Goal: Task Accomplishment & Management: Manage account settings

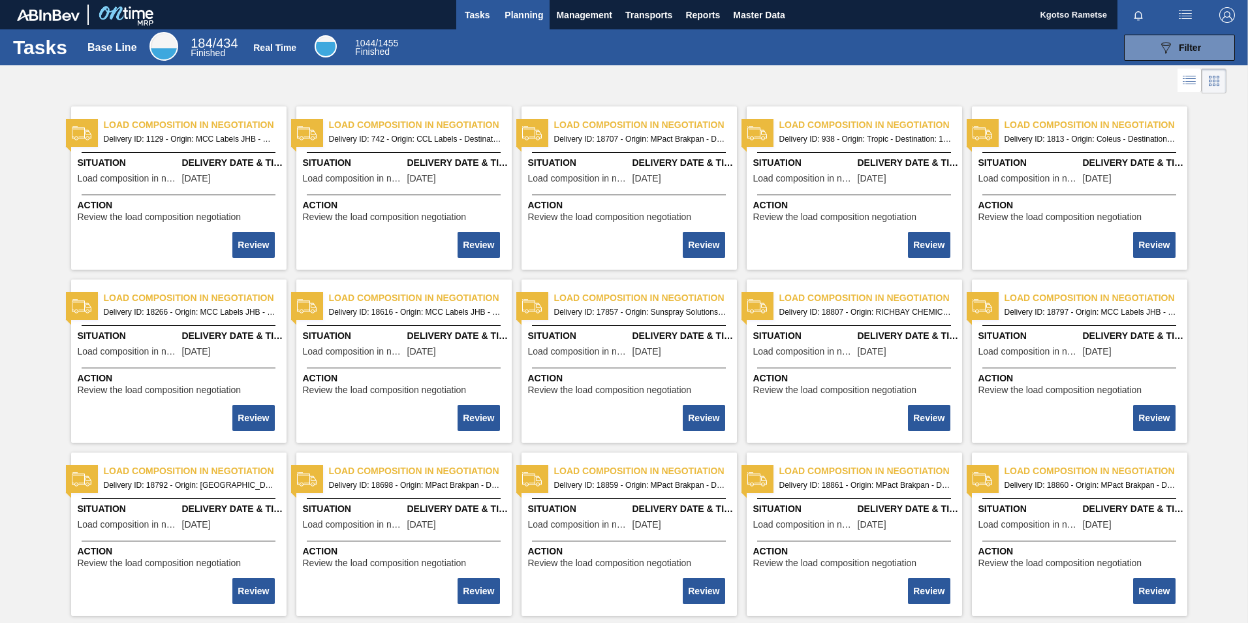
click at [542, 21] on button "Planning" at bounding box center [524, 14] width 52 height 29
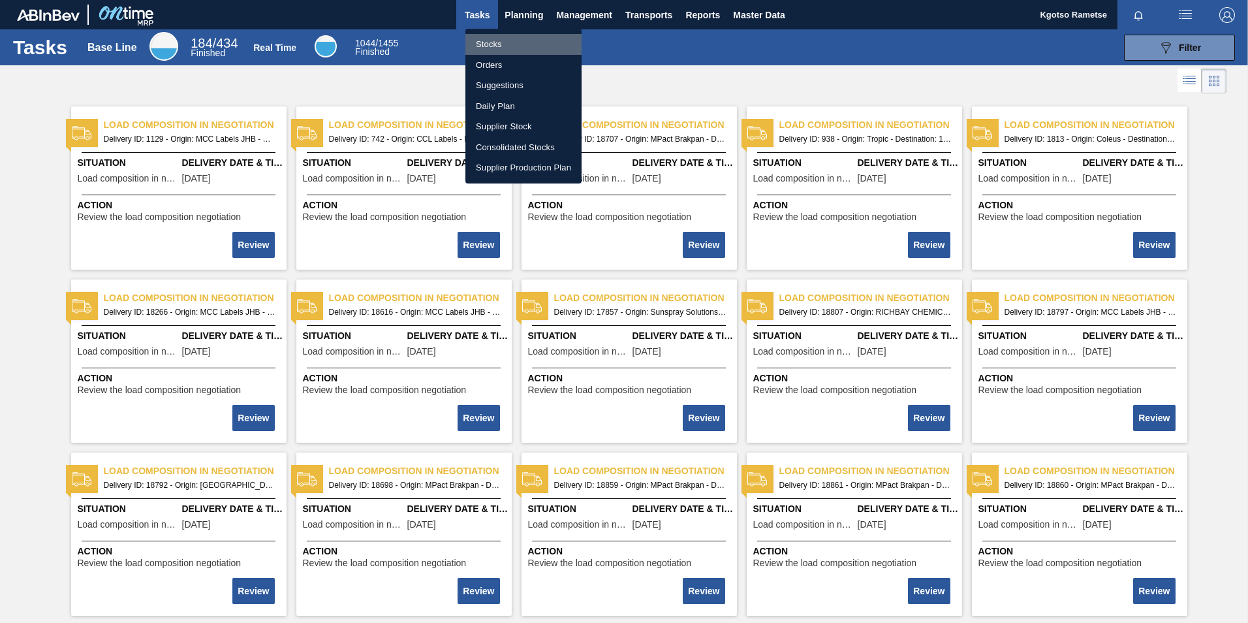
click at [506, 46] on li "Stocks" at bounding box center [523, 44] width 116 height 21
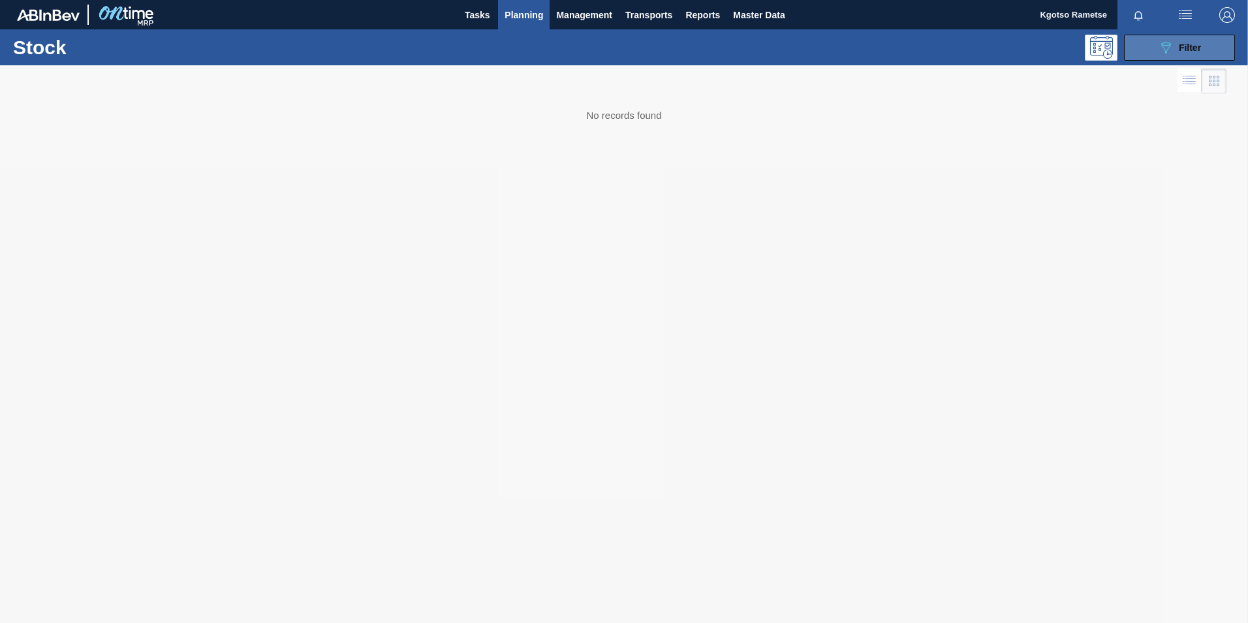
click at [1156, 52] on button "089F7B8B-B2A5-4AFE-B5C0-19BA573D28AC Filter" at bounding box center [1179, 48] width 111 height 26
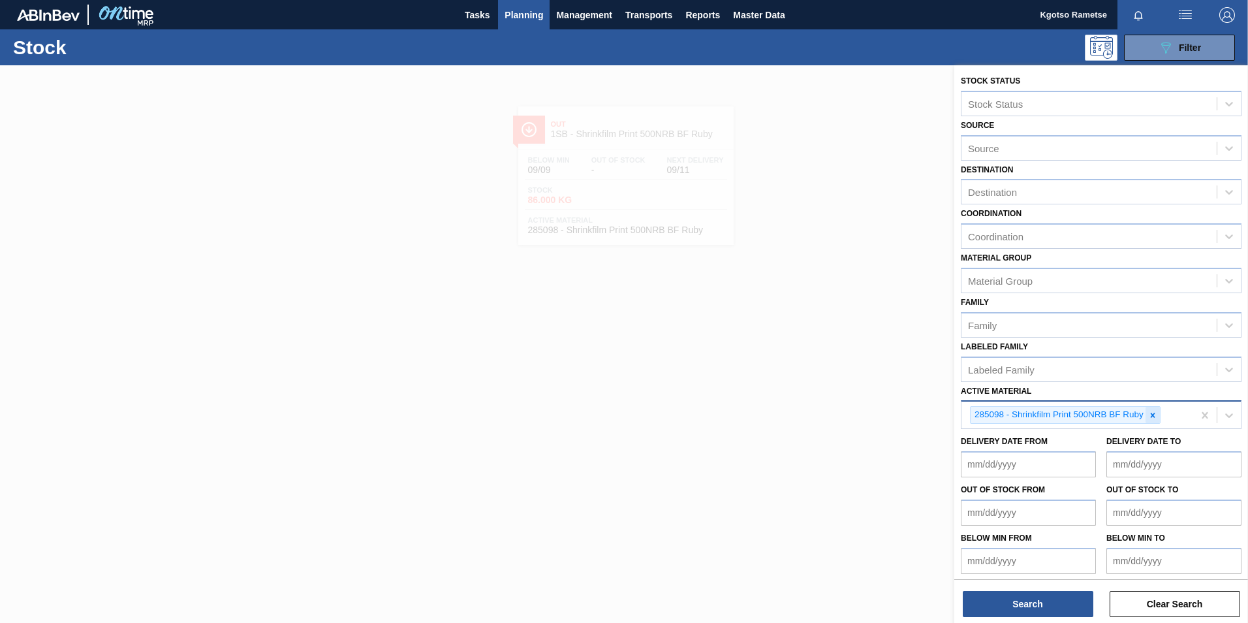
click at [1154, 420] on div at bounding box center [1152, 415] width 14 height 16
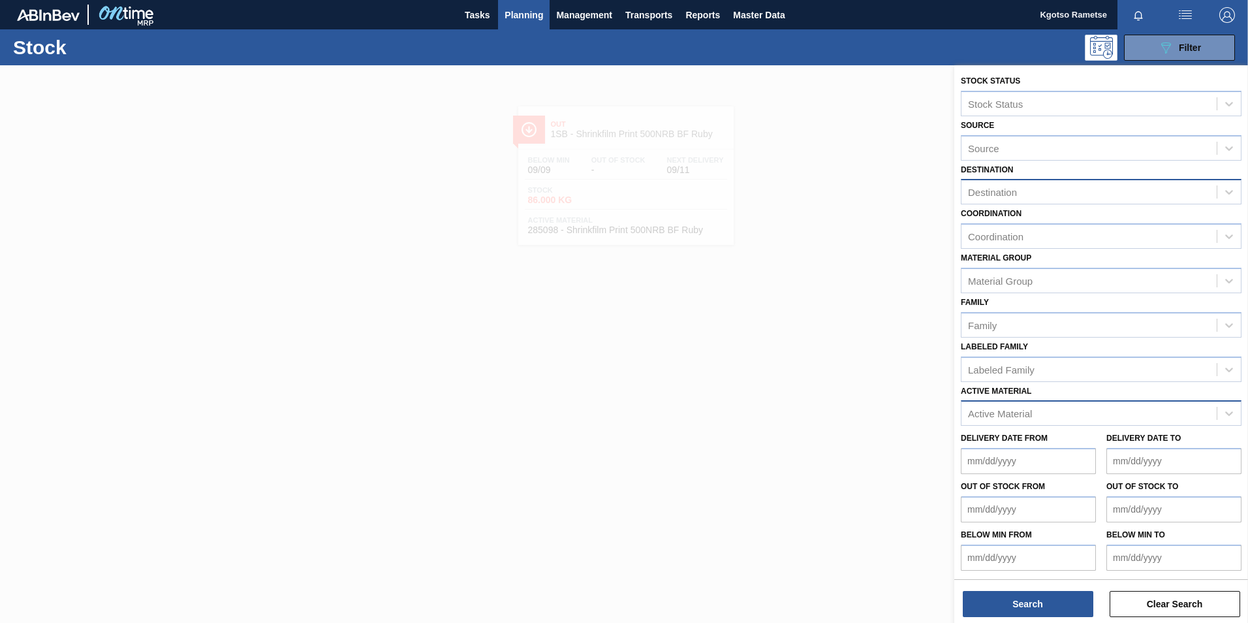
click at [1005, 199] on div "Destination" at bounding box center [1088, 192] width 255 height 19
type input "19"
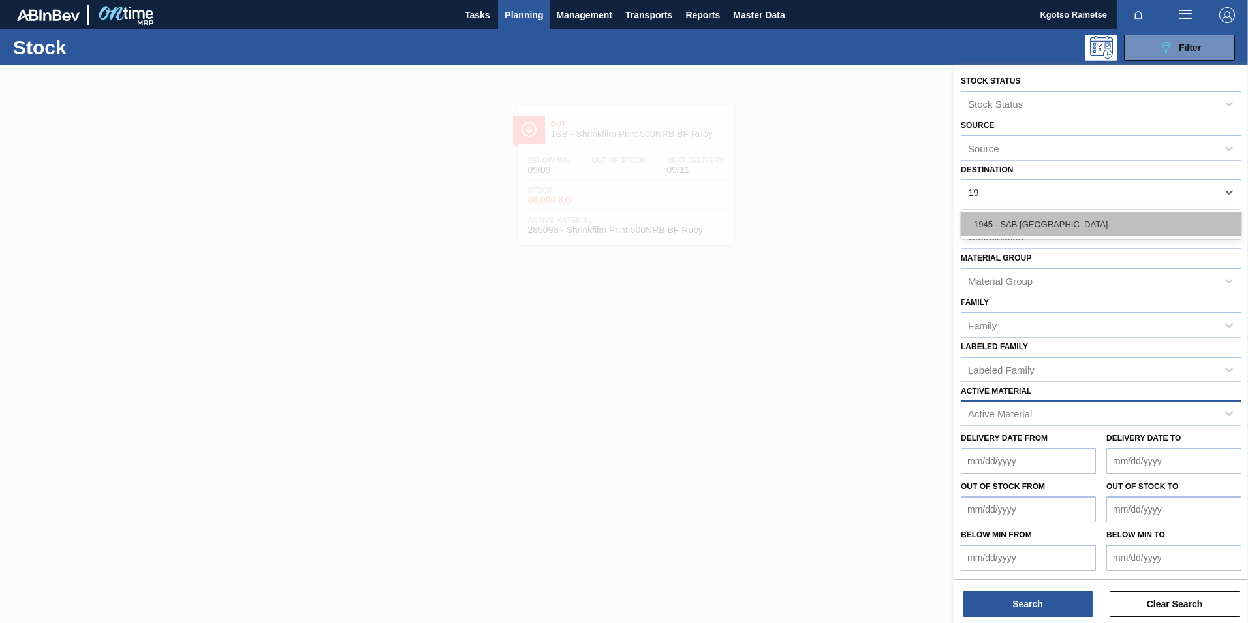
click at [1011, 220] on div "1945 - SAB [GEOGRAPHIC_DATA]" at bounding box center [1101, 224] width 281 height 24
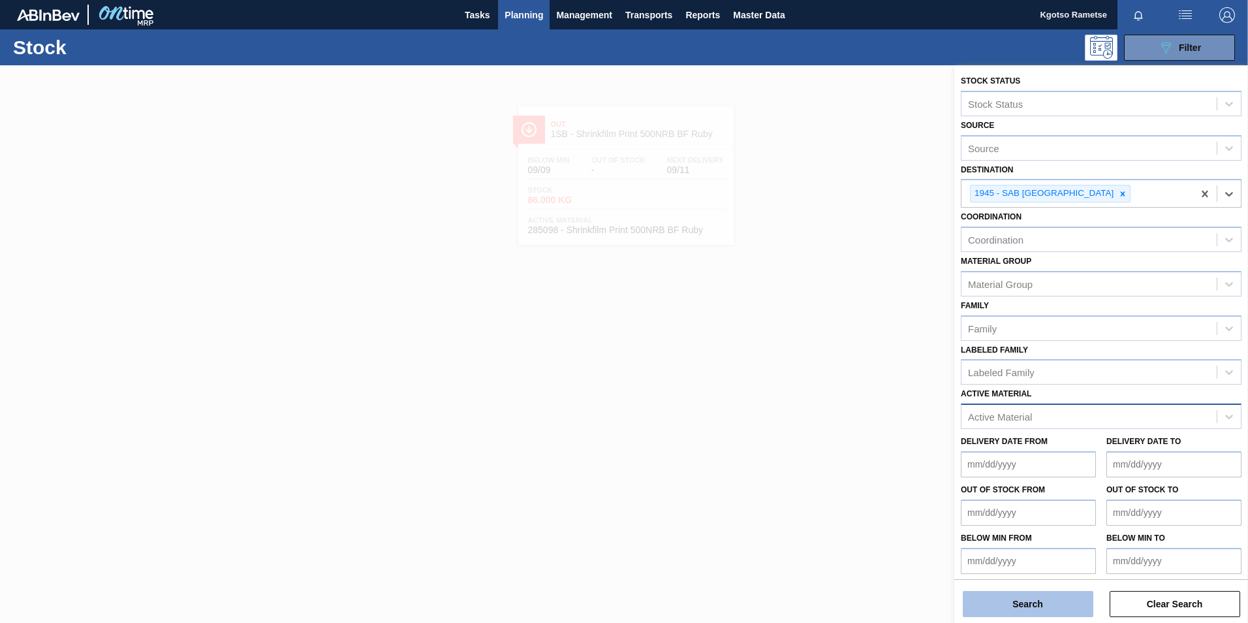
click at [1023, 597] on button "Search" at bounding box center [1028, 604] width 131 height 26
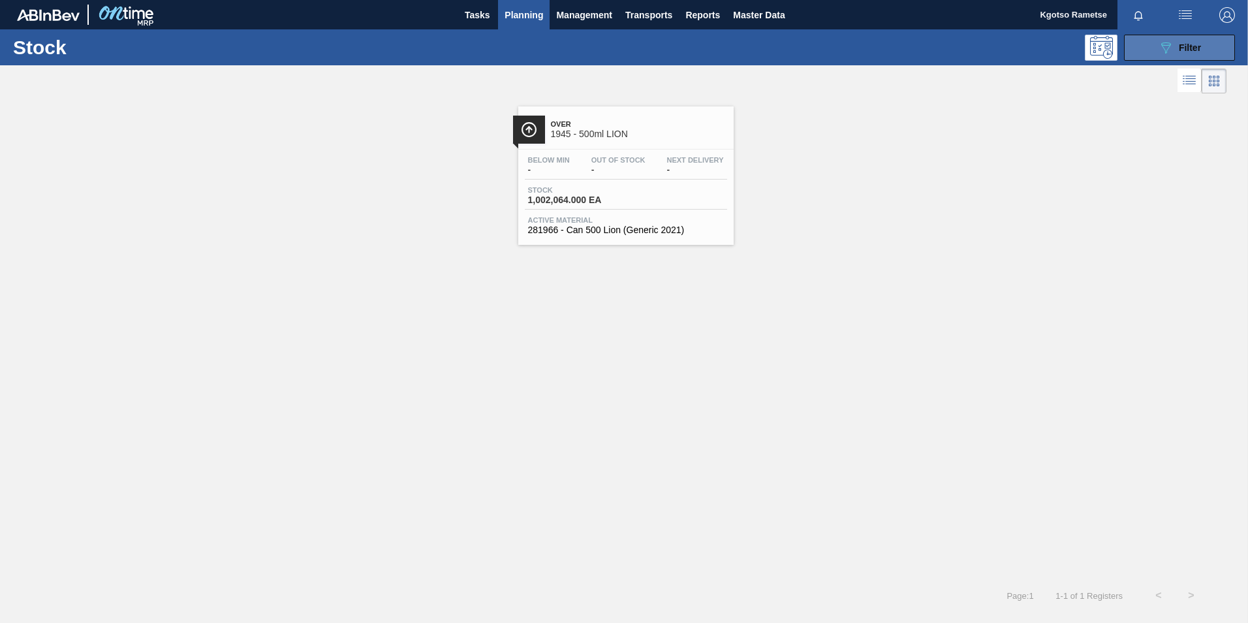
click at [1166, 56] on button "089F7B8B-B2A5-4AFE-B5C0-19BA573D28AC Filter" at bounding box center [1179, 48] width 111 height 26
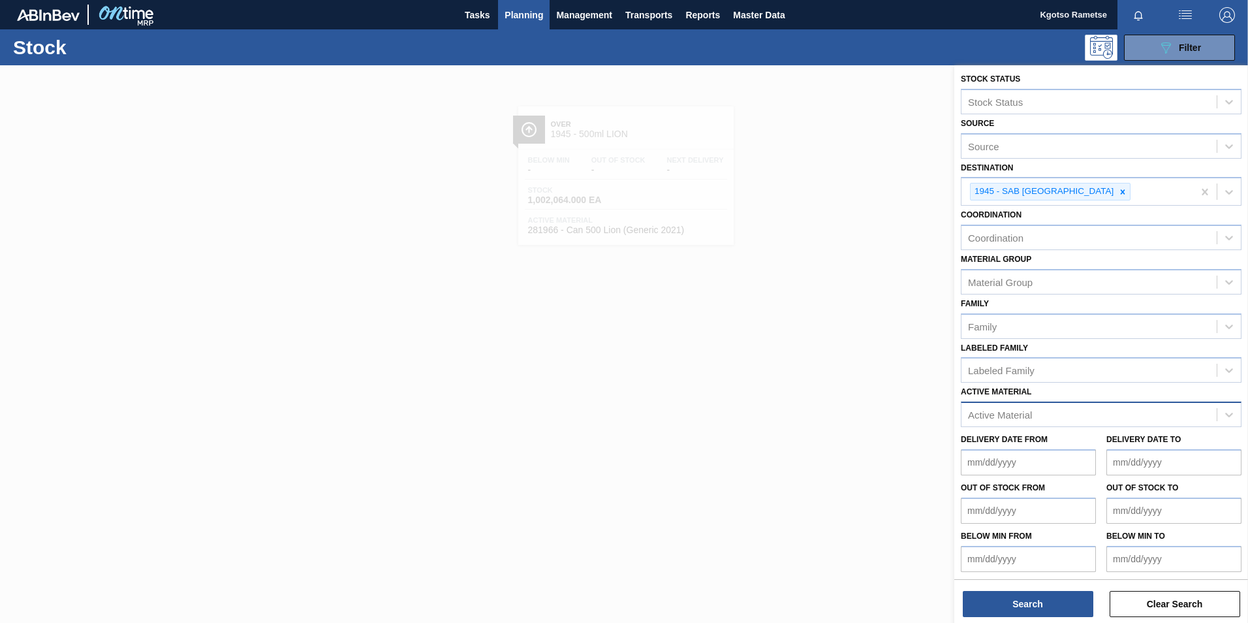
scroll to position [4, 0]
click at [1118, 185] on icon at bounding box center [1122, 189] width 9 height 9
type input "1sb"
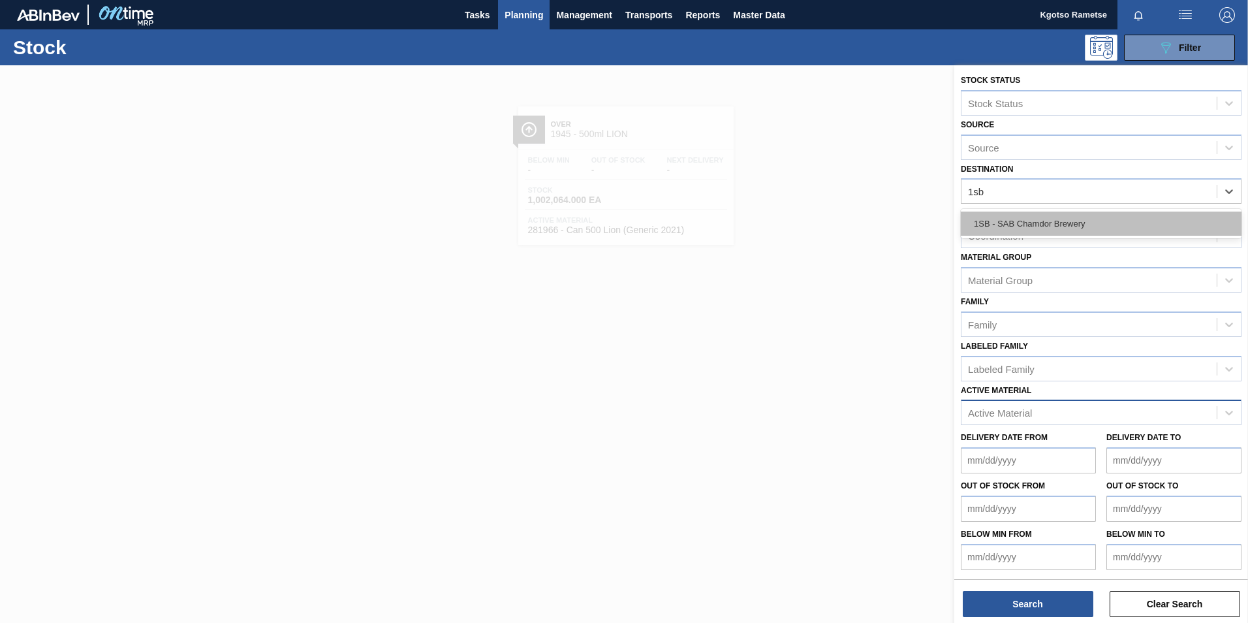
click at [1043, 228] on div "1SB - SAB Chamdor Brewery" at bounding box center [1101, 223] width 281 height 24
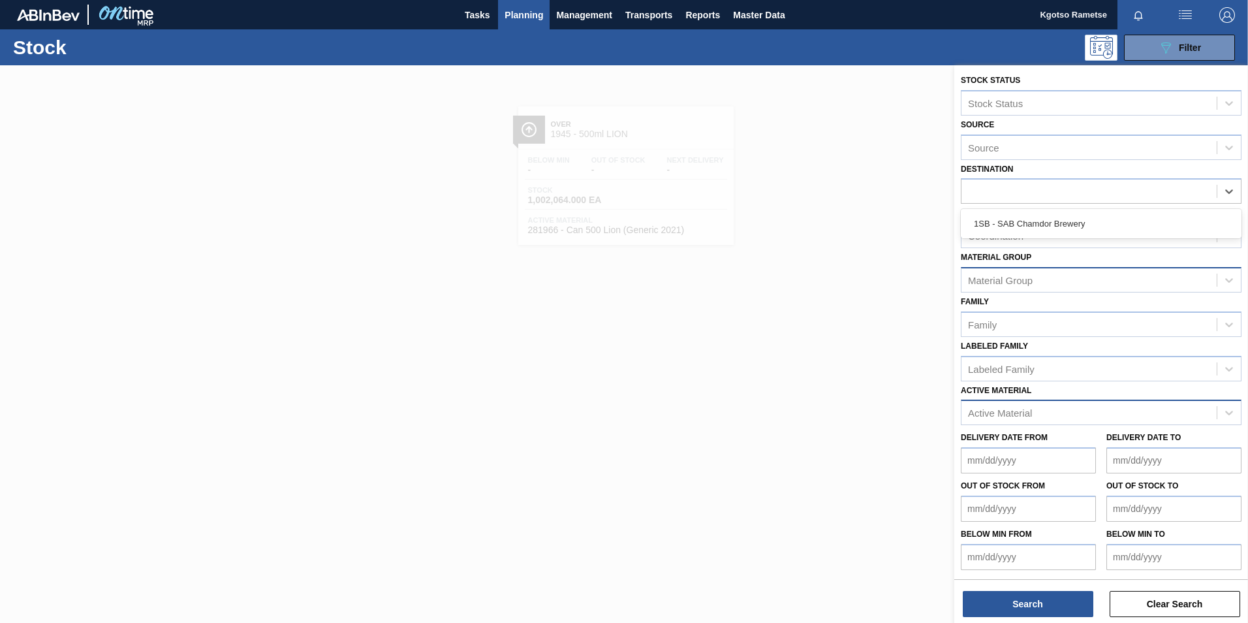
scroll to position [4, 0]
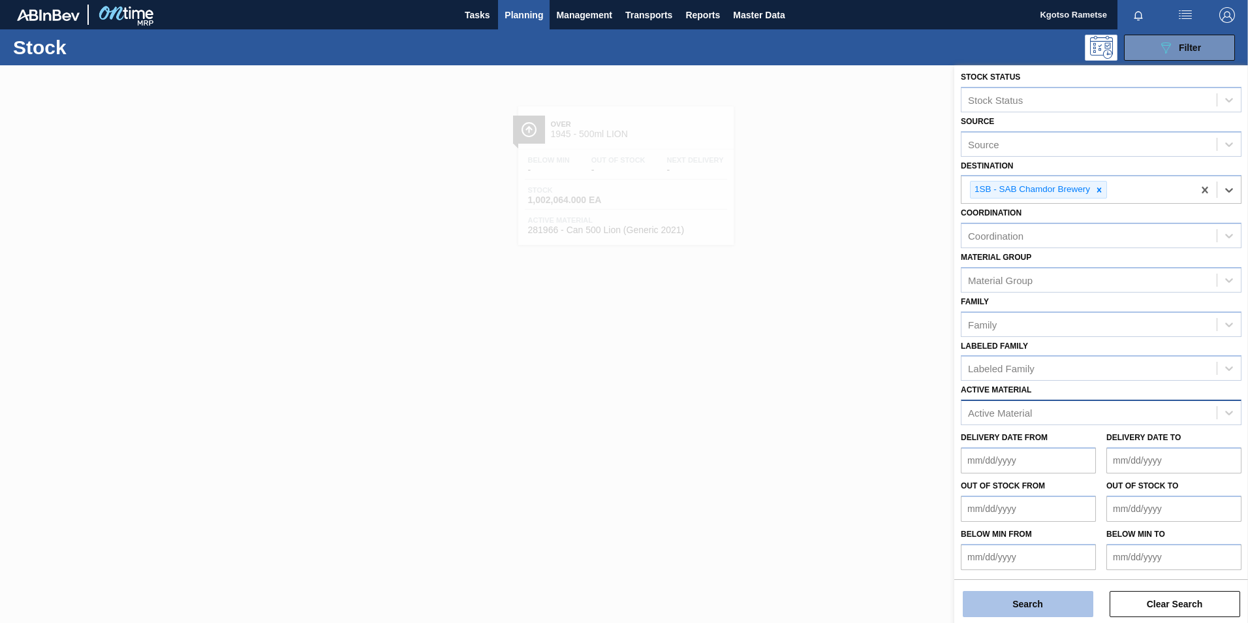
click at [1069, 596] on button "Search" at bounding box center [1028, 604] width 131 height 26
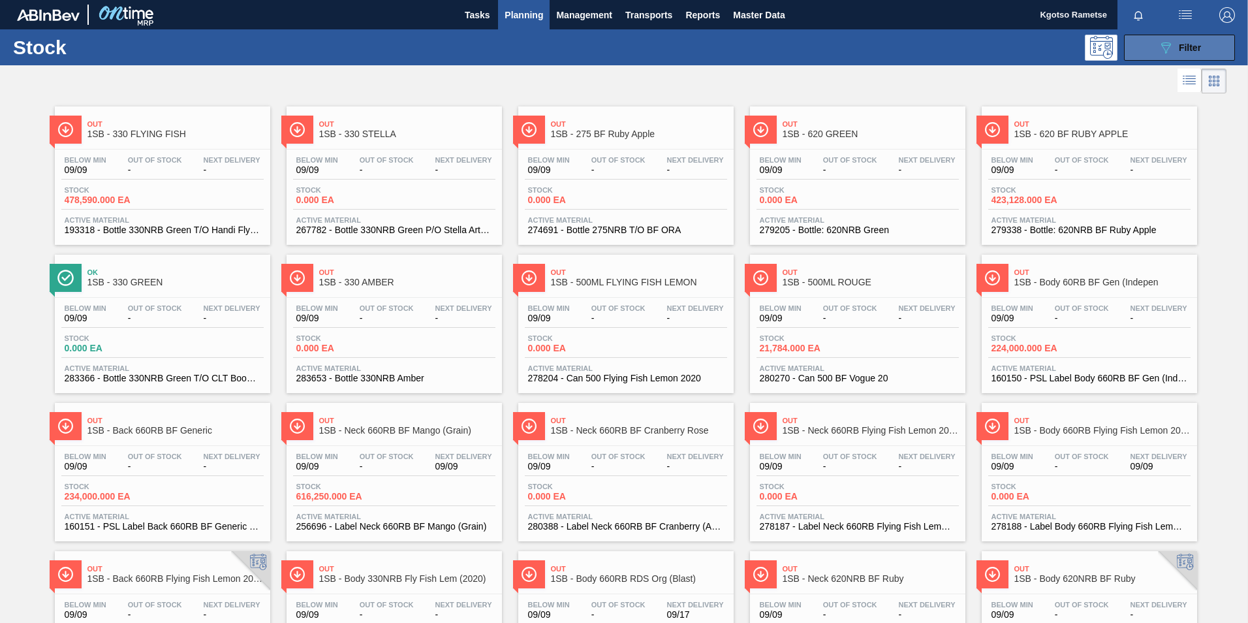
click at [1150, 56] on button "089F7B8B-B2A5-4AFE-B5C0-19BA573D28AC Filter" at bounding box center [1179, 48] width 111 height 26
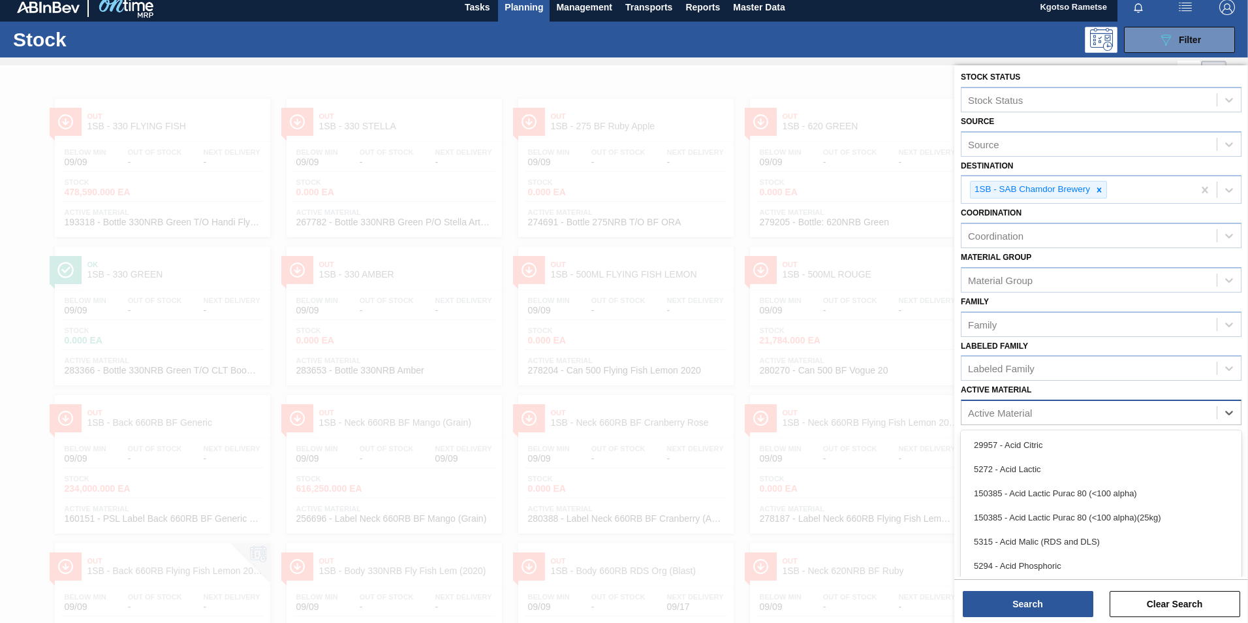
click at [1011, 405] on div "Active Material" at bounding box center [1088, 412] width 255 height 19
type Material "279076"
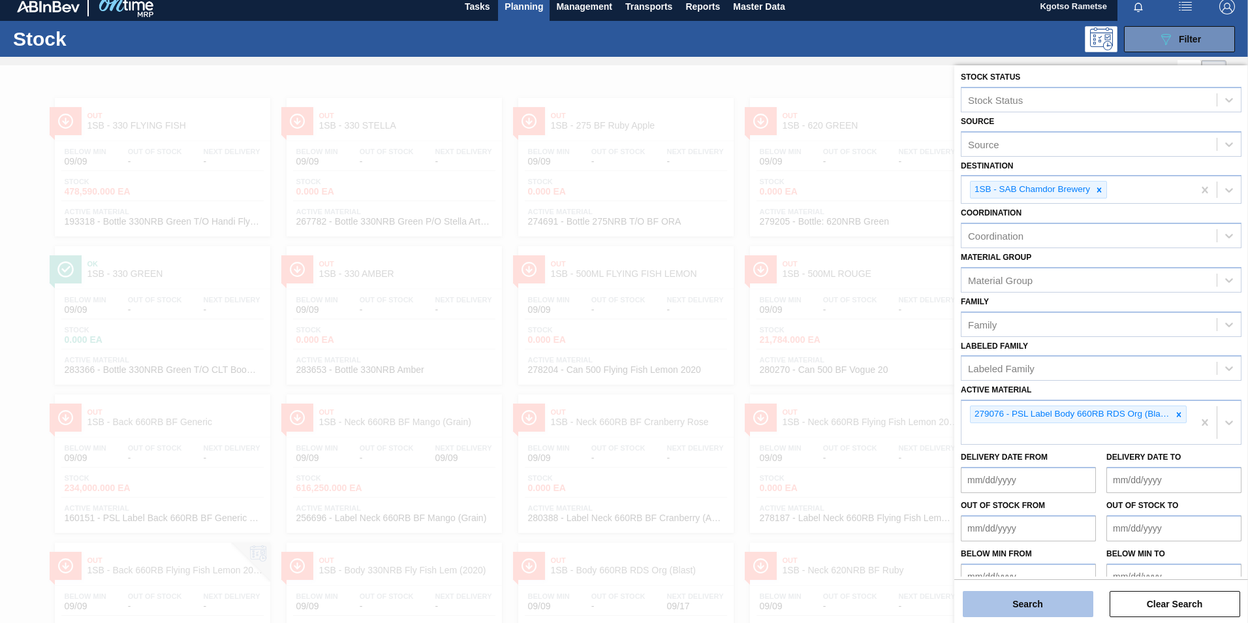
click at [1011, 594] on button "Search" at bounding box center [1028, 604] width 131 height 26
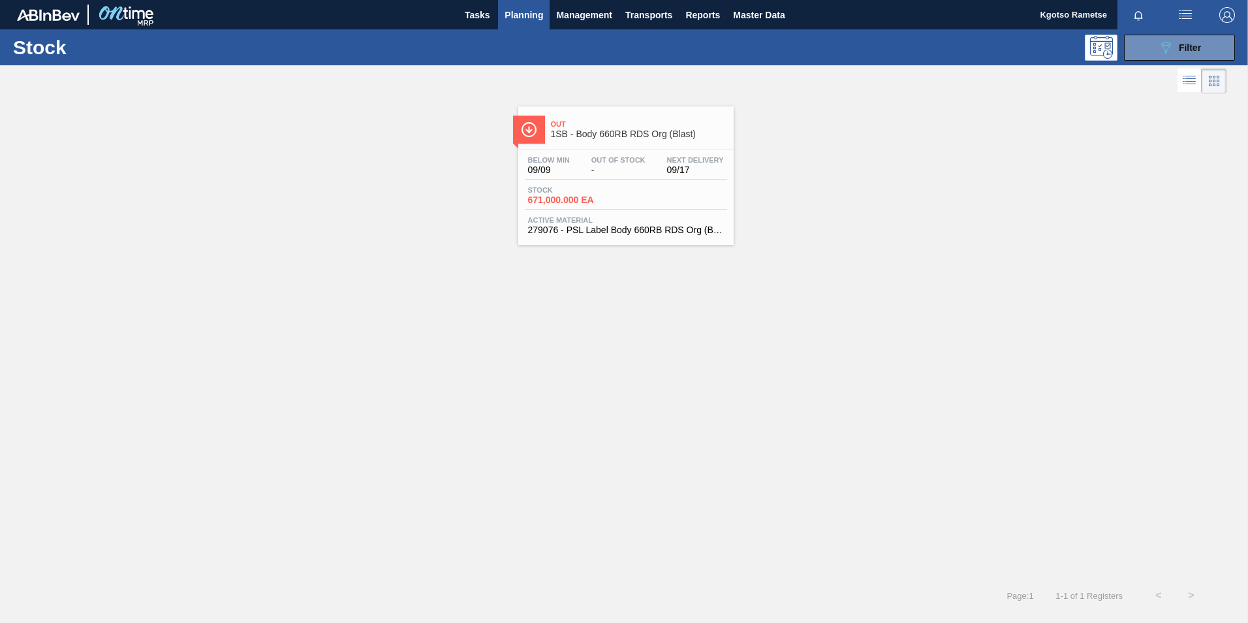
click at [643, 221] on span "Active Material" at bounding box center [626, 220] width 196 height 8
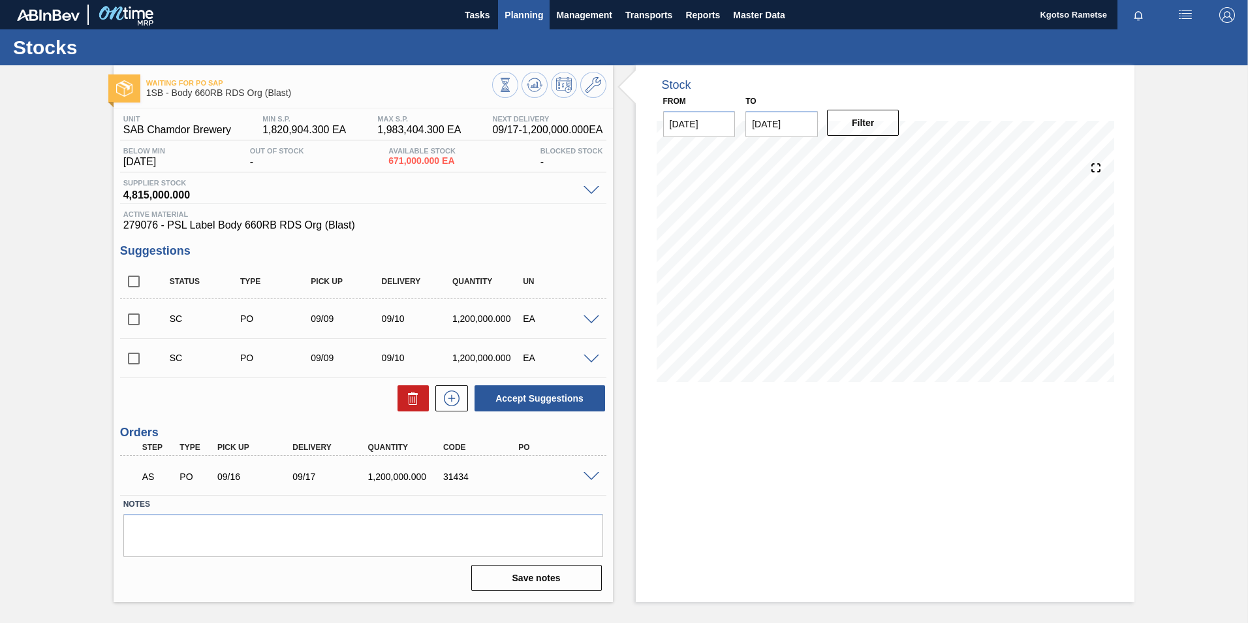
click at [517, 15] on span "Planning" at bounding box center [523, 15] width 39 height 16
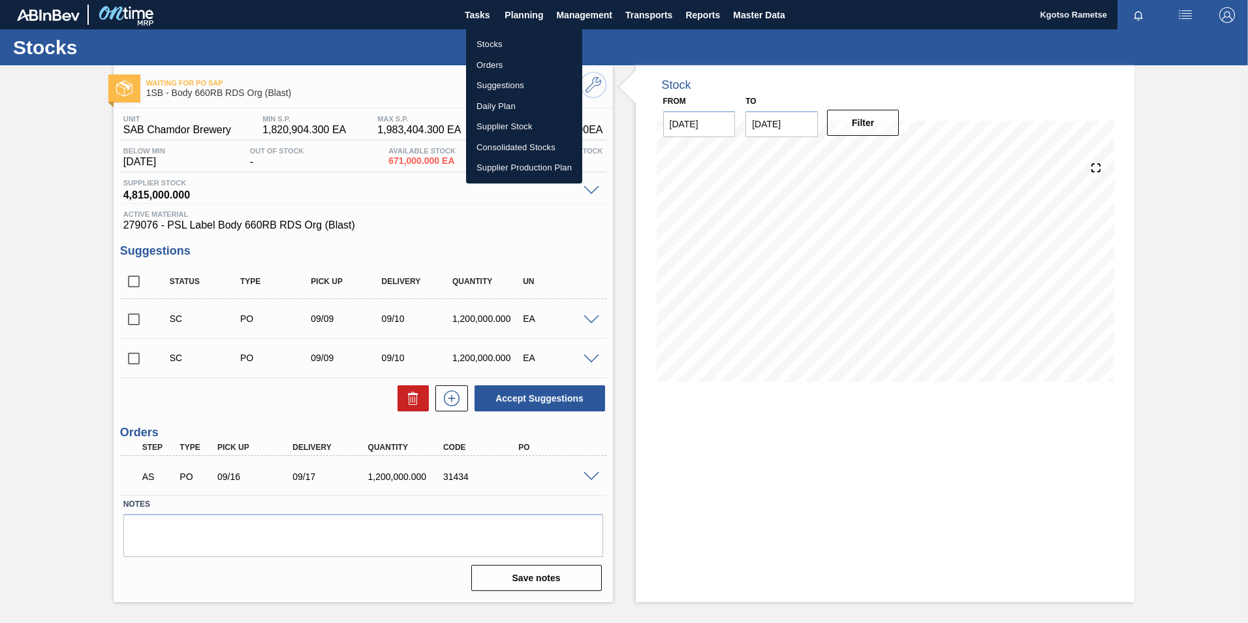
click at [412, 223] on div at bounding box center [624, 311] width 1248 height 623
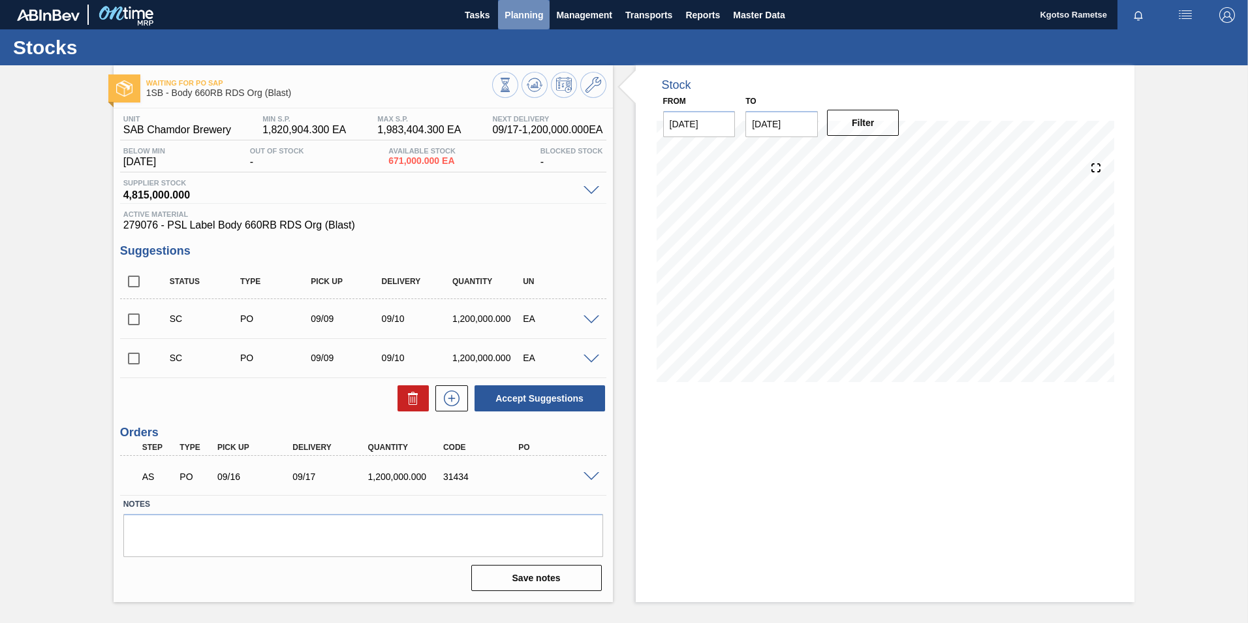
click at [516, 18] on span "Planning" at bounding box center [523, 15] width 39 height 16
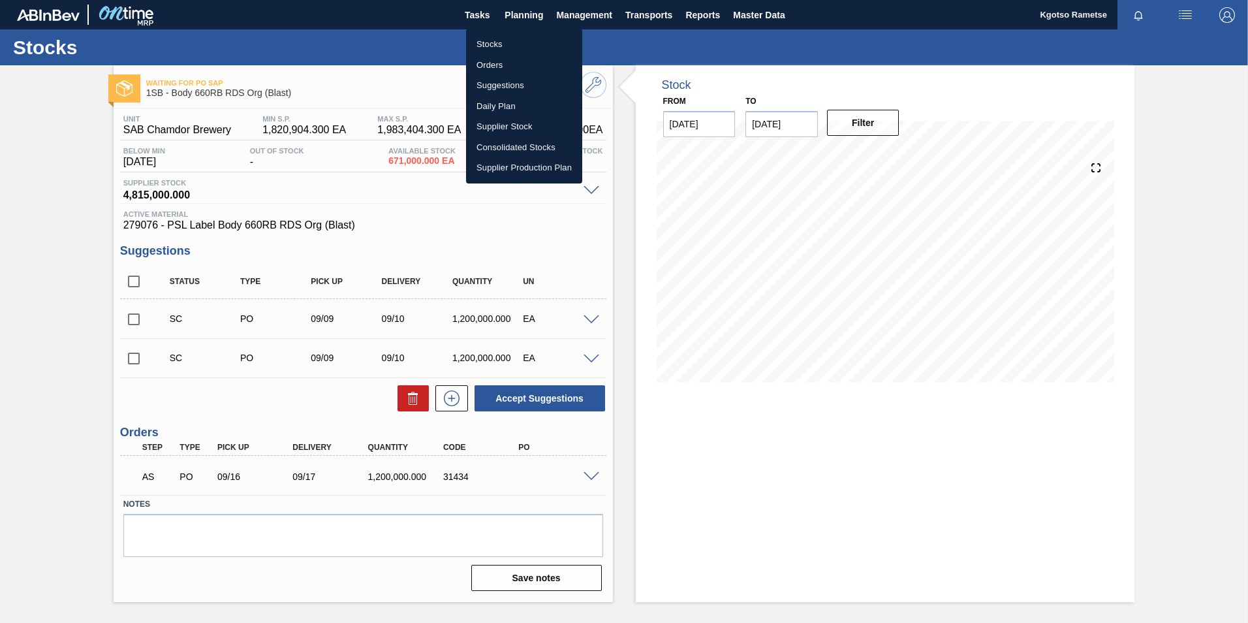
click at [491, 39] on li "Stocks" at bounding box center [524, 44] width 116 height 21
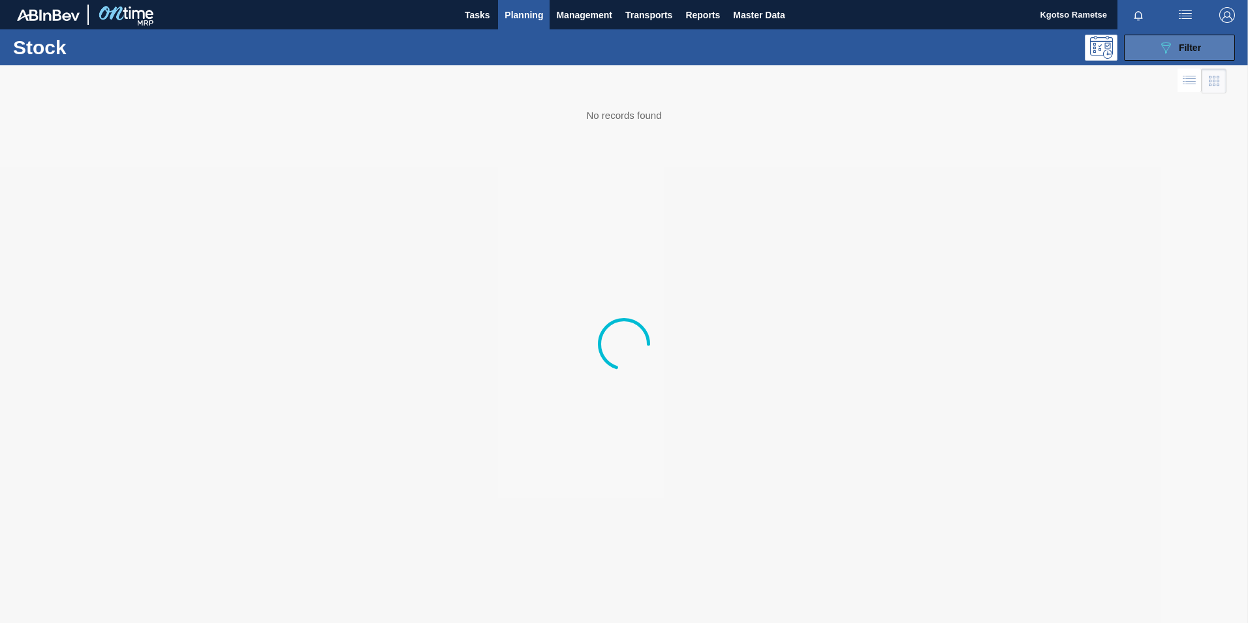
click at [1179, 42] on span "Filter" at bounding box center [1190, 47] width 22 height 10
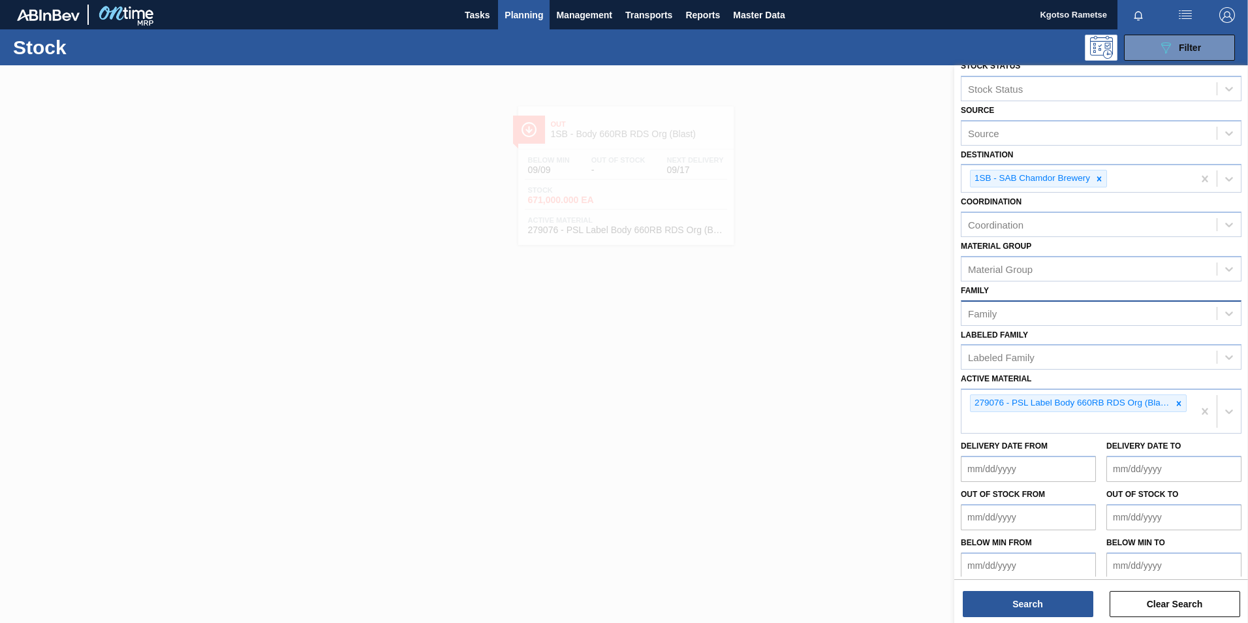
scroll to position [23, 0]
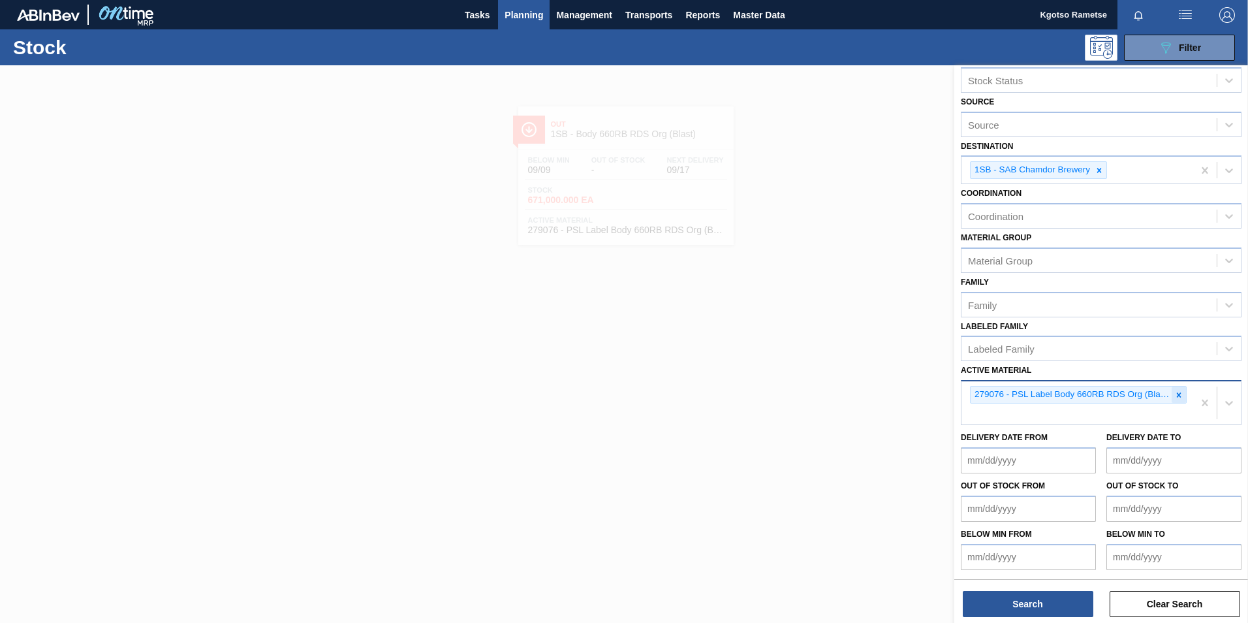
click at [1177, 397] on icon at bounding box center [1178, 394] width 9 height 9
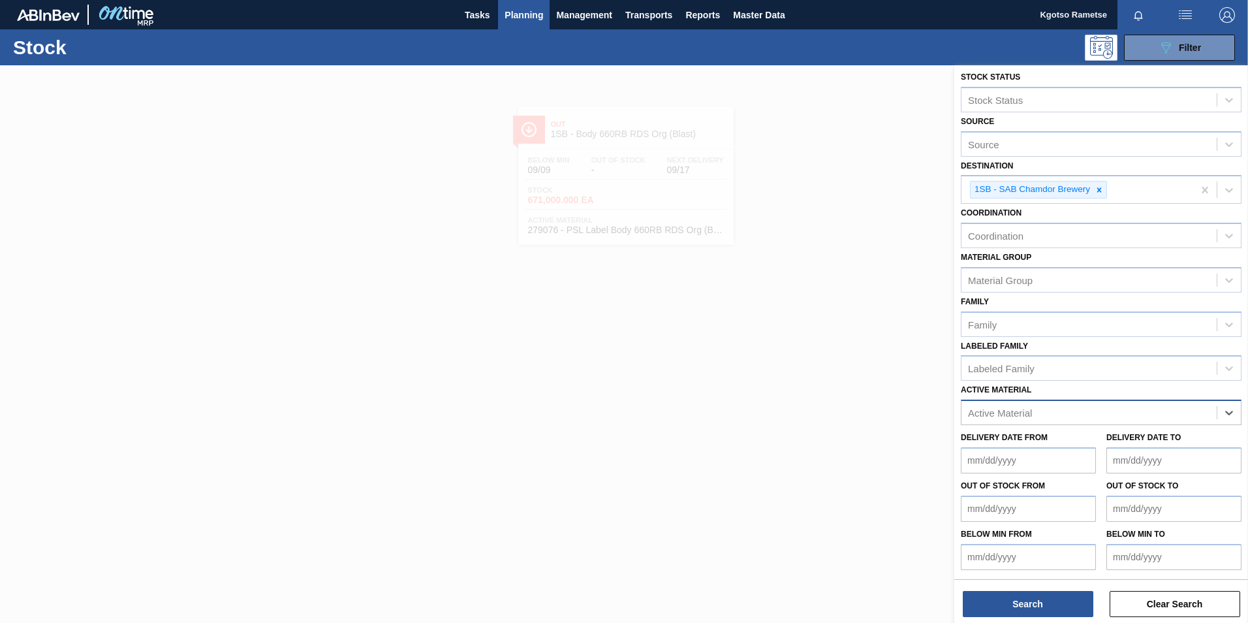
scroll to position [4, 0]
click at [1100, 191] on icon at bounding box center [1099, 189] width 5 height 5
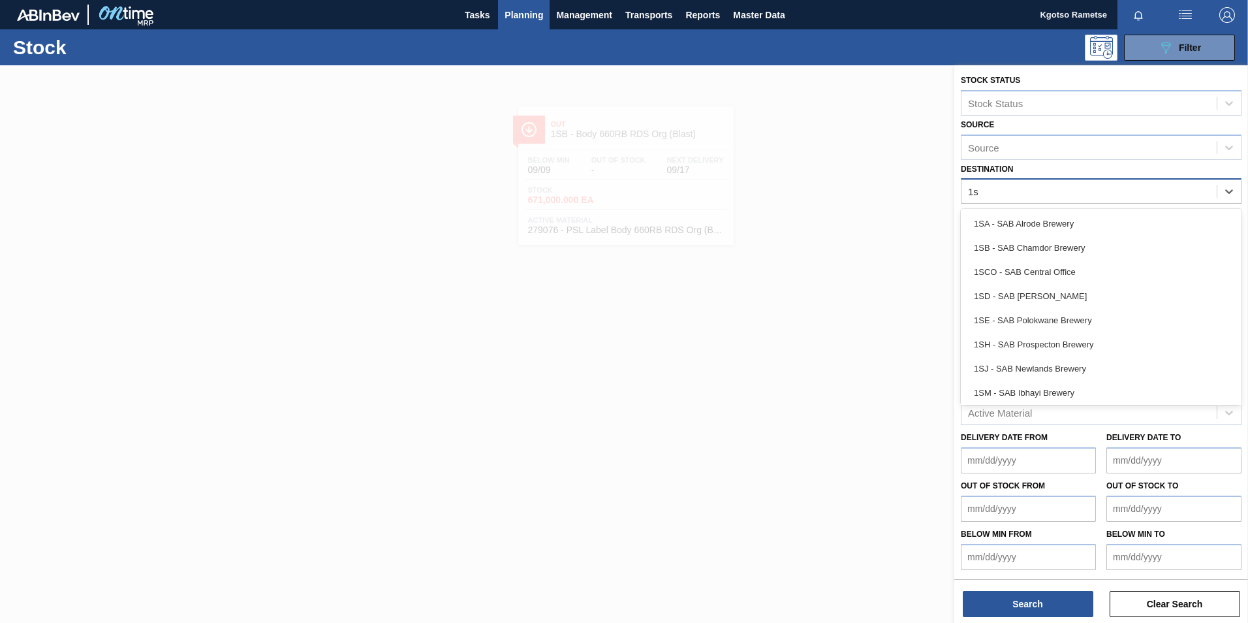
type input "1sh"
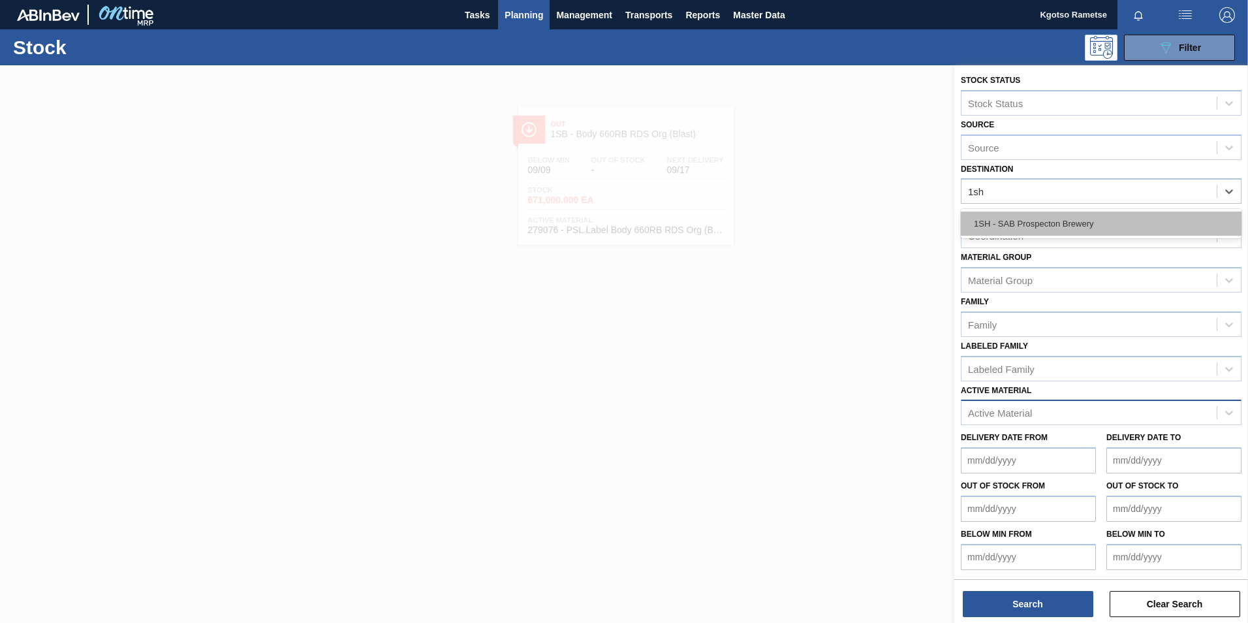
click at [1058, 222] on div "1SH - SAB Prospecton Brewery" at bounding box center [1101, 223] width 281 height 24
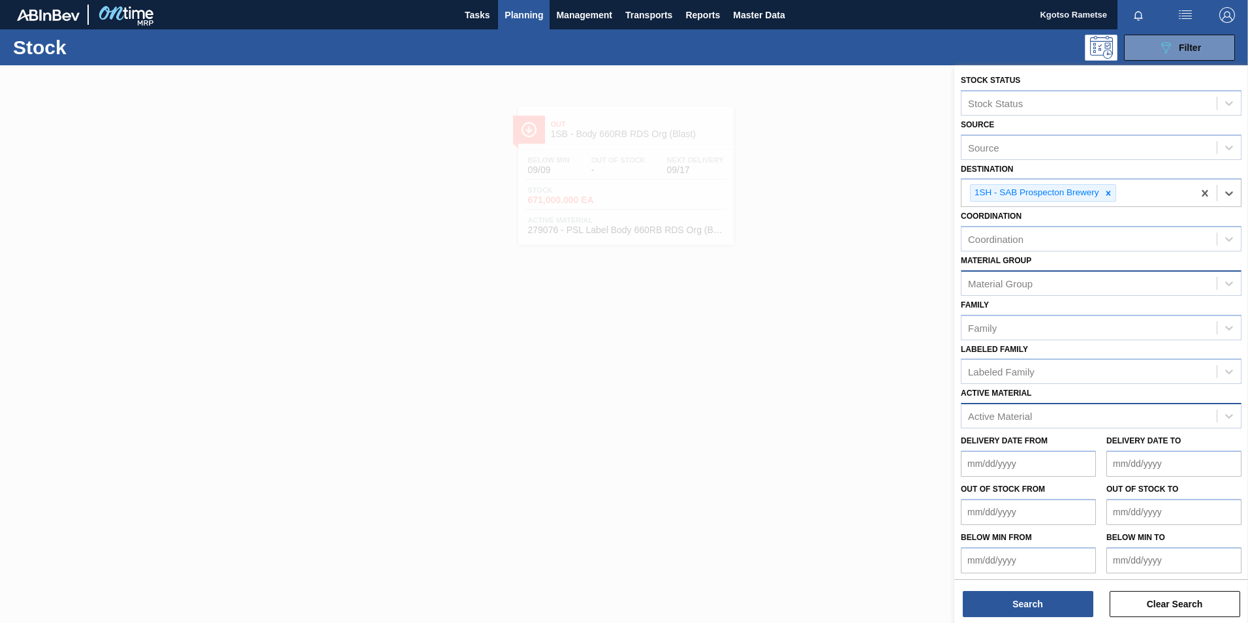
scroll to position [4, 0]
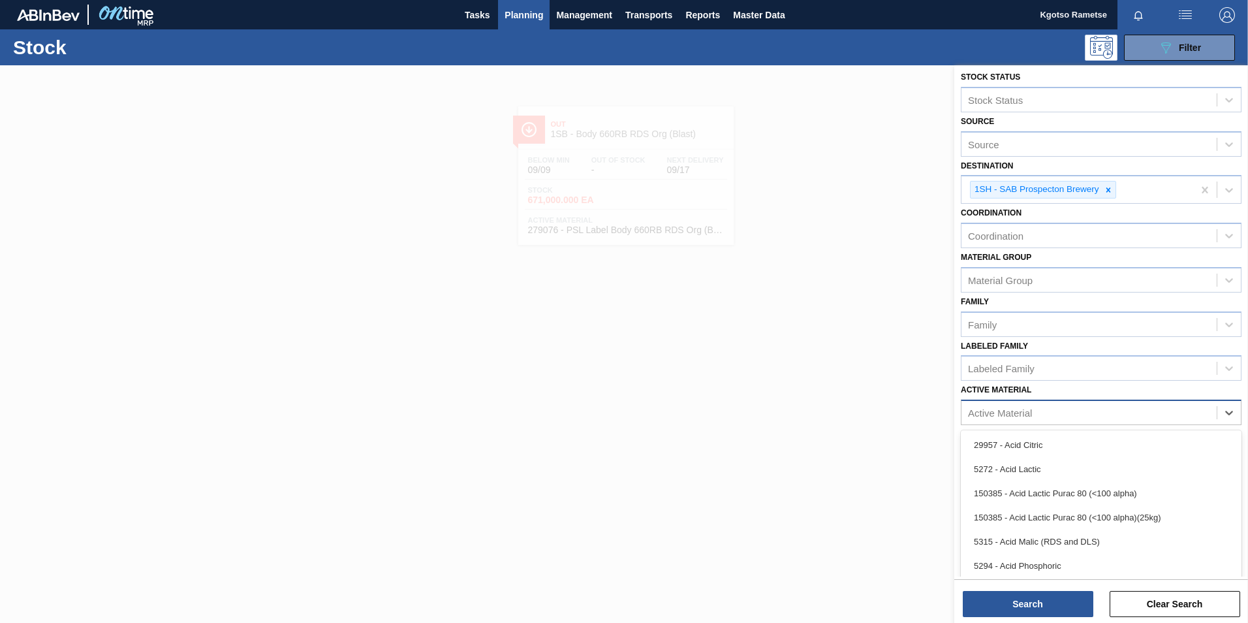
click at [996, 412] on div "Active Material" at bounding box center [1000, 412] width 64 height 11
paste Material "284625"
type Material "284625"
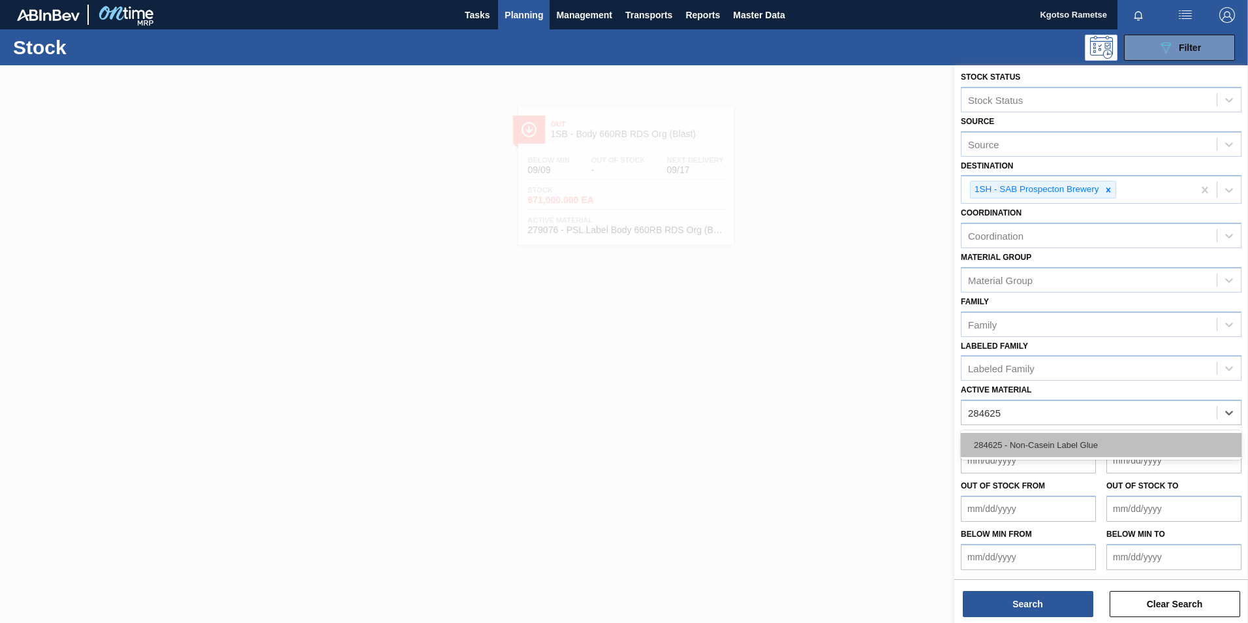
click at [994, 446] on div "284625 - Non-Casein Label Glue" at bounding box center [1101, 445] width 281 height 24
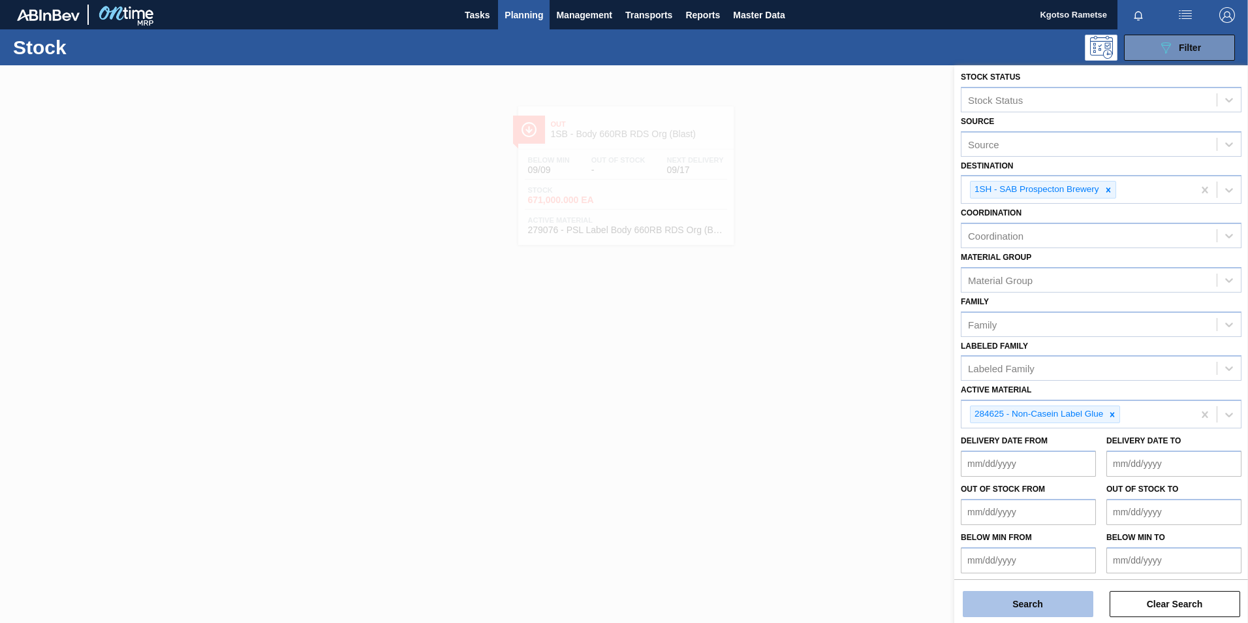
click at [1001, 606] on button "Search" at bounding box center [1028, 604] width 131 height 26
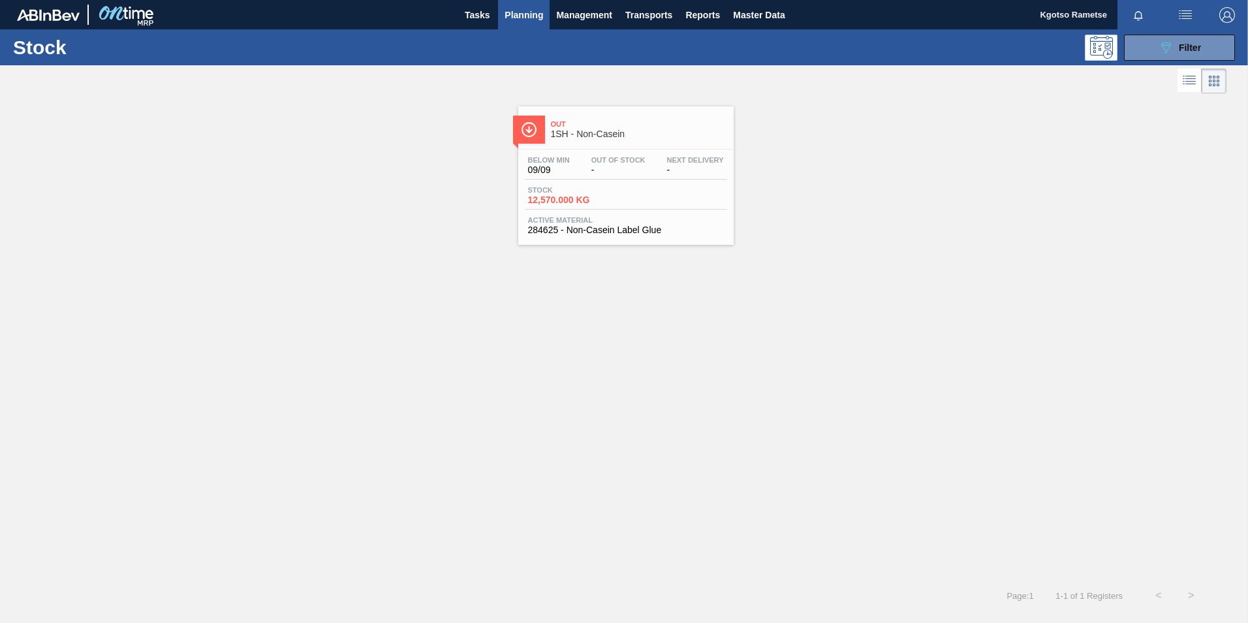
click at [609, 152] on div "Below Min 09/09 Out Of Stock - Next Delivery - Stock 12,570.000 KG Active Mater…" at bounding box center [625, 193] width 215 height 89
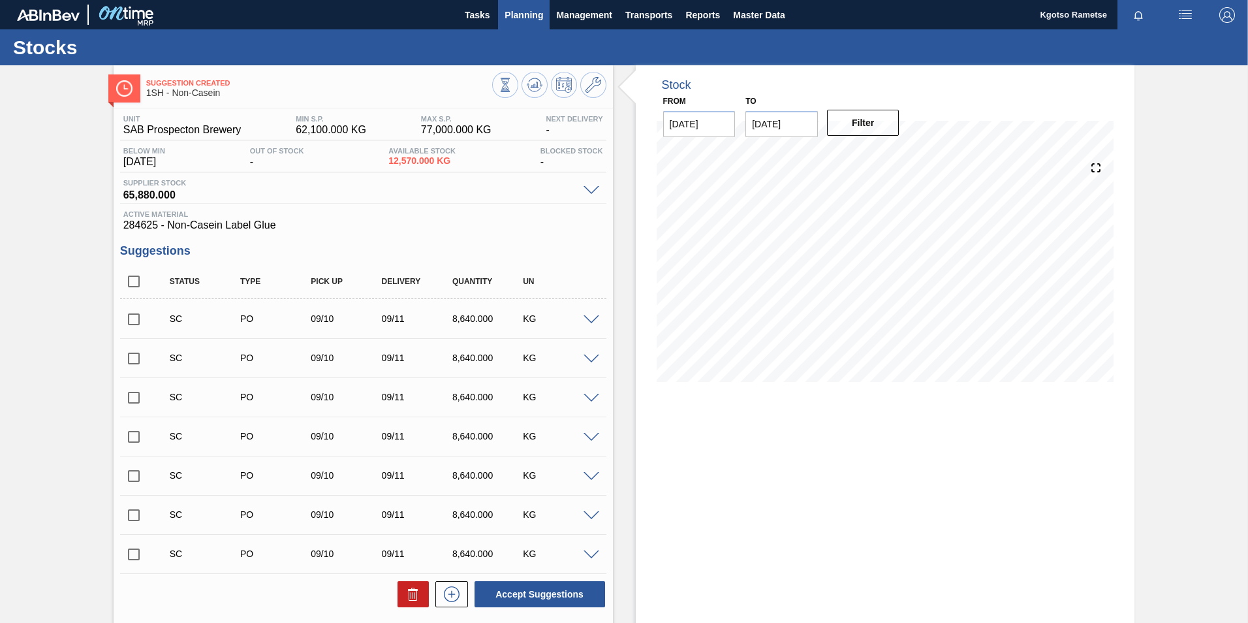
click at [518, 9] on span "Planning" at bounding box center [523, 15] width 39 height 16
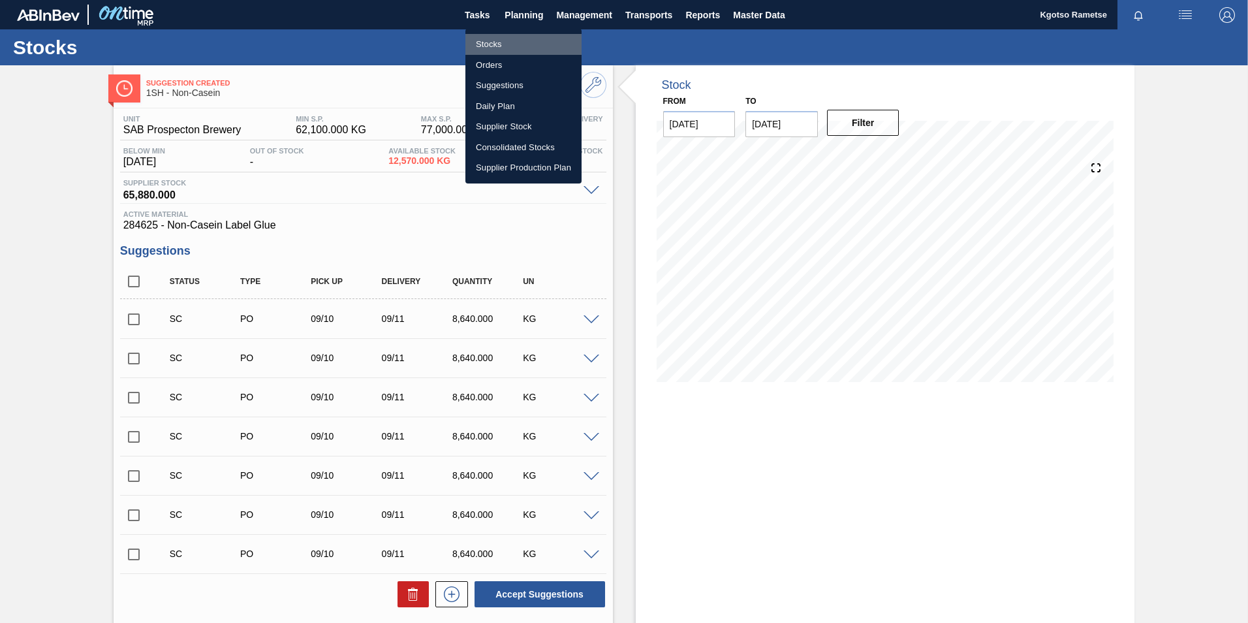
click at [509, 38] on li "Stocks" at bounding box center [523, 44] width 116 height 21
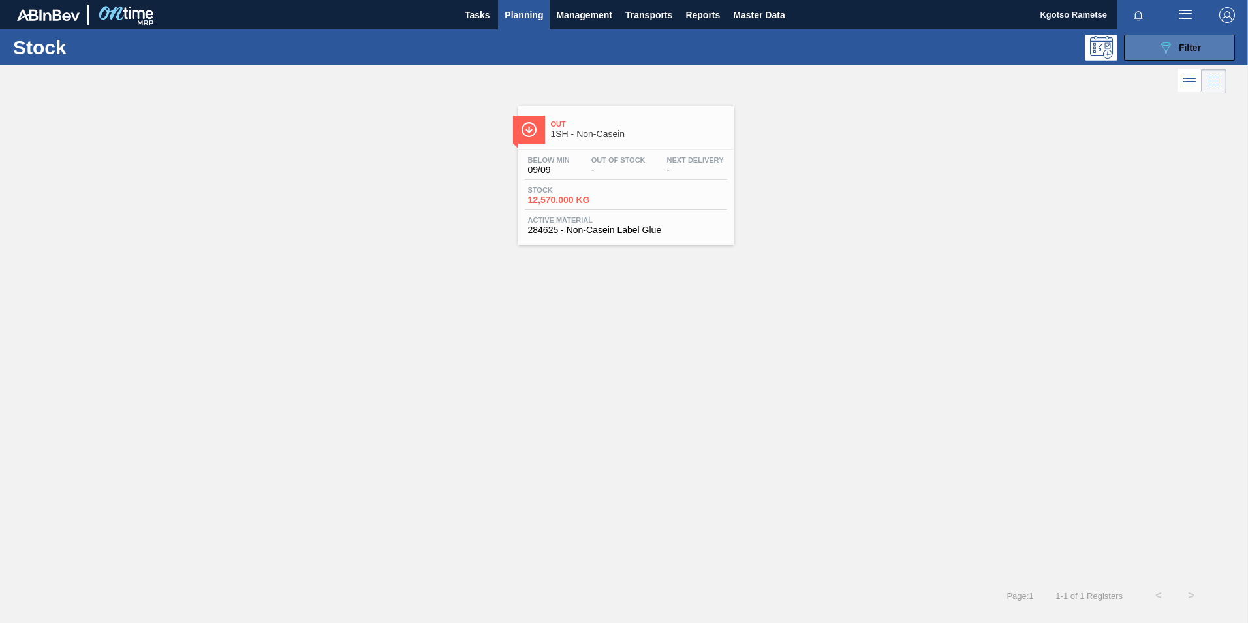
click at [1146, 59] on button "089F7B8B-B2A5-4AFE-B5C0-19BA573D28AC Filter" at bounding box center [1179, 48] width 111 height 26
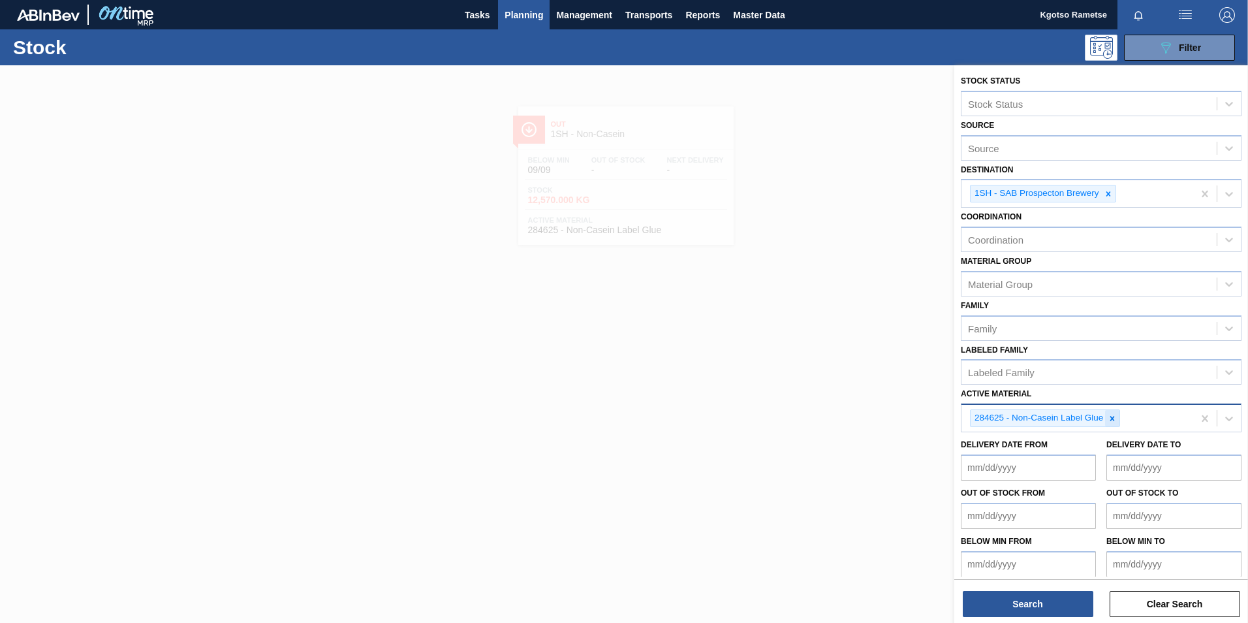
click at [1113, 422] on icon at bounding box center [1111, 418] width 9 height 9
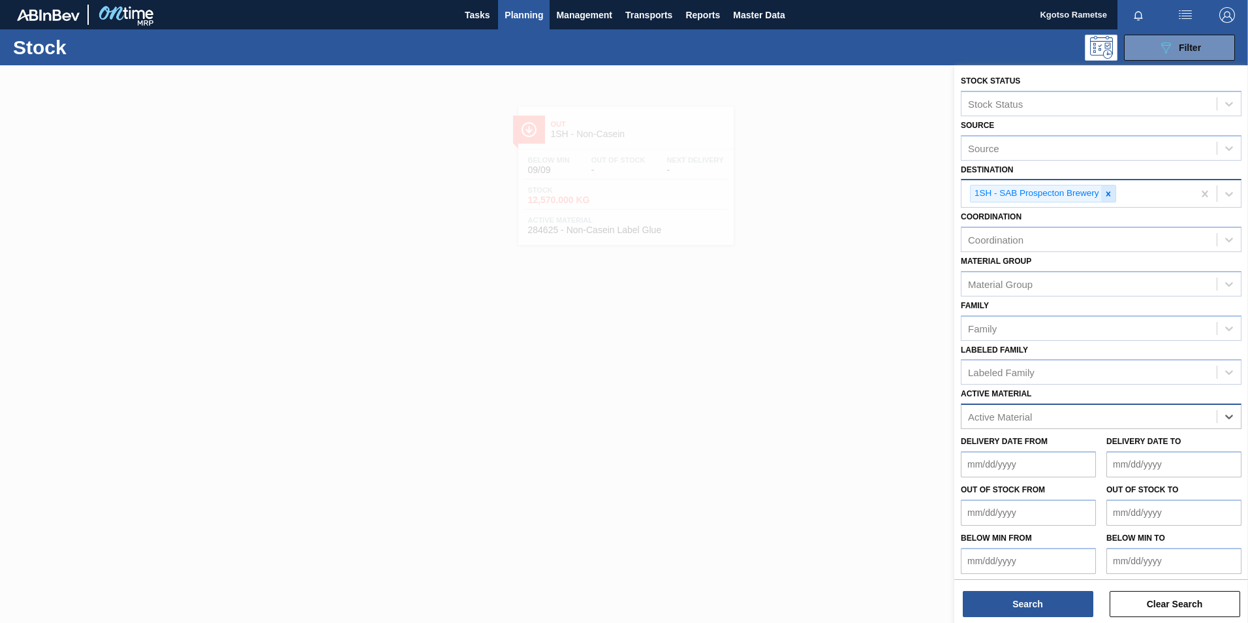
click at [1113, 194] on div at bounding box center [1108, 193] width 14 height 16
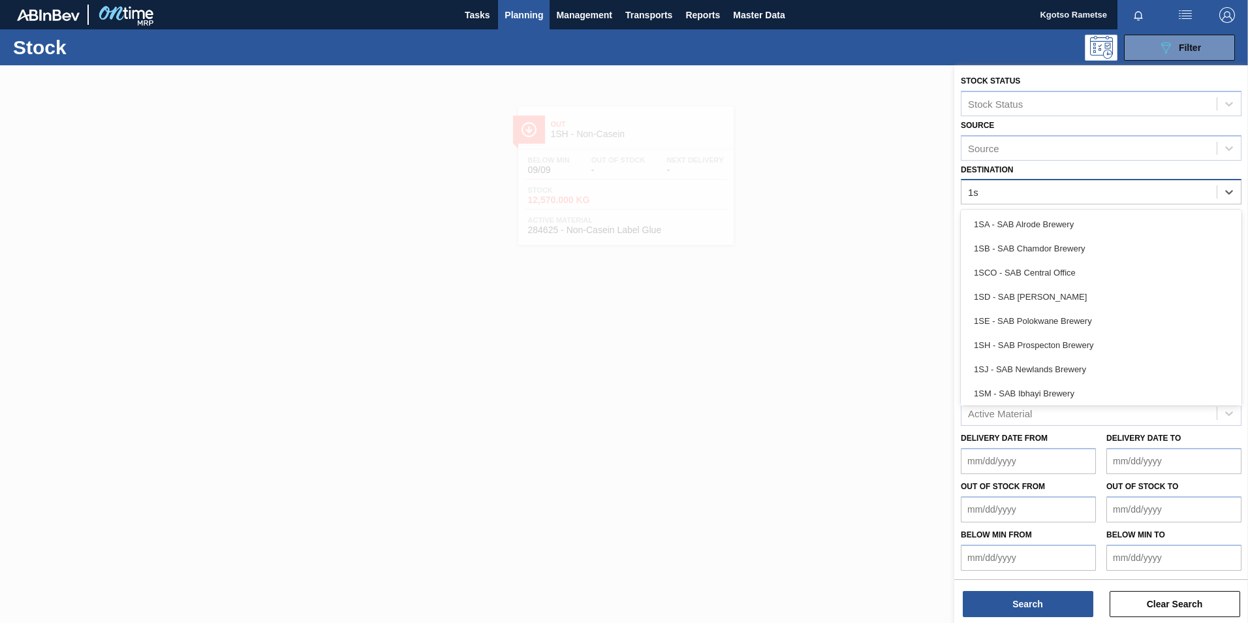
type input "1sb"
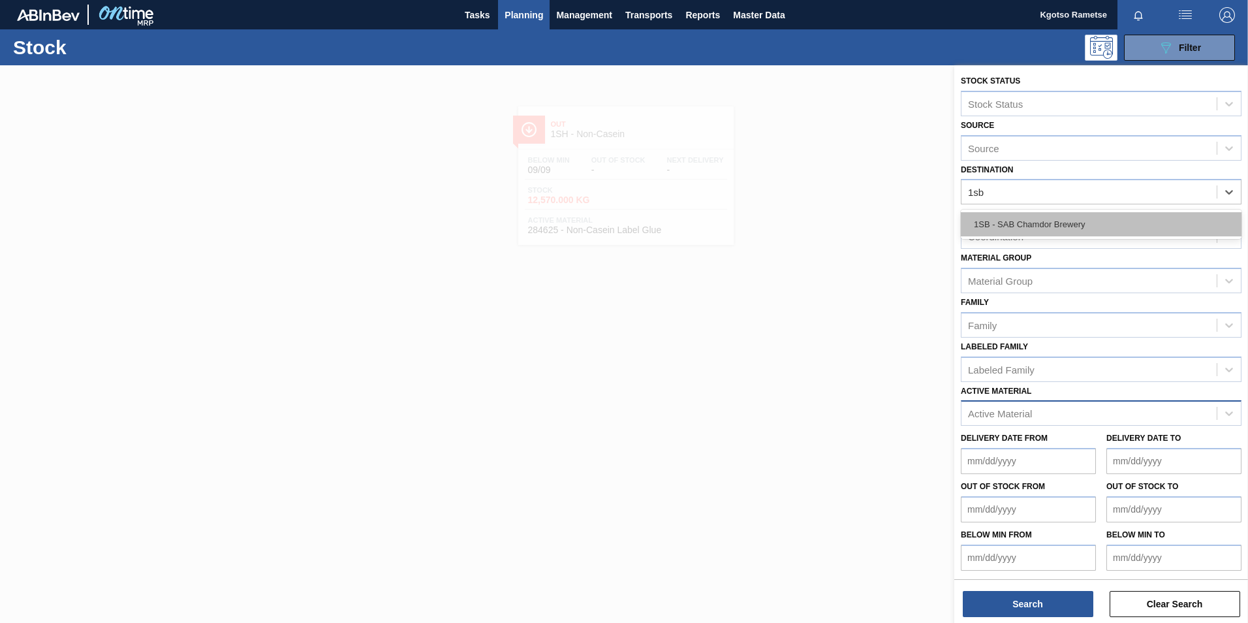
click at [1036, 228] on div "1SB - SAB Chamdor Brewery" at bounding box center [1101, 224] width 281 height 24
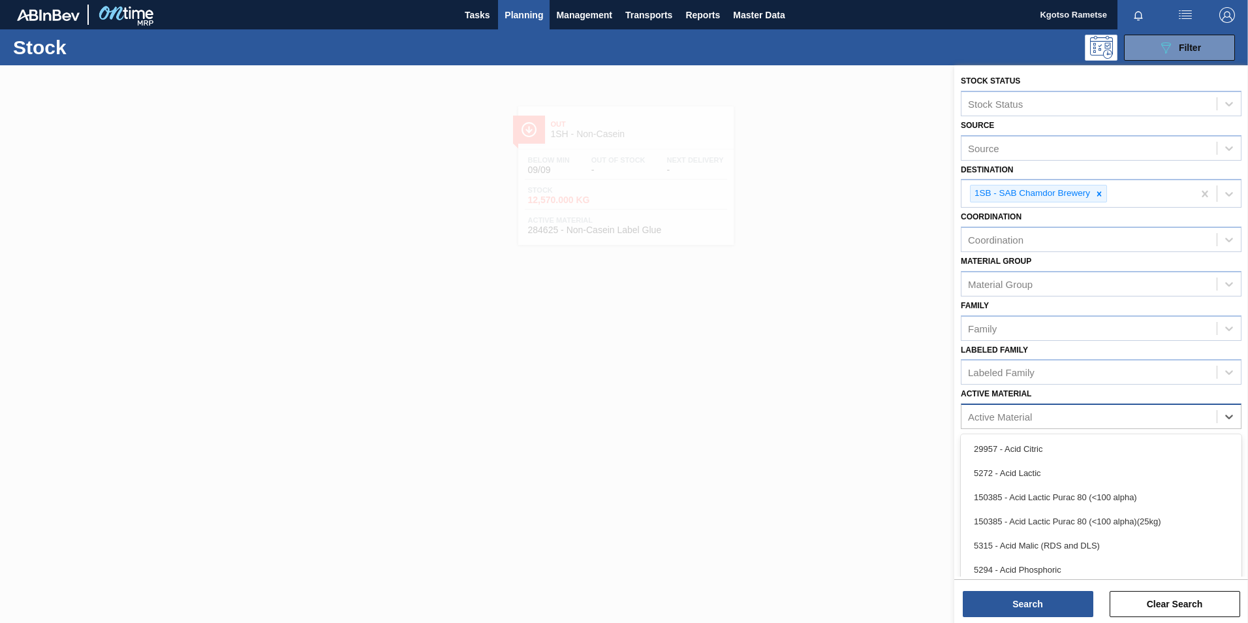
click at [1001, 424] on div "Active Material" at bounding box center [1088, 416] width 255 height 19
type Material "284742"
type Material "284741"
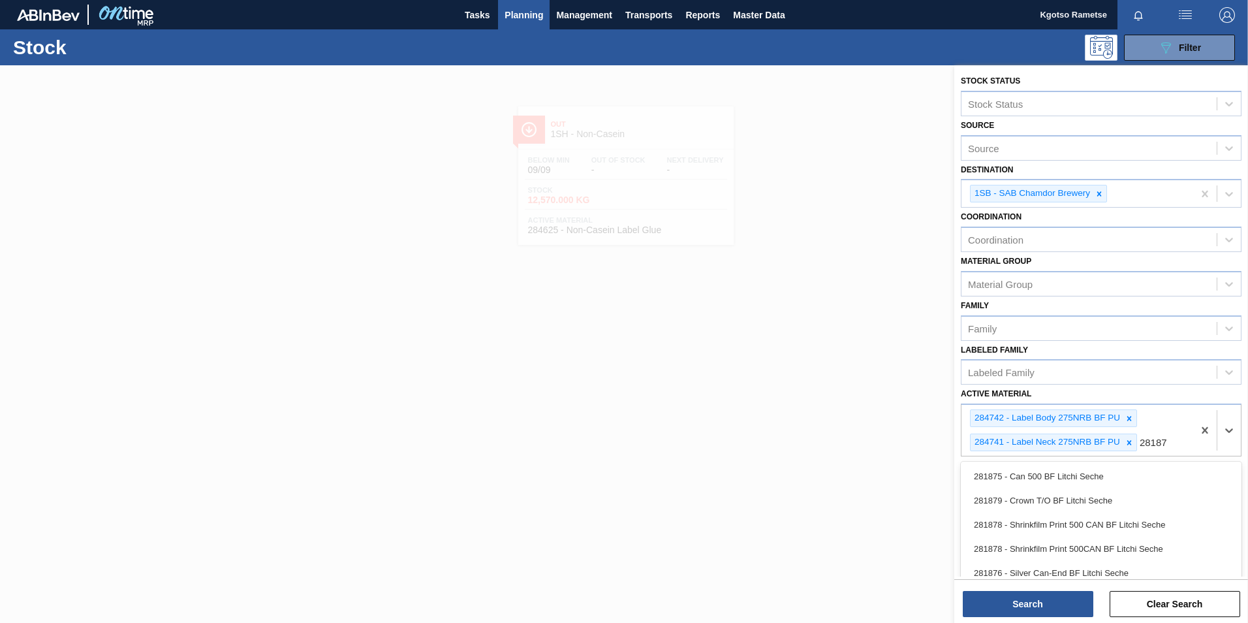
type Material "281879"
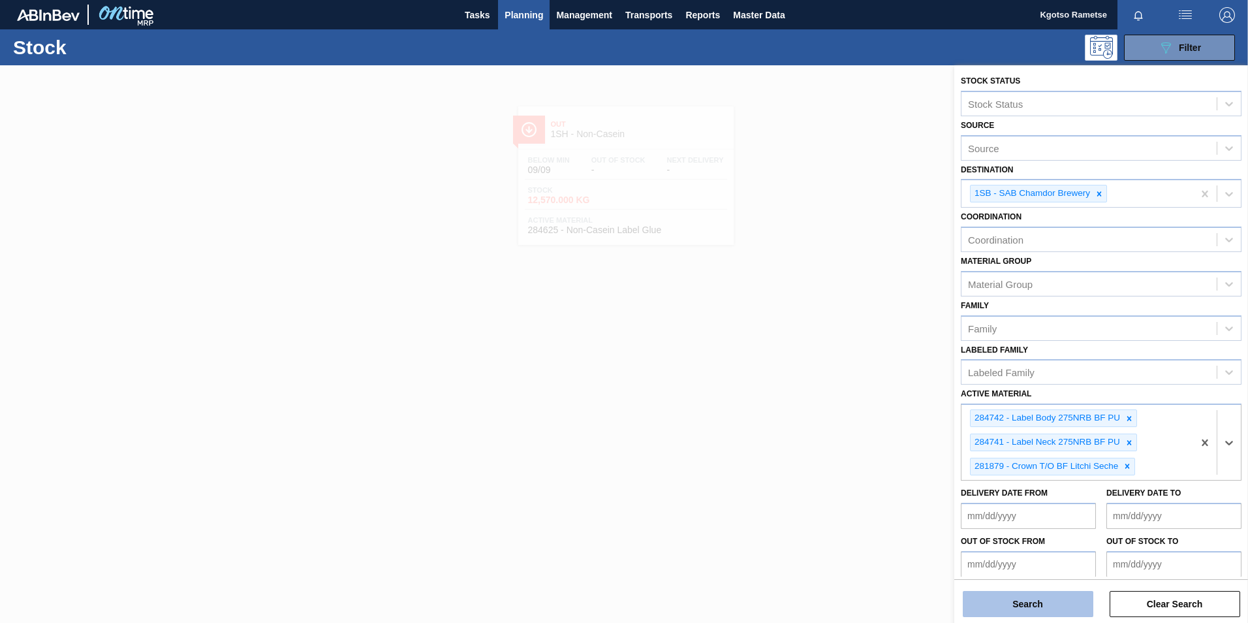
click at [1028, 596] on button "Search" at bounding box center [1028, 604] width 131 height 26
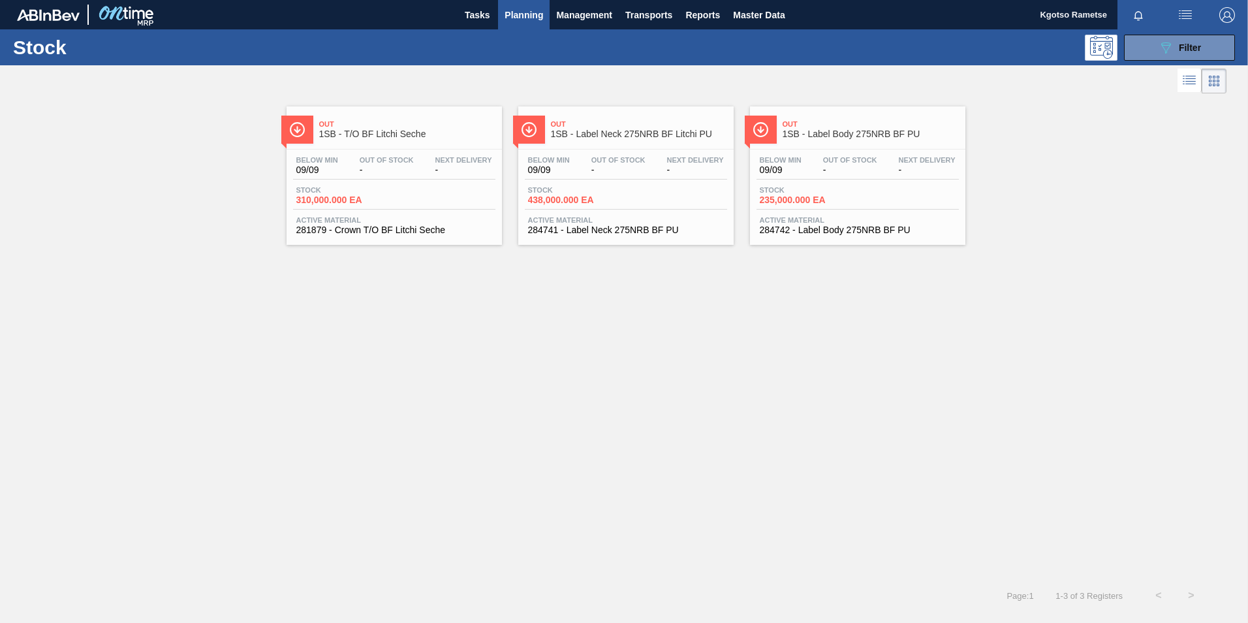
click at [804, 136] on span "1SB - Label Body 275NRB BF PU" at bounding box center [870, 134] width 176 height 10
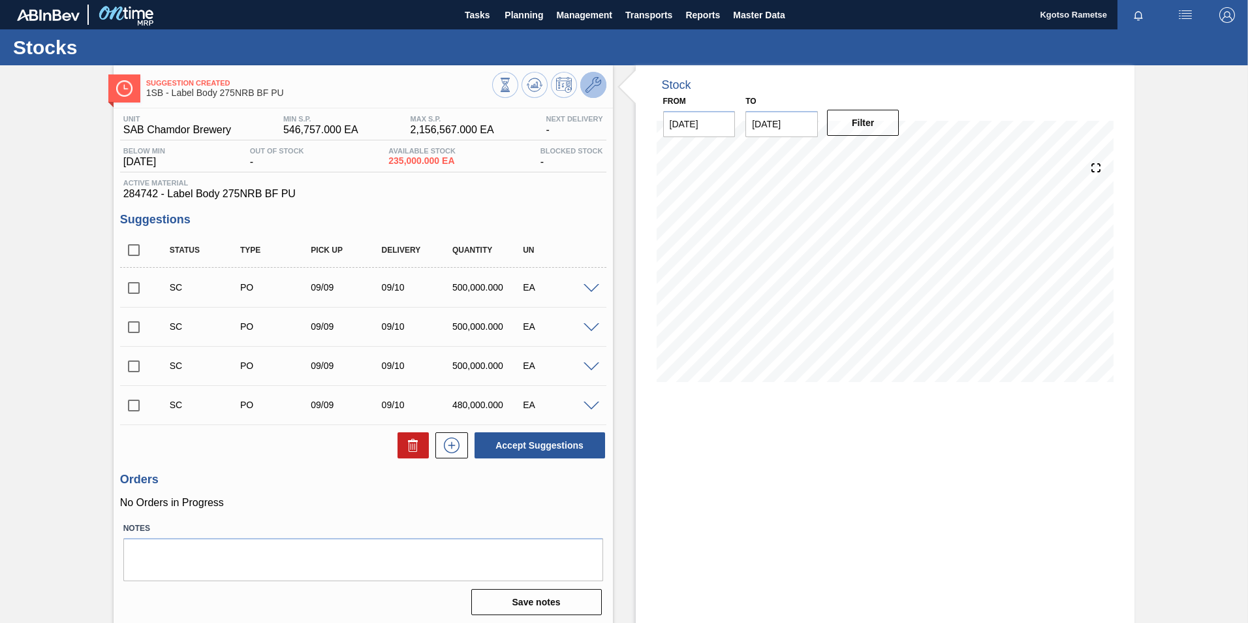
click at [596, 87] on icon at bounding box center [593, 85] width 16 height 16
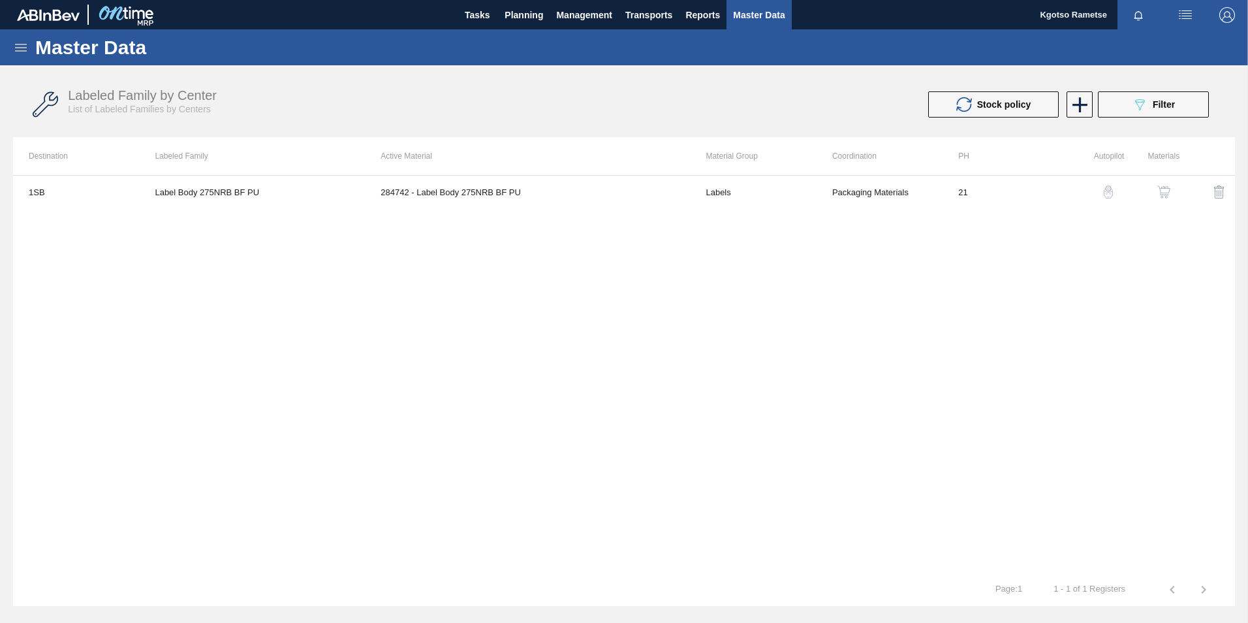
click at [1167, 192] on img "button" at bounding box center [1163, 191] width 13 height 13
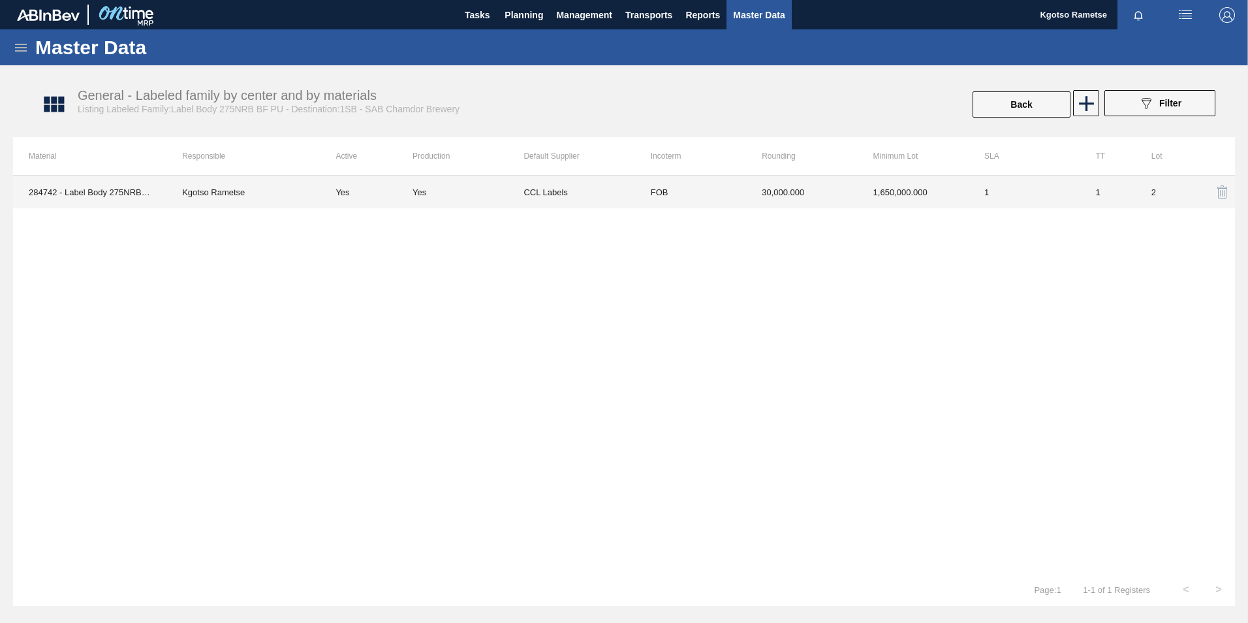
click at [833, 203] on td "30,000.000" at bounding box center [801, 192] width 111 height 33
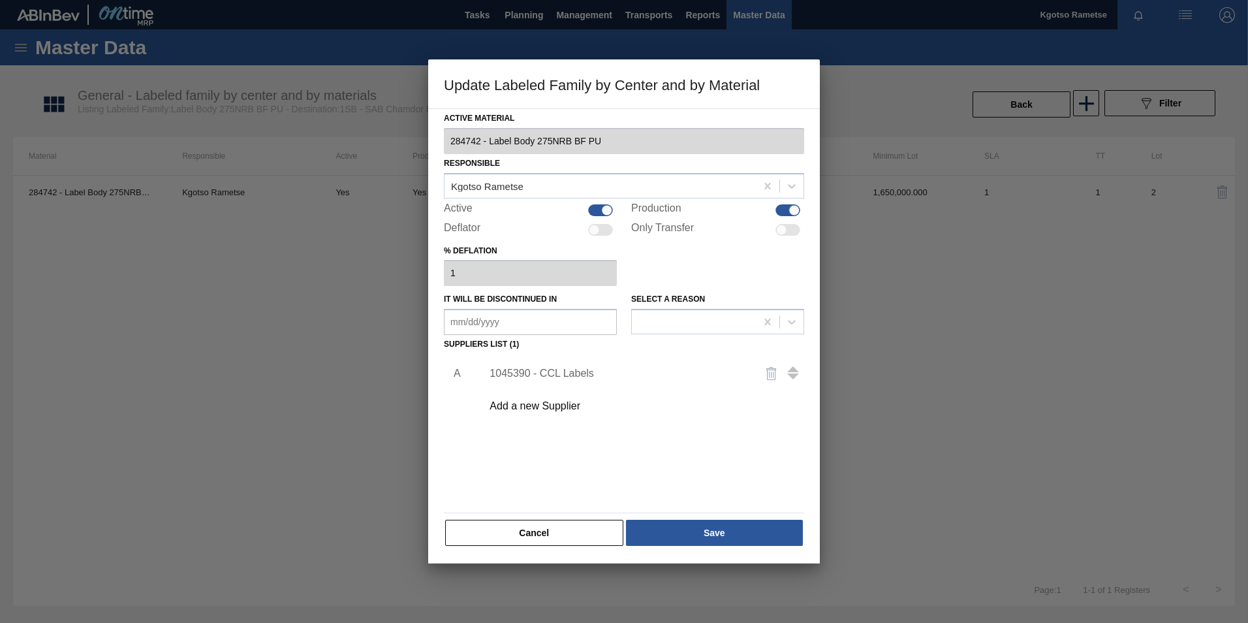
click at [571, 369] on div "1045390 - CCL Labels" at bounding box center [617, 373] width 256 height 12
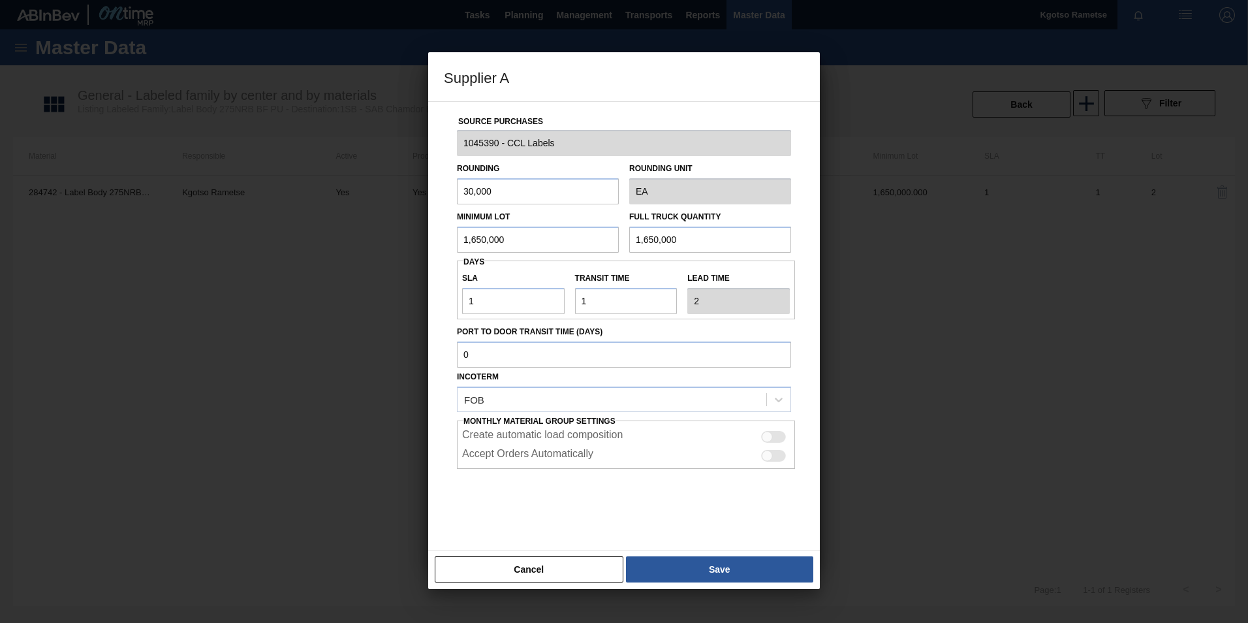
drag, startPoint x: 532, startPoint y: 238, endPoint x: 459, endPoint y: 249, distance: 73.3
click at [466, 247] on input "1,650,000" at bounding box center [538, 239] width 162 height 26
click at [712, 570] on button "Save" at bounding box center [719, 569] width 187 height 26
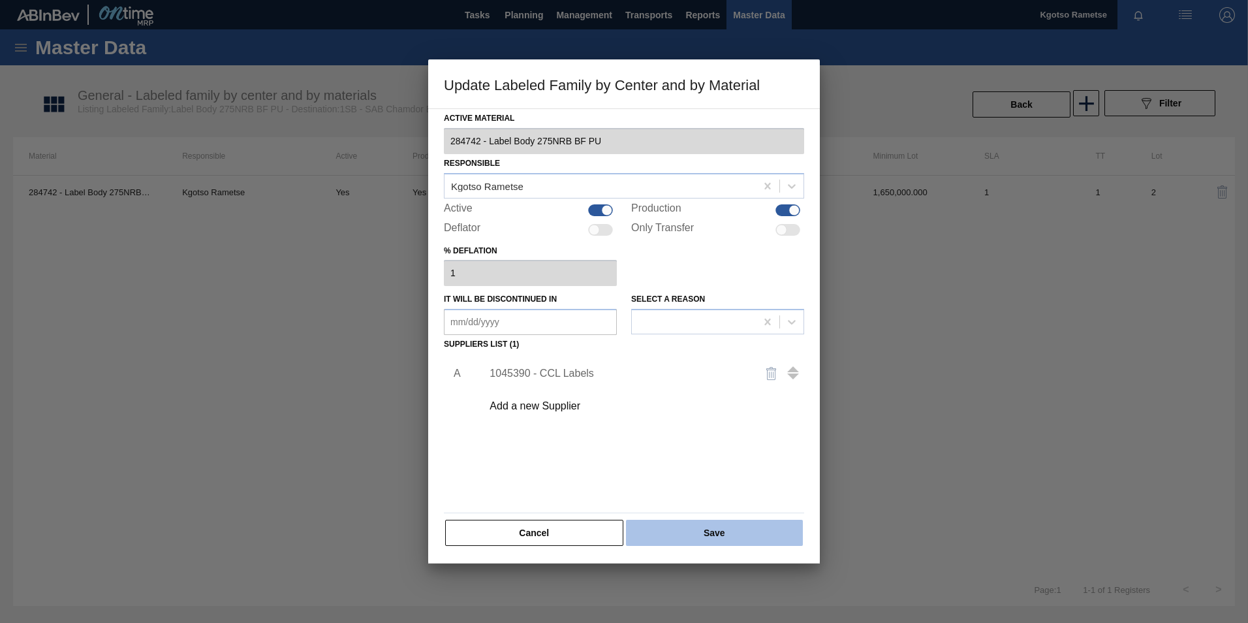
click at [692, 544] on button "Save" at bounding box center [714, 532] width 177 height 26
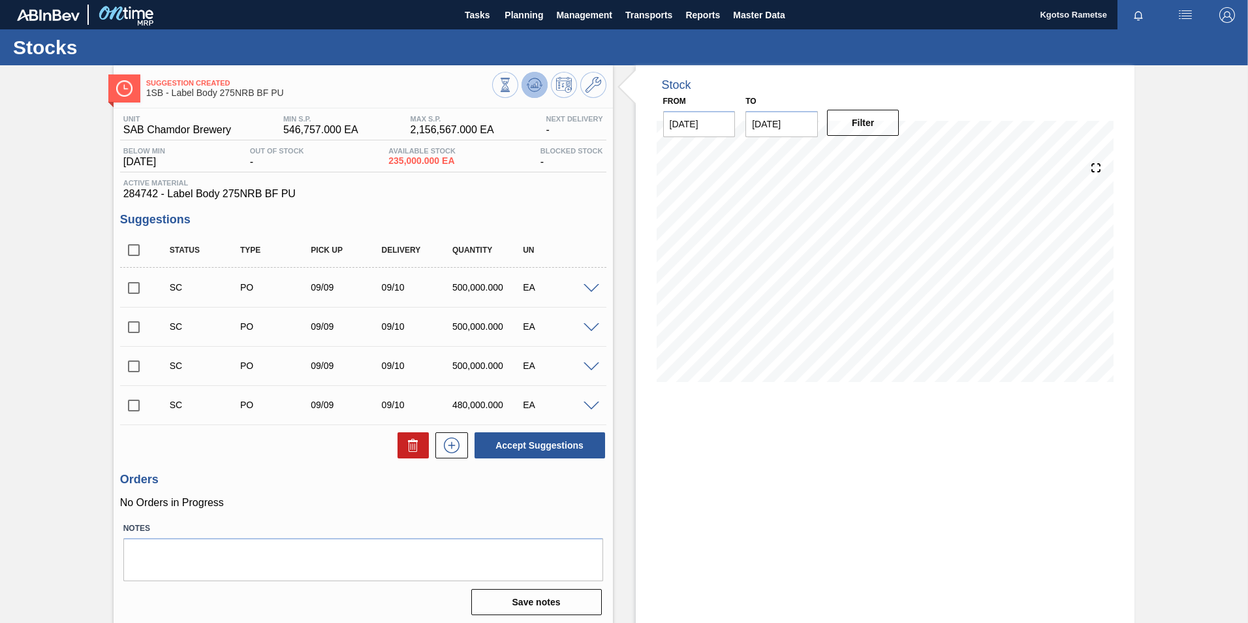
click at [539, 81] on icon at bounding box center [535, 85] width 16 height 16
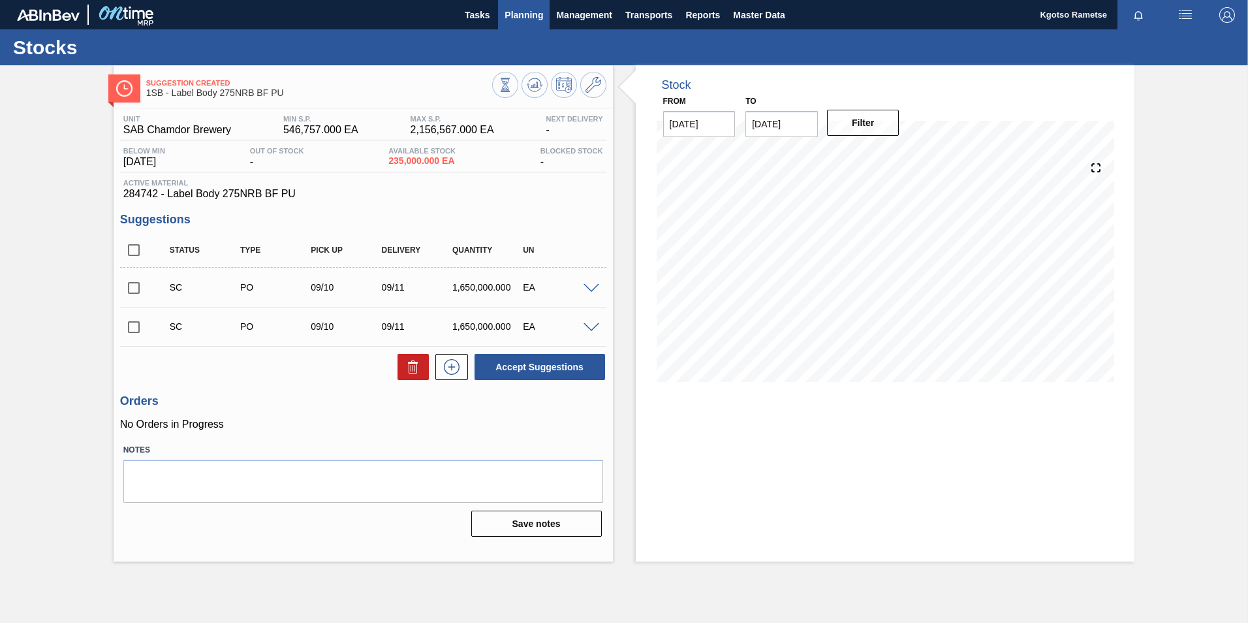
click at [516, 11] on span "Planning" at bounding box center [523, 15] width 39 height 16
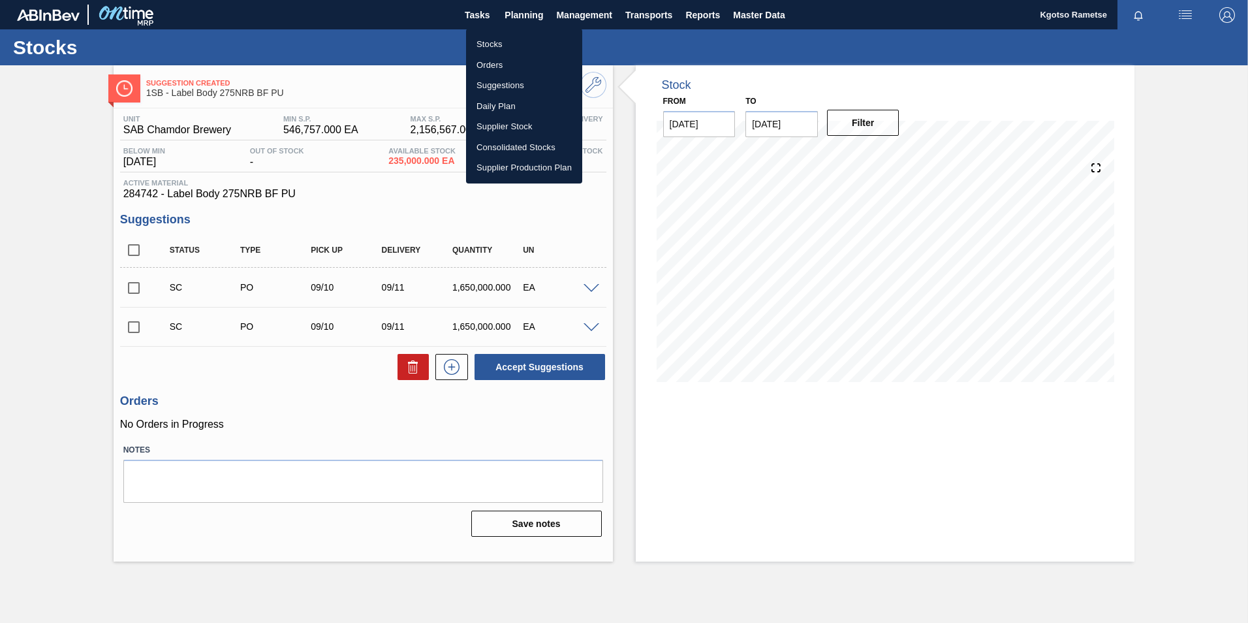
click at [506, 35] on li "Stocks" at bounding box center [524, 44] width 116 height 21
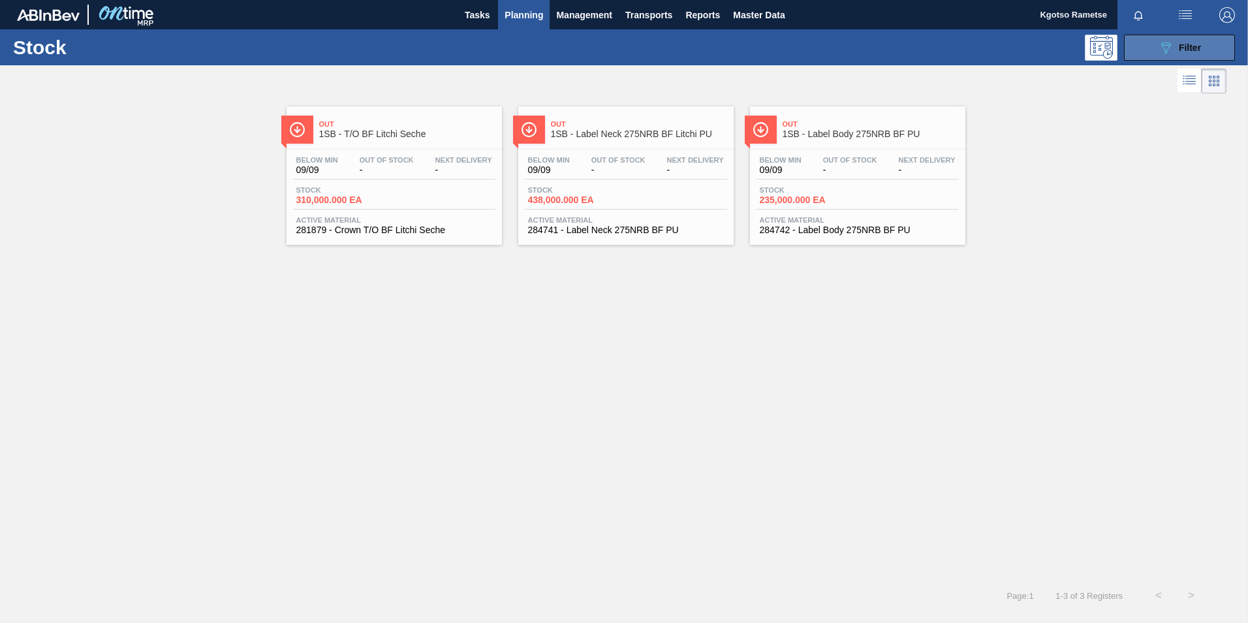
click at [1180, 47] on span "Filter" at bounding box center [1190, 47] width 22 height 10
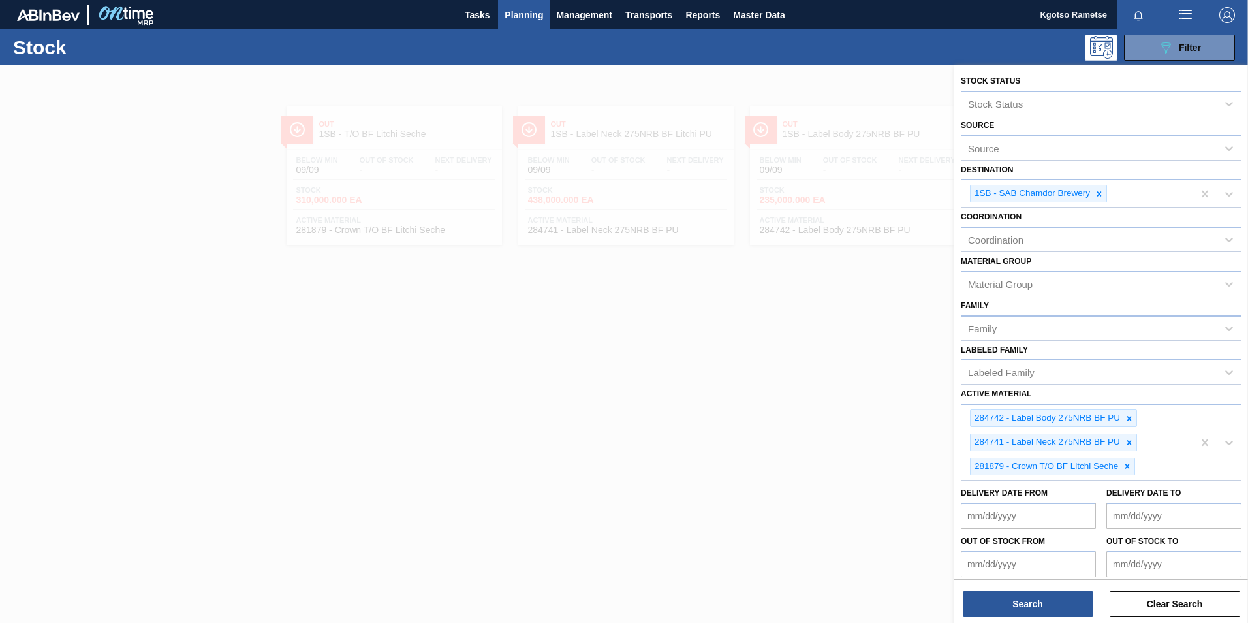
click at [826, 395] on div at bounding box center [624, 376] width 1248 height 623
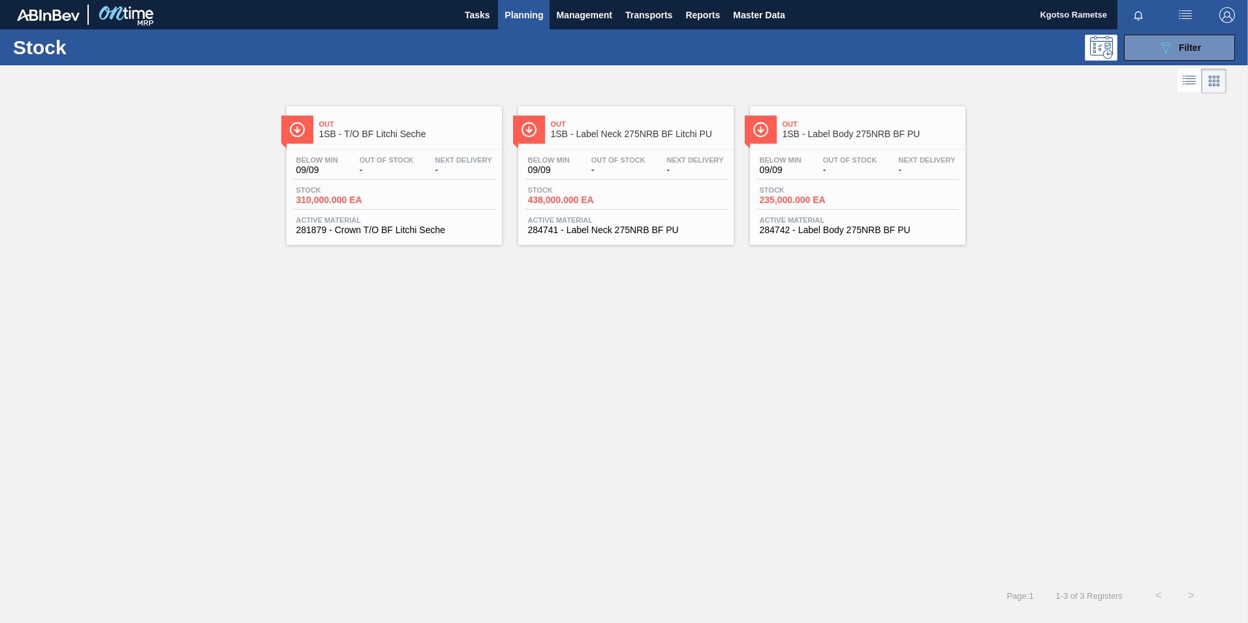
click at [641, 127] on span "Out" at bounding box center [639, 124] width 176 height 8
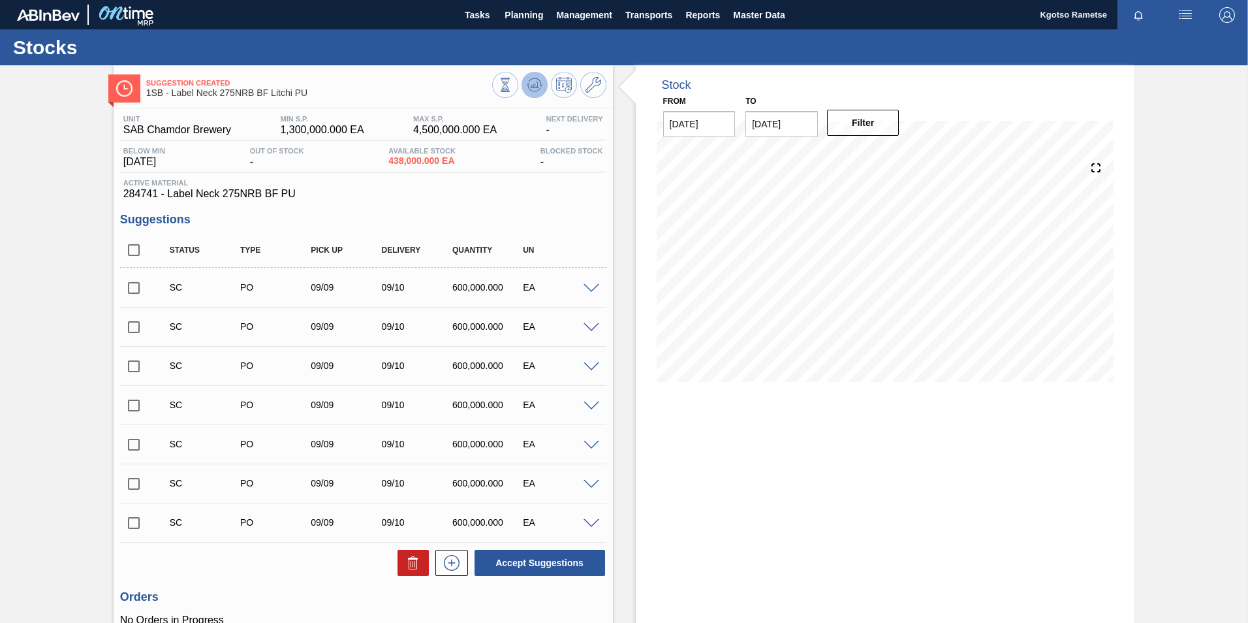
click at [534, 86] on icon at bounding box center [534, 85] width 8 height 6
click at [598, 91] on icon at bounding box center [593, 85] width 16 height 16
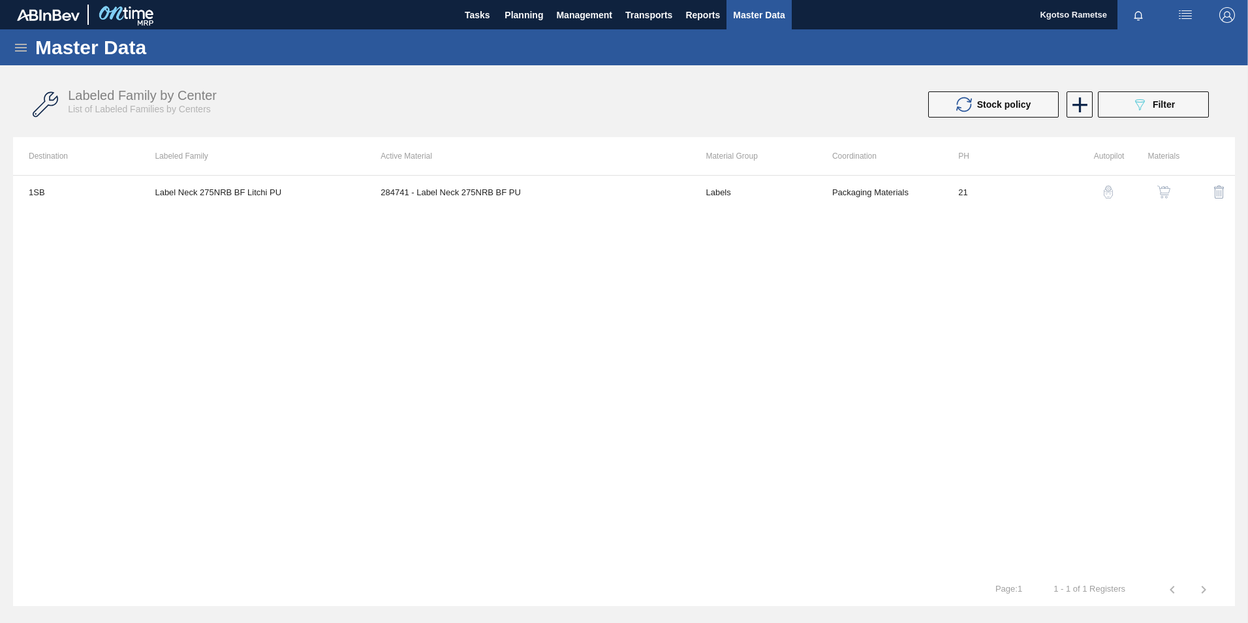
click at [1177, 185] on button "button" at bounding box center [1163, 191] width 31 height 31
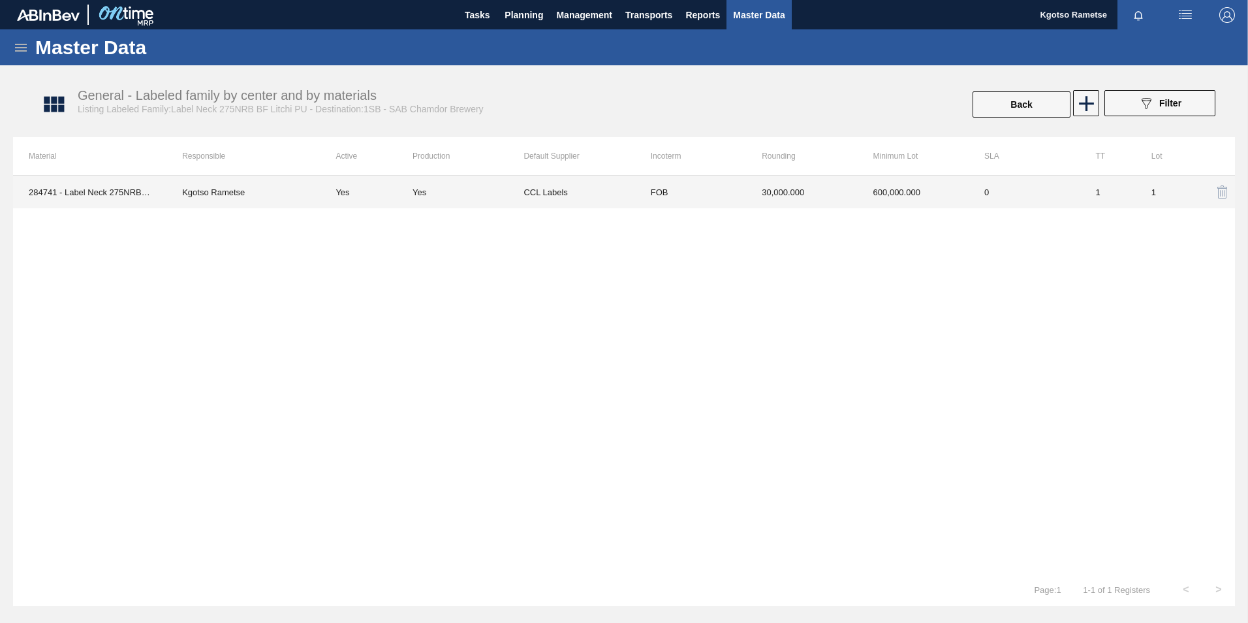
click at [910, 198] on td "600,000.000" at bounding box center [912, 192] width 111 height 33
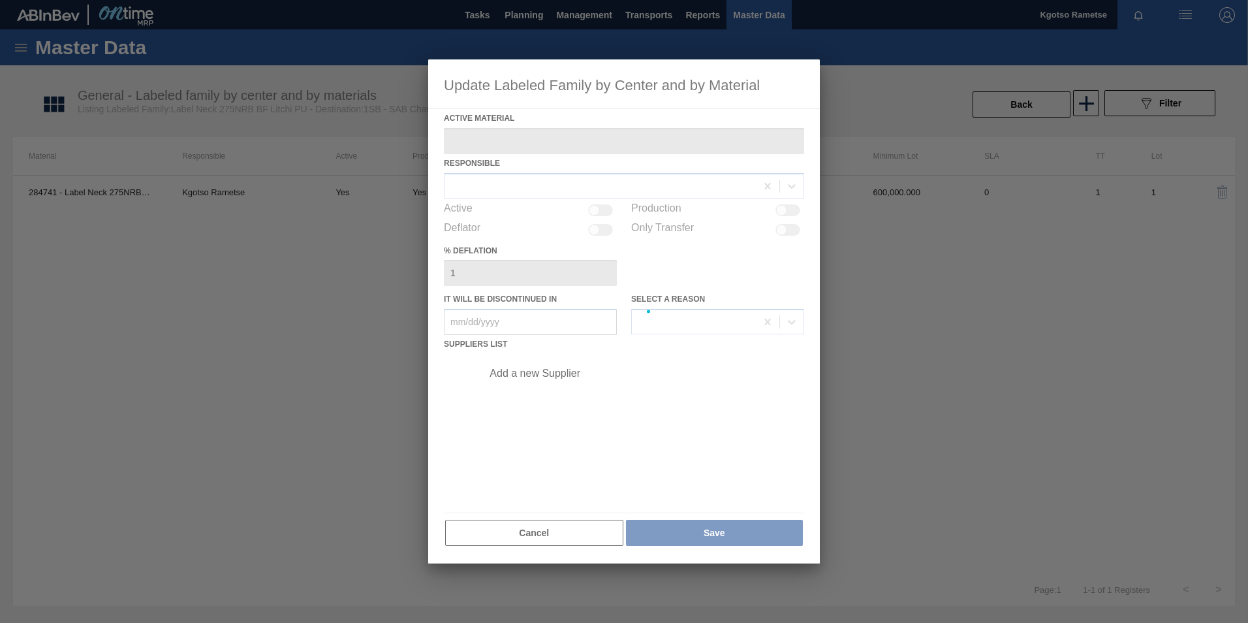
type Material "284741 - Label Neck 275NRB BF PU"
checkbox input "true"
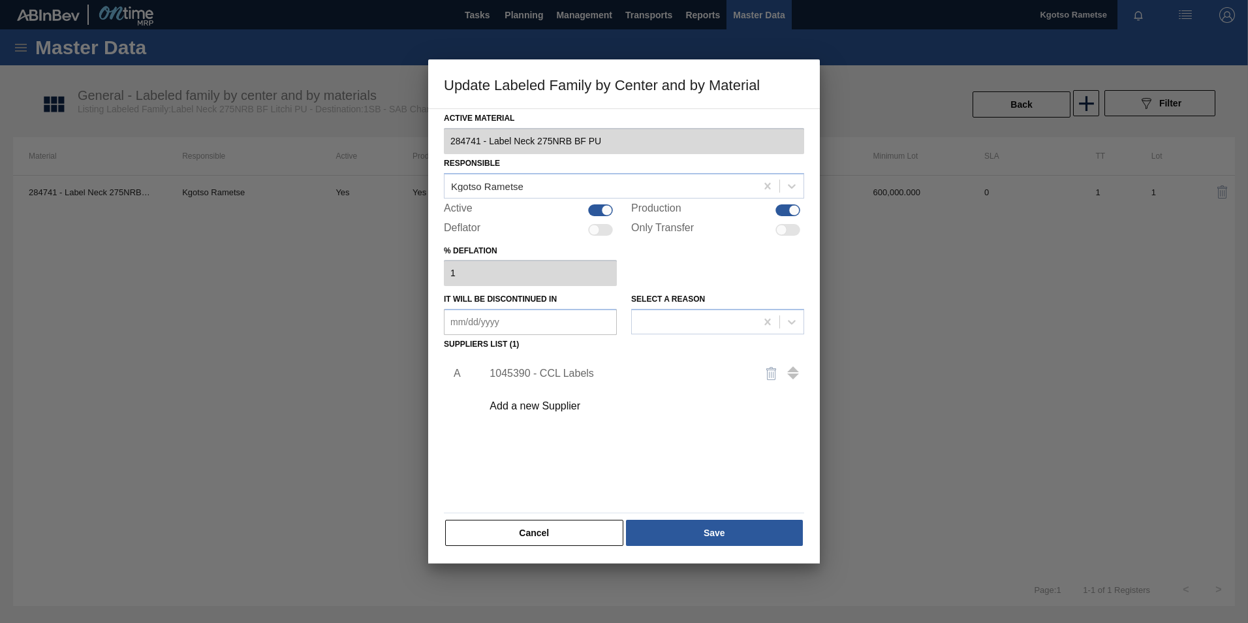
click at [562, 373] on div "1045390 - CCL Labels" at bounding box center [617, 373] width 256 height 12
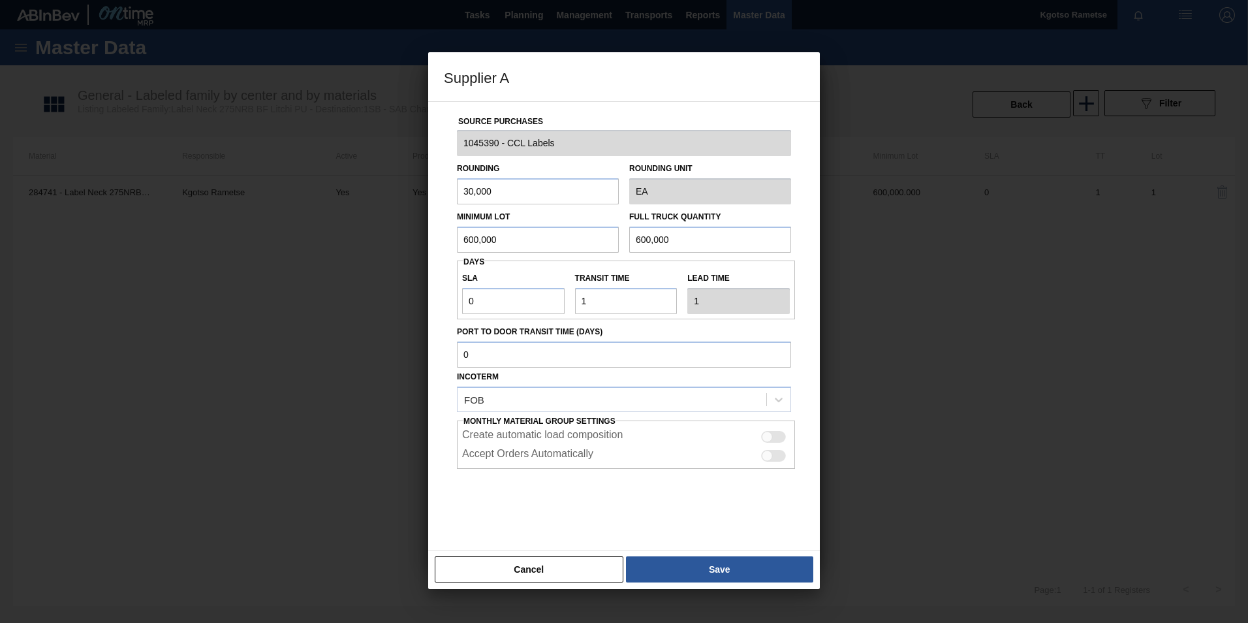
drag, startPoint x: 523, startPoint y: 245, endPoint x: 282, endPoint y: 258, distance: 241.8
click at [309, 256] on div "Supplier A Source Purchases 1045390 - CCL Labels Rounding 30,000 Rounding Unit …" at bounding box center [624, 311] width 1248 height 623
drag, startPoint x: 483, startPoint y: 301, endPoint x: 397, endPoint y: 301, distance: 85.5
click at [411, 301] on div "Supplier A Source Purchases 1045390 - CCL Labels Rounding 30,000 Rounding Unit …" at bounding box center [624, 311] width 1248 height 623
type input "1"
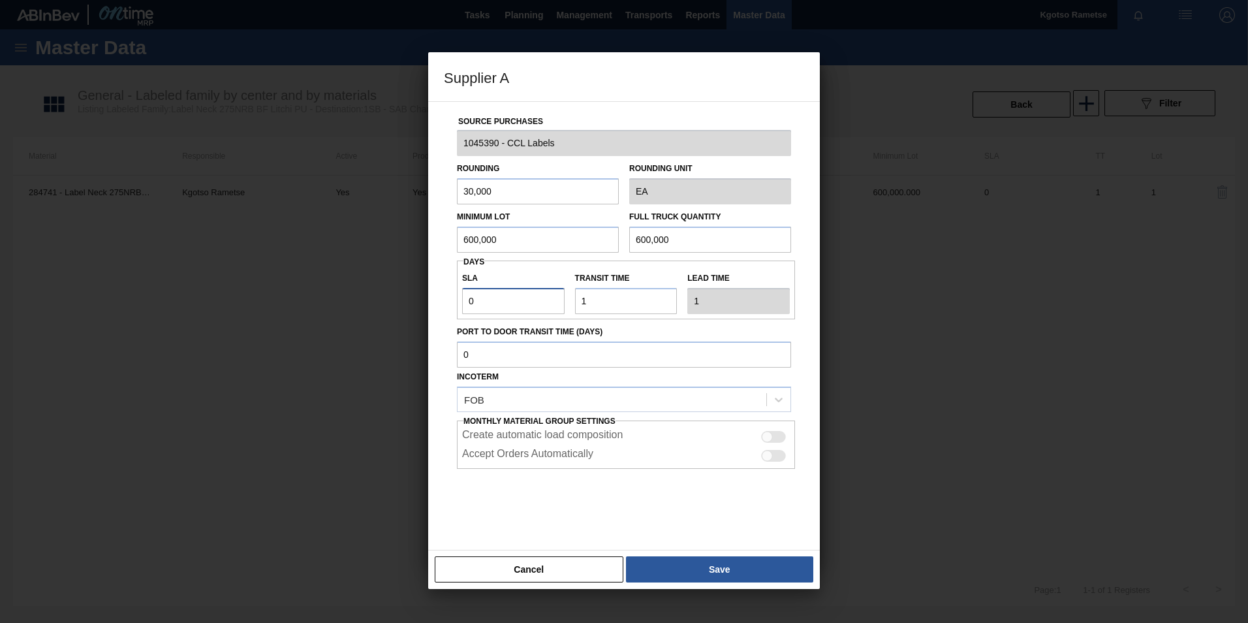
type input "2"
drag, startPoint x: 472, startPoint y: 300, endPoint x: 430, endPoint y: 310, distance: 42.9
click at [434, 309] on div "Source Purchases 1045390 - CCL Labels Rounding 30,000 Rounding Unit EA Minimum …" at bounding box center [624, 325] width 392 height 449
type input "2"
type input "3"
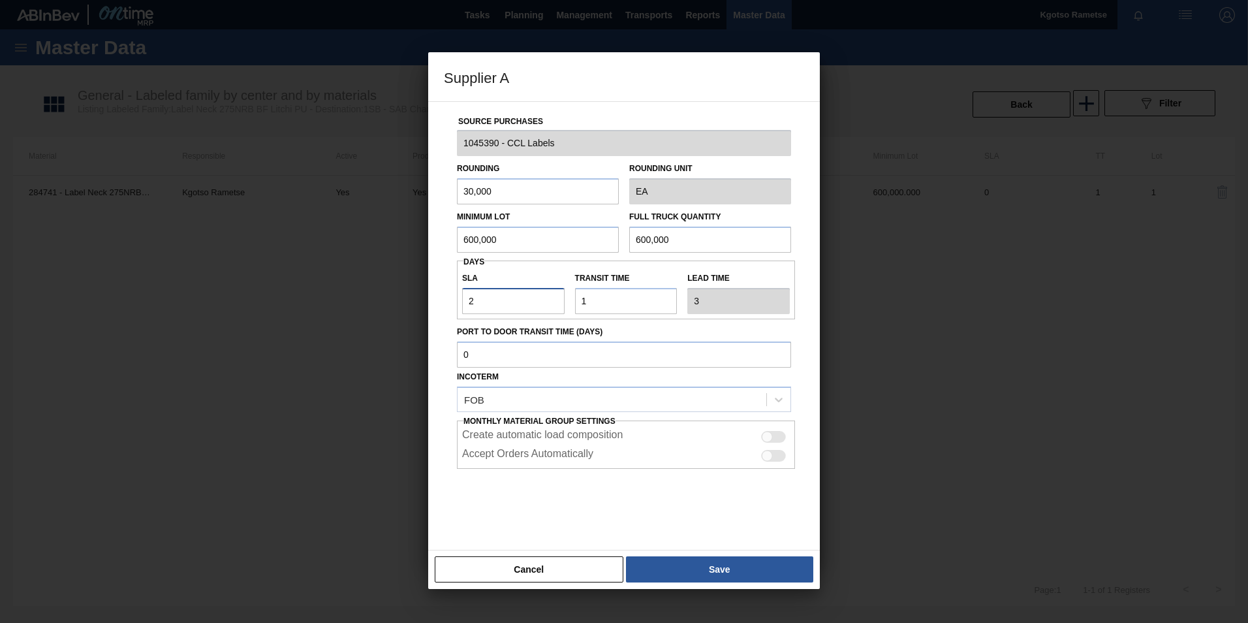
type input "2"
click at [488, 245] on input "600,000" at bounding box center [538, 239] width 162 height 26
drag, startPoint x: 501, startPoint y: 242, endPoint x: 345, endPoint y: 238, distance: 156.7
click at [385, 238] on div "Supplier A Source Purchases 1045390 - CCL Labels Rounding 30,000 Rounding Unit …" at bounding box center [624, 311] width 1248 height 623
drag, startPoint x: 532, startPoint y: 227, endPoint x: 353, endPoint y: 253, distance: 180.6
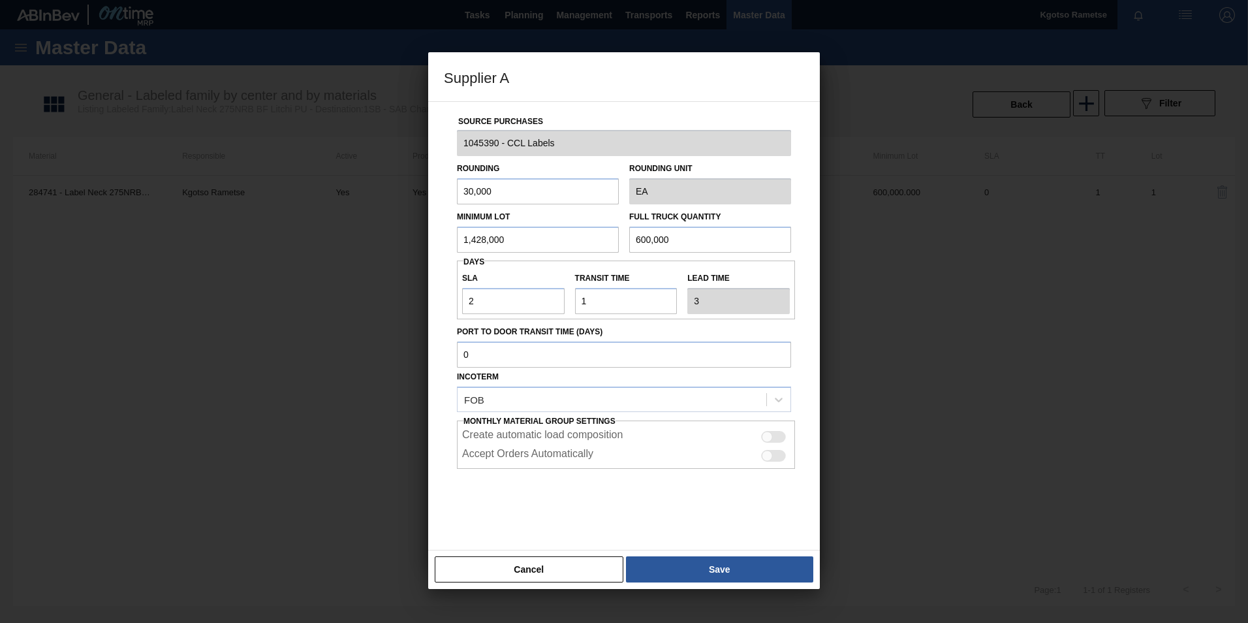
click at [384, 249] on div "Supplier A Source Purchases 1045390 - CCL Labels Rounding 30,000 Rounding Unit …" at bounding box center [624, 311] width 1248 height 623
type input "1,428,000"
drag, startPoint x: 716, startPoint y: 232, endPoint x: 447, endPoint y: 258, distance: 270.7
click at [509, 244] on div "Minimum Lot 1,428,000 Full Truck Quantity 600,000" at bounding box center [624, 228] width 345 height 48
paste input "1,428"
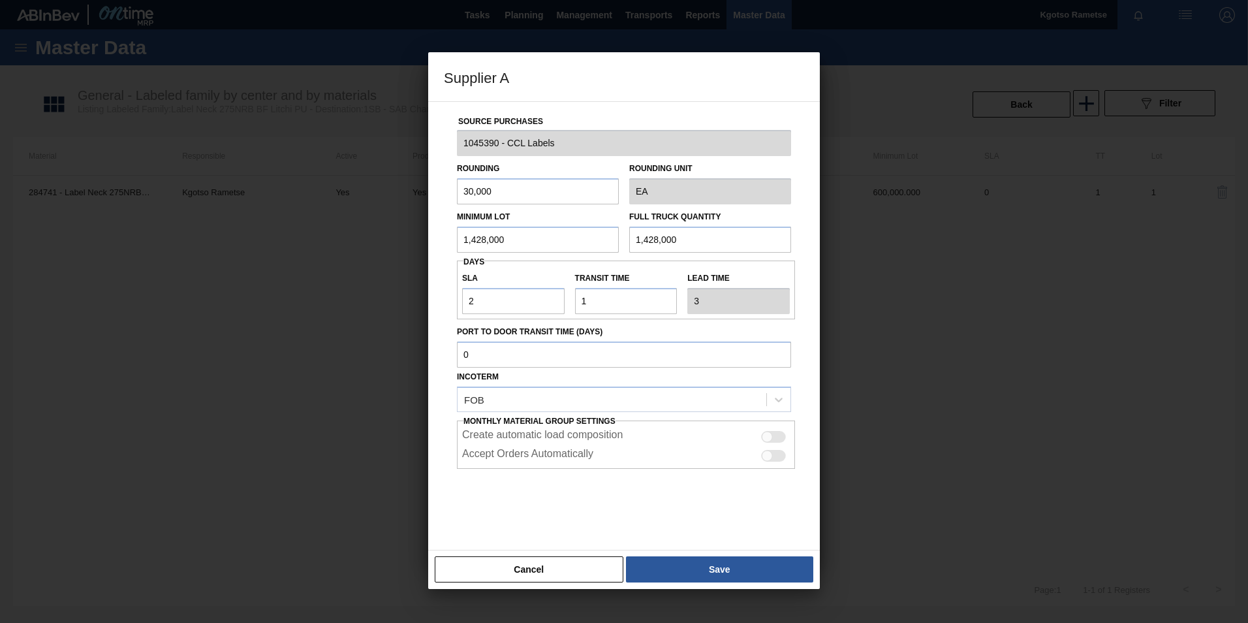
type input "1,428,000"
drag, startPoint x: 491, startPoint y: 189, endPoint x: 335, endPoint y: 211, distance: 158.1
click at [335, 211] on div "Supplier A Source Purchases 1045390 - CCL Labels Rounding 30,000 Rounding Unit …" at bounding box center [624, 311] width 1248 height 623
type input "1"
click at [448, 303] on div "Source Purchases 1045390 - CCL Labels Rounding 1 Rounding Unit EA Minimum Lot 1…" at bounding box center [624, 318] width 360 height 432
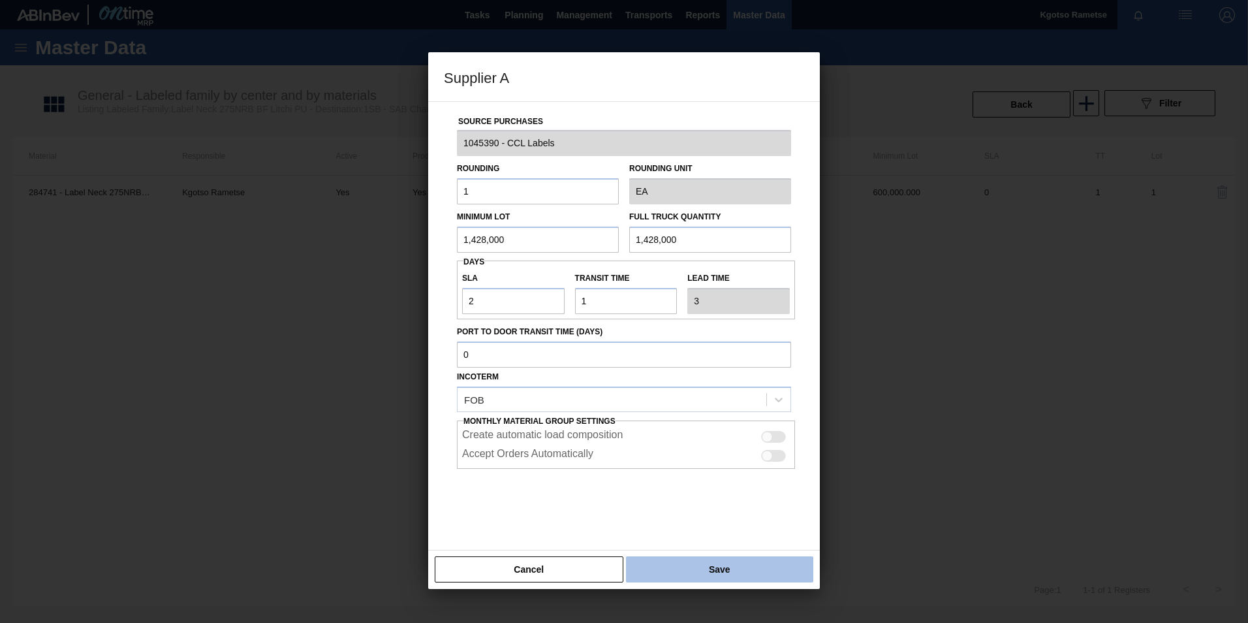
drag, startPoint x: 707, startPoint y: 566, endPoint x: 703, endPoint y: 559, distance: 8.2
click at [707, 564] on button "Save" at bounding box center [719, 569] width 187 height 26
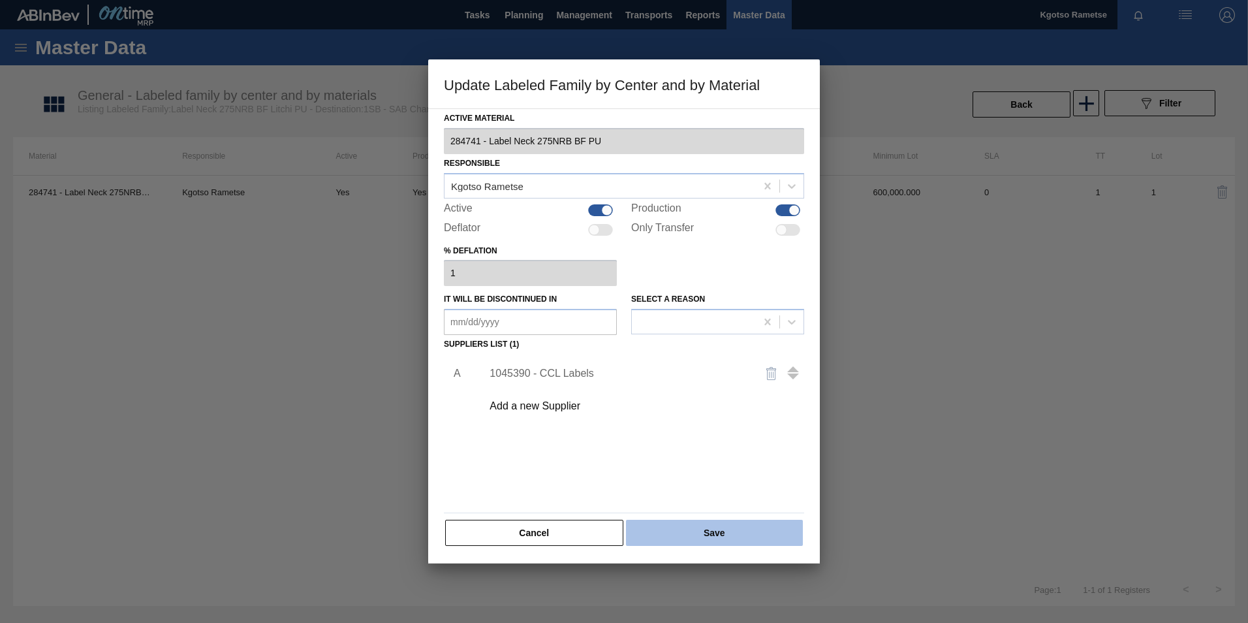
click at [690, 528] on button "Save" at bounding box center [714, 532] width 177 height 26
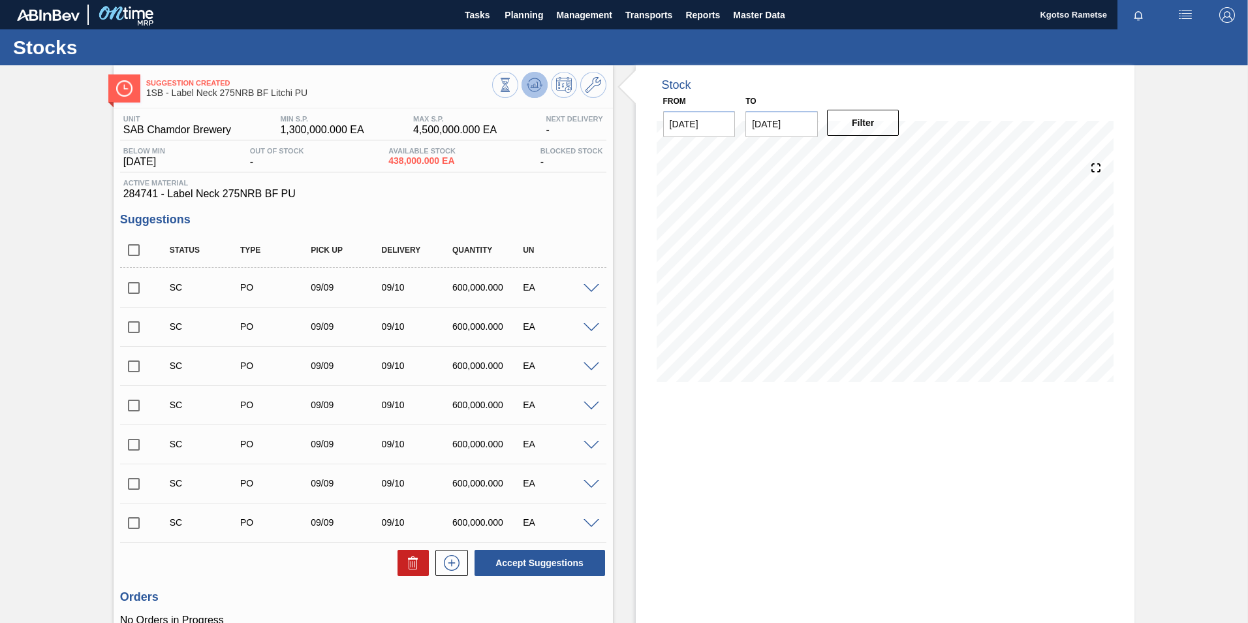
click at [531, 90] on icon at bounding box center [535, 85] width 16 height 16
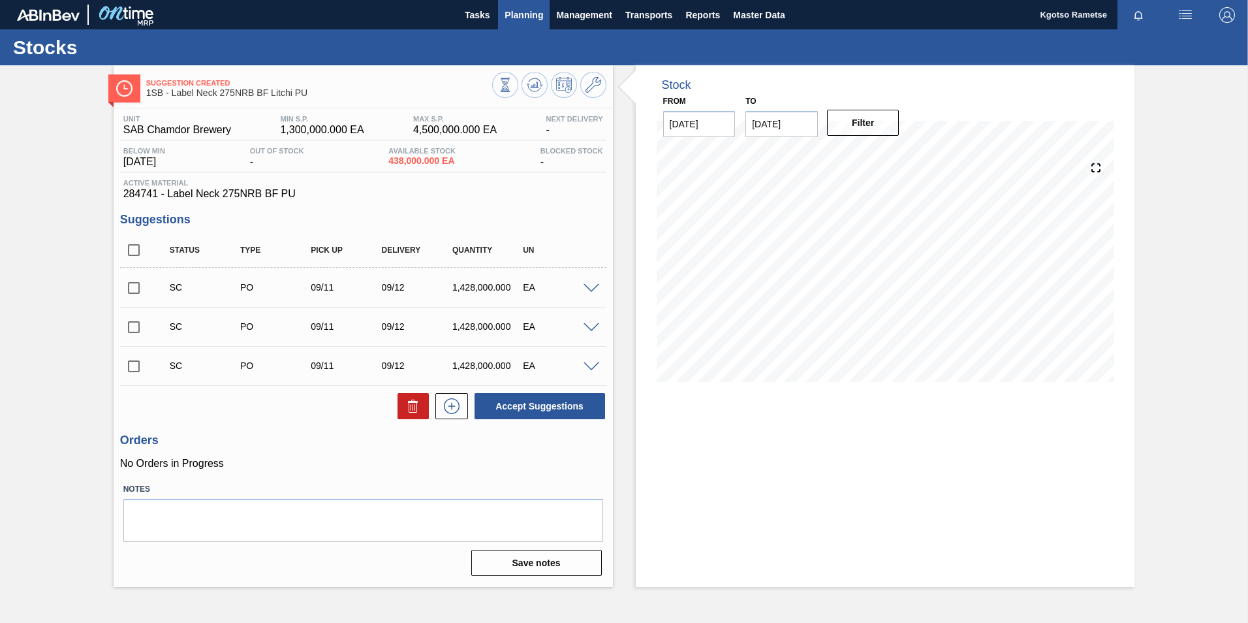
click at [531, 20] on span "Planning" at bounding box center [523, 15] width 39 height 16
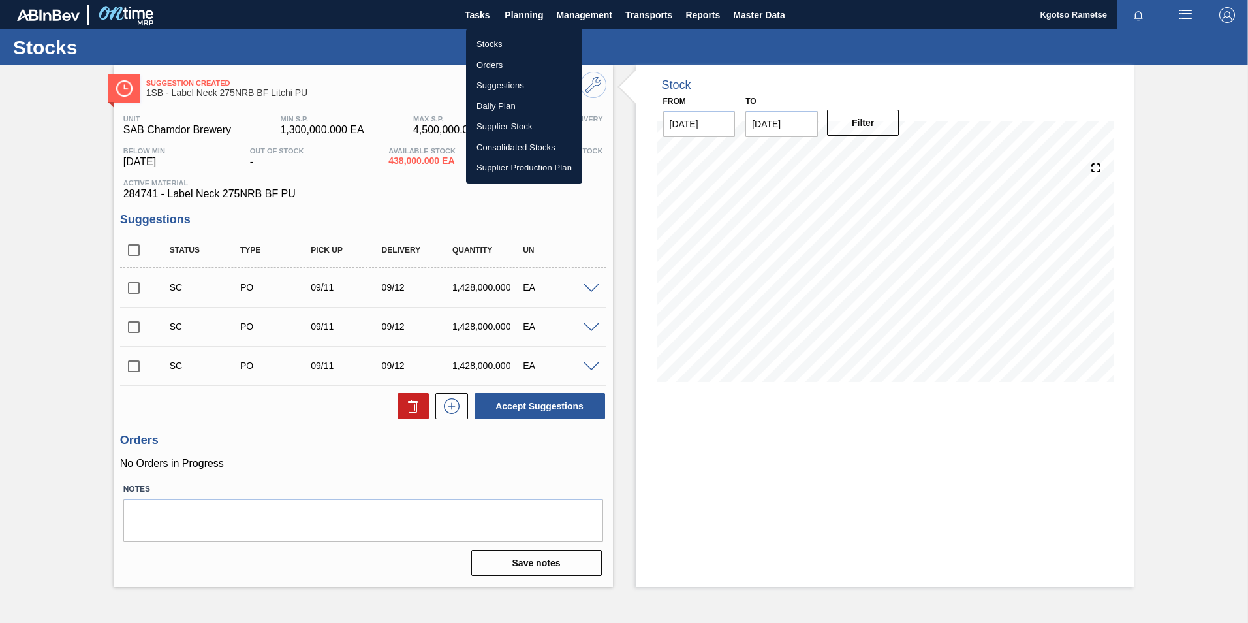
click at [528, 50] on li "Stocks" at bounding box center [524, 44] width 116 height 21
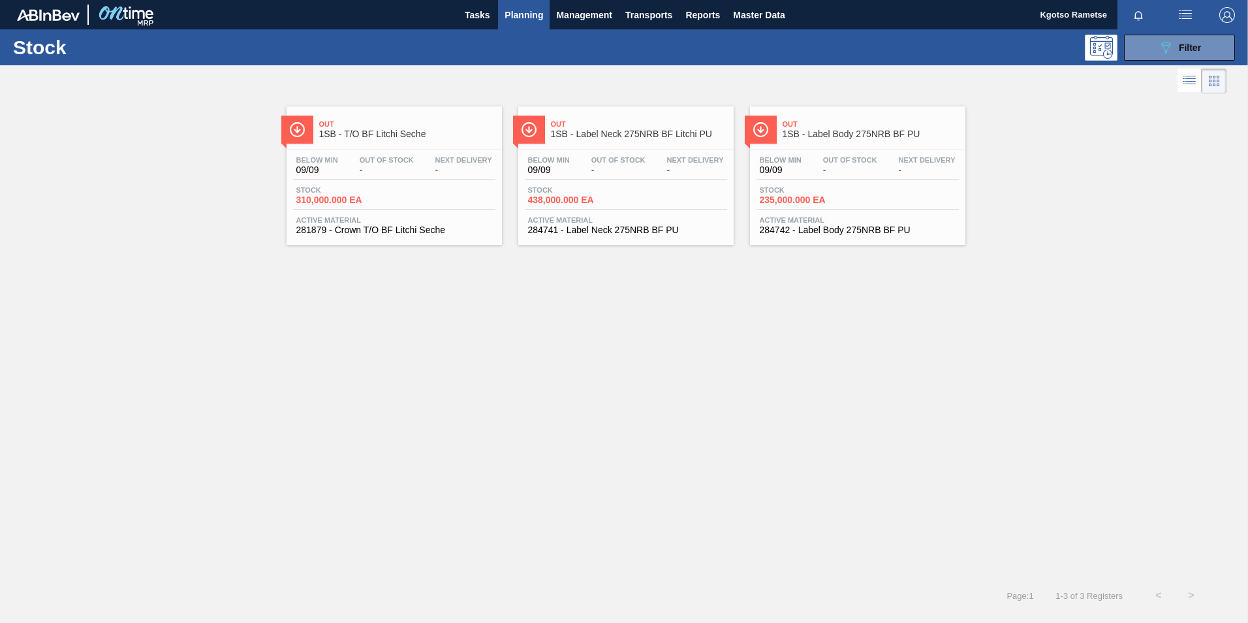
click at [803, 170] on div "Below Min 09/09" at bounding box center [780, 165] width 48 height 19
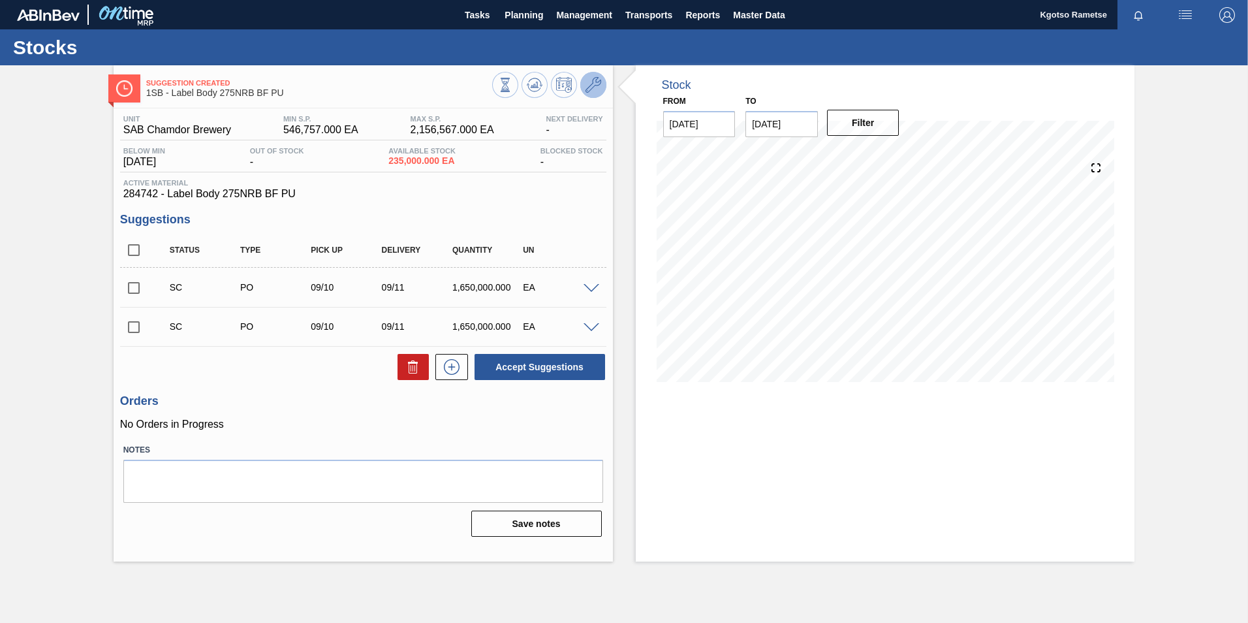
click at [599, 82] on icon at bounding box center [593, 85] width 16 height 16
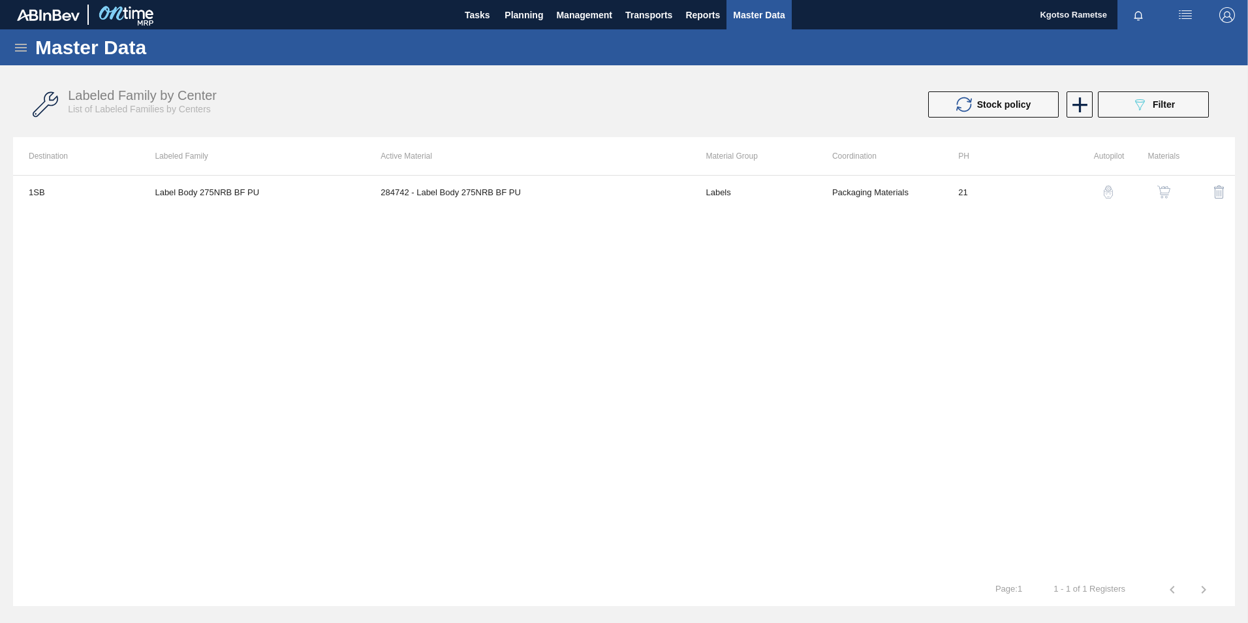
click at [1162, 191] on img "button" at bounding box center [1163, 191] width 13 height 13
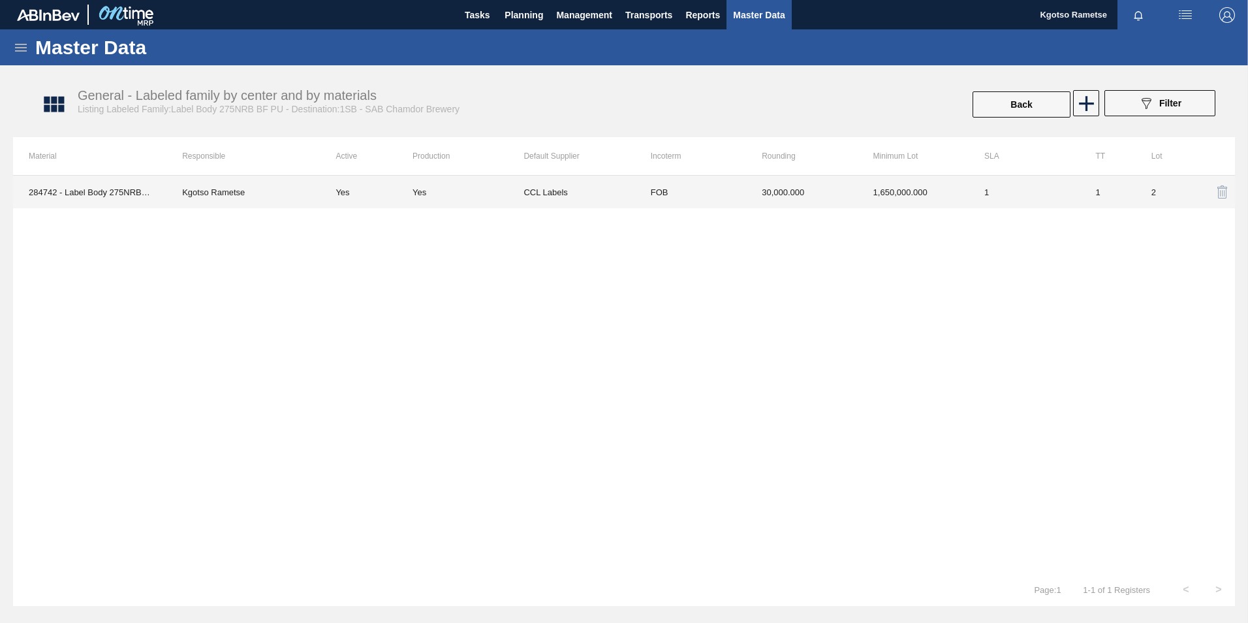
click at [446, 191] on div "Yes" at bounding box center [467, 192] width 111 height 10
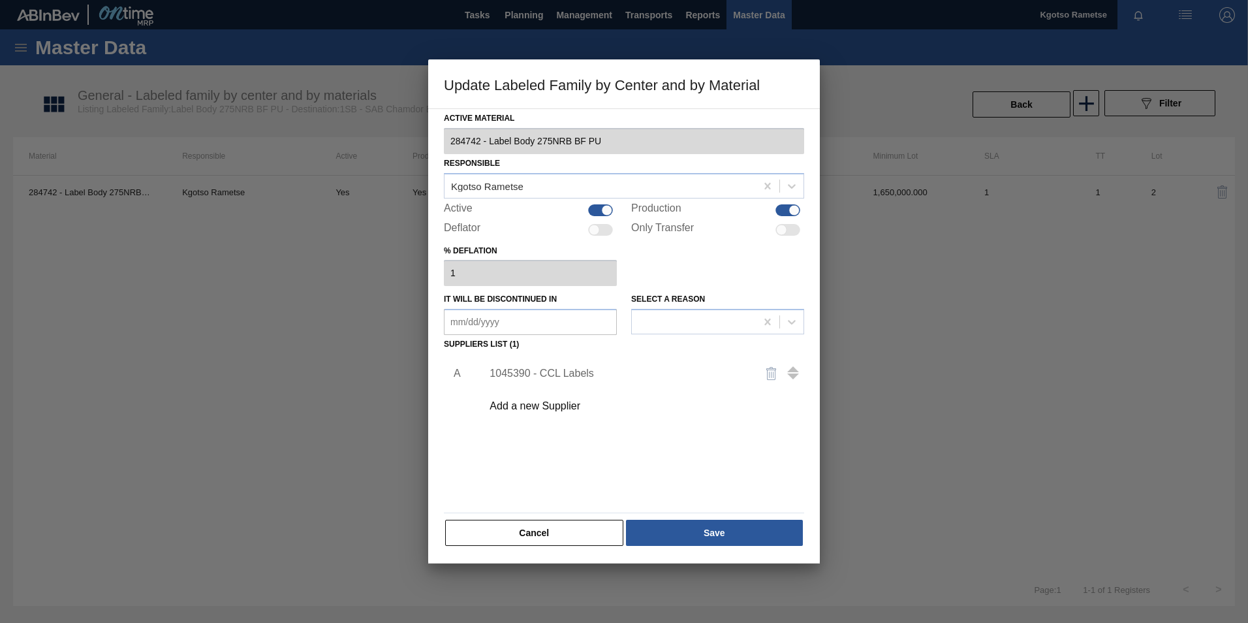
click at [530, 371] on div "1045390 - CCL Labels" at bounding box center [617, 373] width 256 height 12
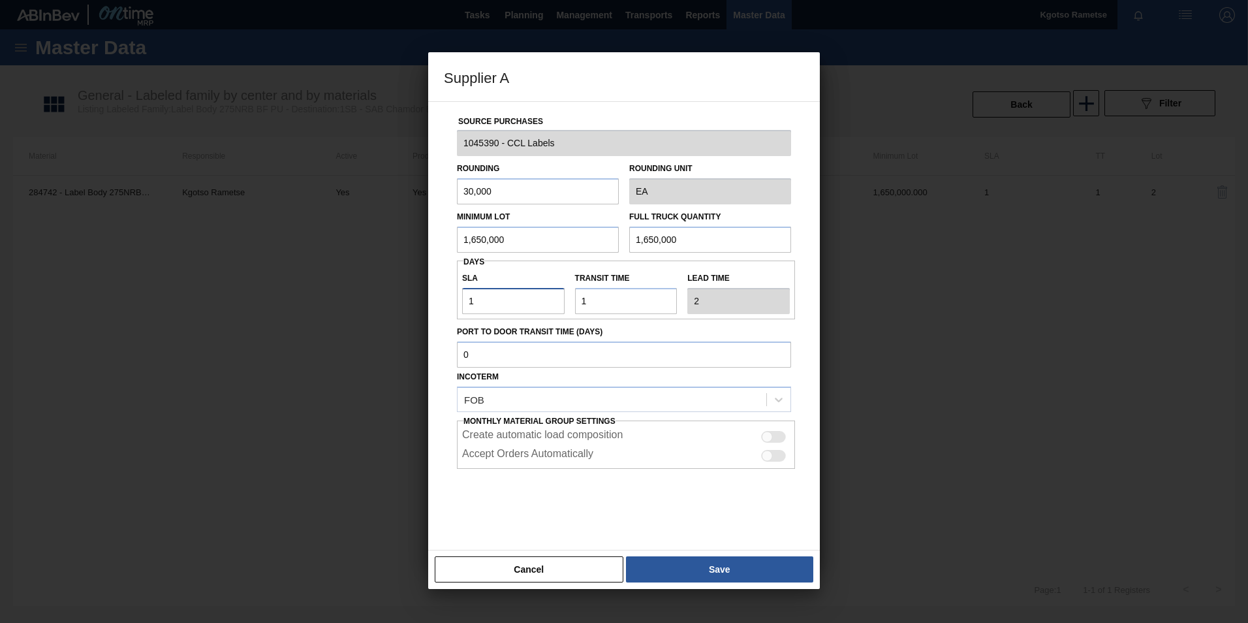
drag, startPoint x: 493, startPoint y: 302, endPoint x: 357, endPoint y: 303, distance: 135.7
click at [453, 303] on div "Source Purchases 1045390 - CCL Labels Rounding 30,000 Rounding Unit EA Minimum …" at bounding box center [624, 318] width 360 height 432
type input "2"
type input "3"
type input "2"
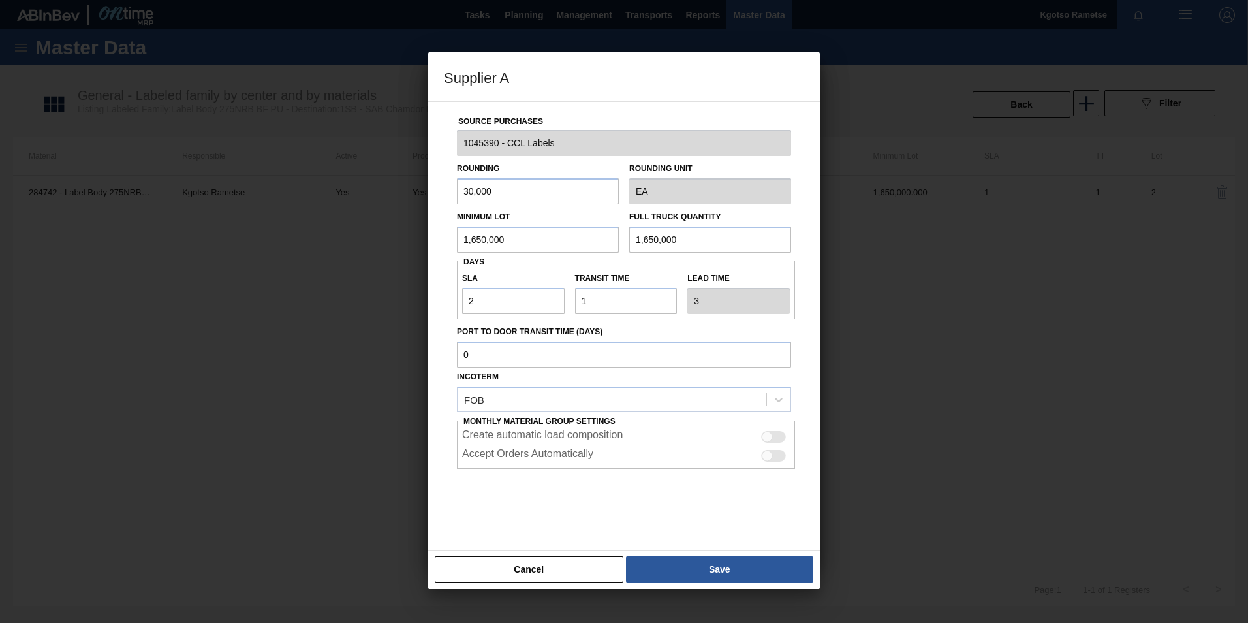
click at [699, 566] on button "Save" at bounding box center [719, 569] width 187 height 26
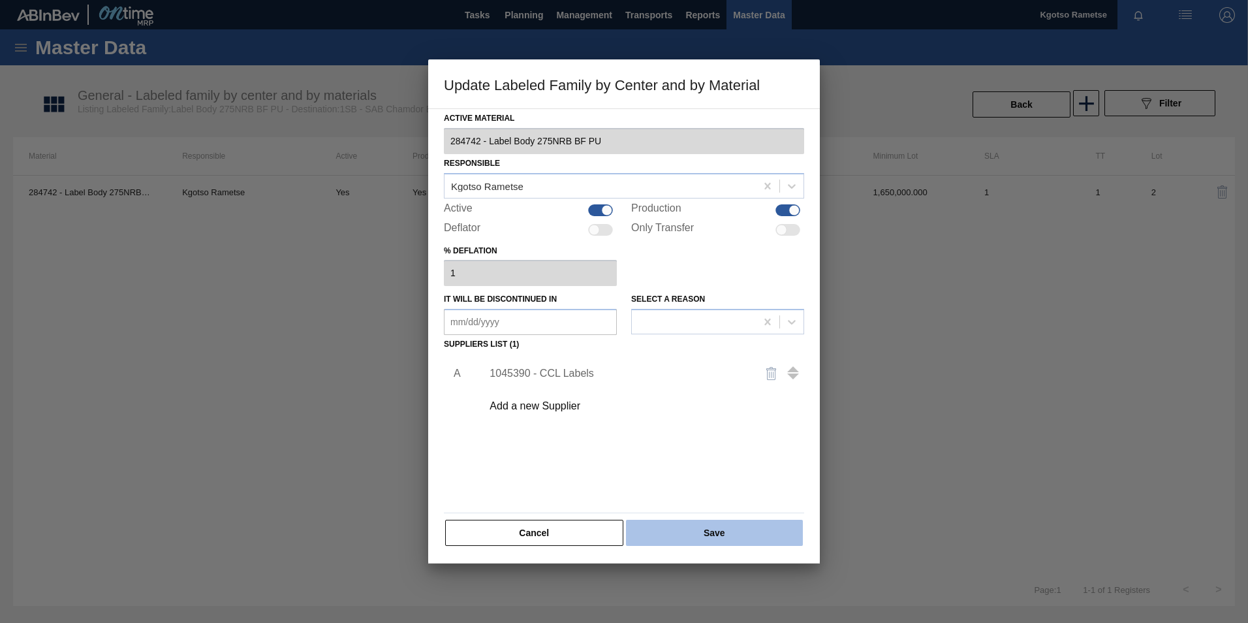
click at [696, 538] on button "Save" at bounding box center [714, 532] width 177 height 26
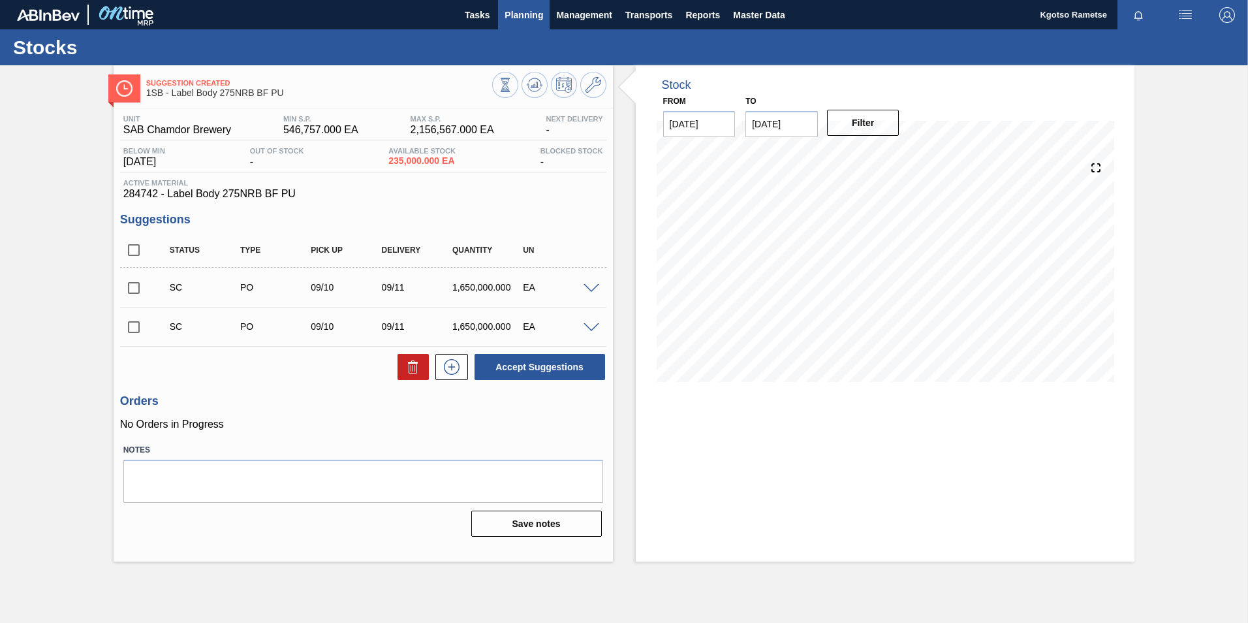
click at [525, 15] on span "Planning" at bounding box center [523, 15] width 39 height 16
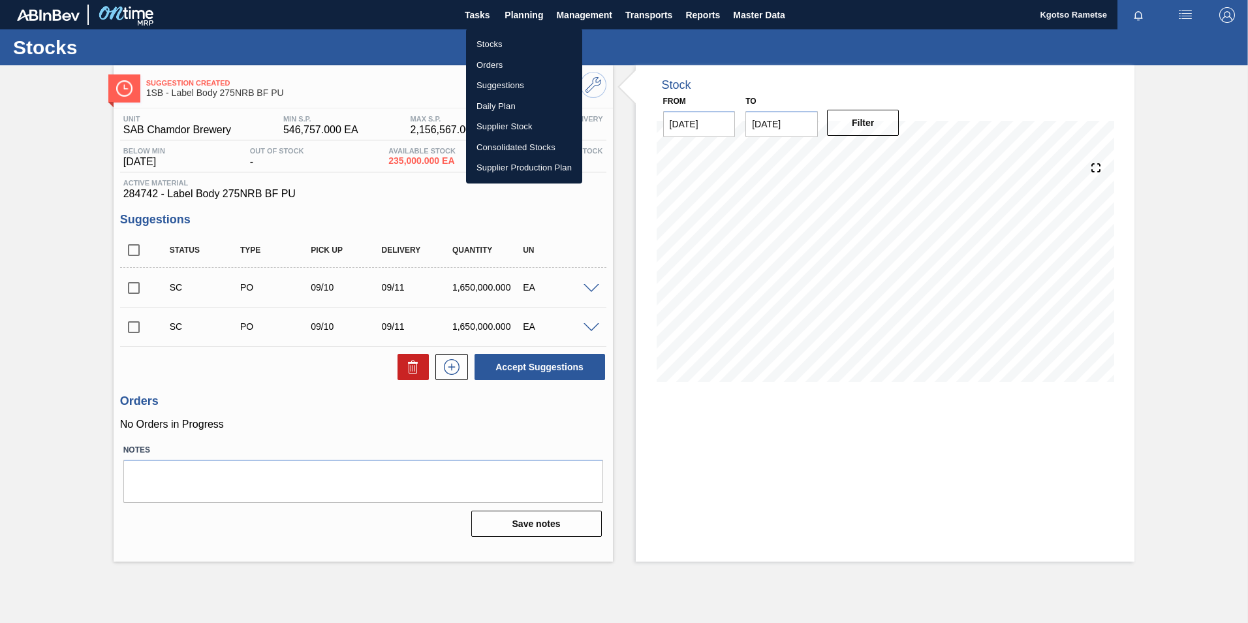
click at [521, 37] on li "Stocks" at bounding box center [524, 44] width 116 height 21
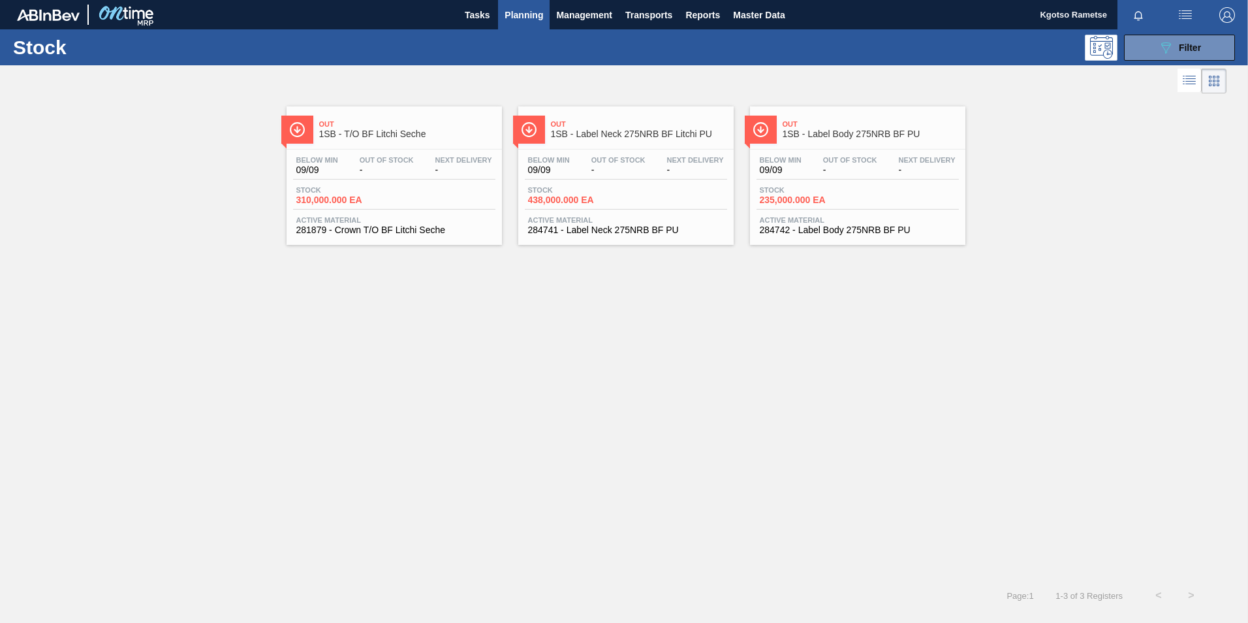
click at [374, 158] on span "Out Of Stock" at bounding box center [387, 160] width 54 height 8
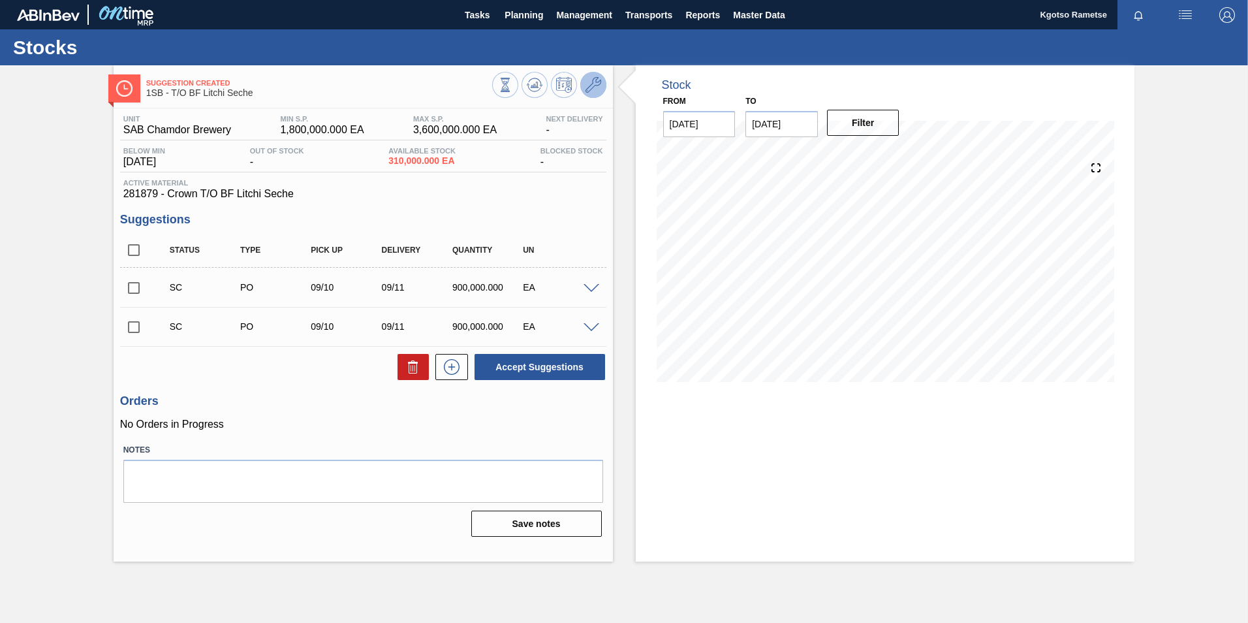
click at [600, 80] on icon at bounding box center [593, 85] width 16 height 16
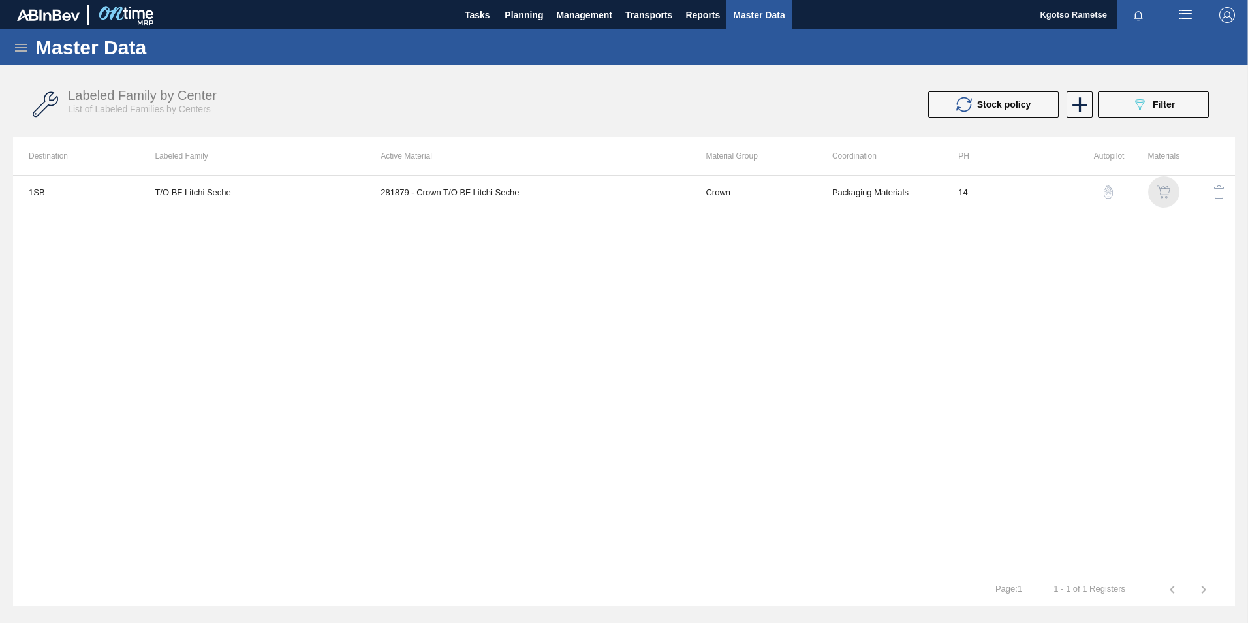
click at [1169, 187] on img "button" at bounding box center [1163, 191] width 13 height 13
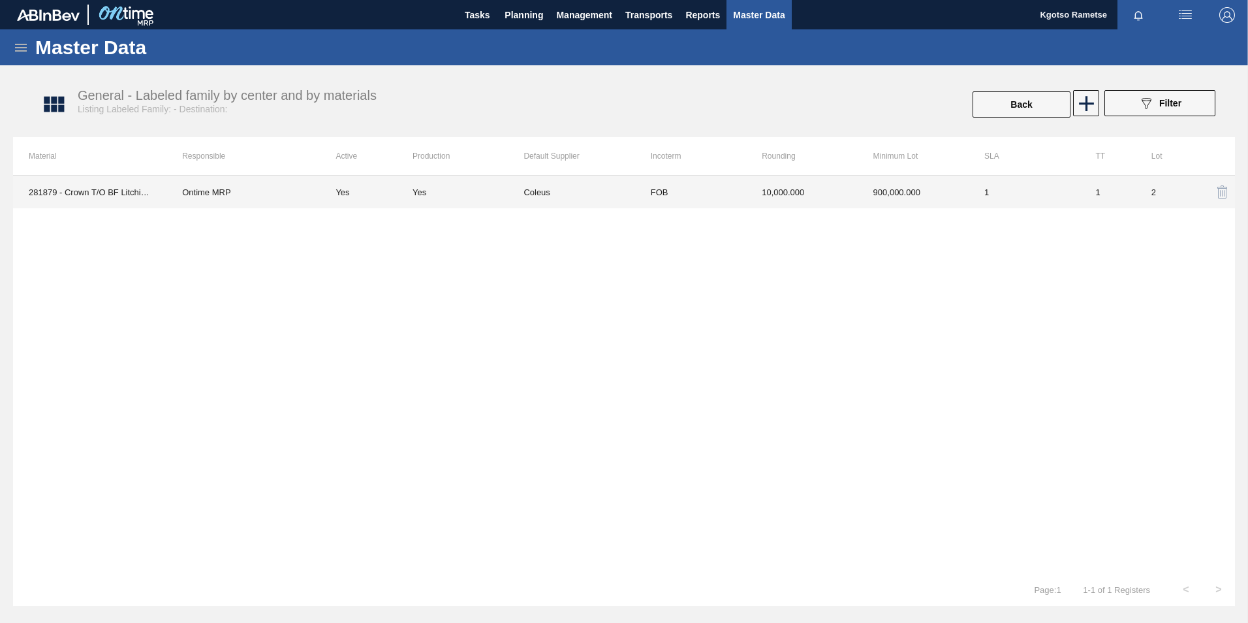
click at [774, 193] on td "10,000.000" at bounding box center [801, 192] width 111 height 33
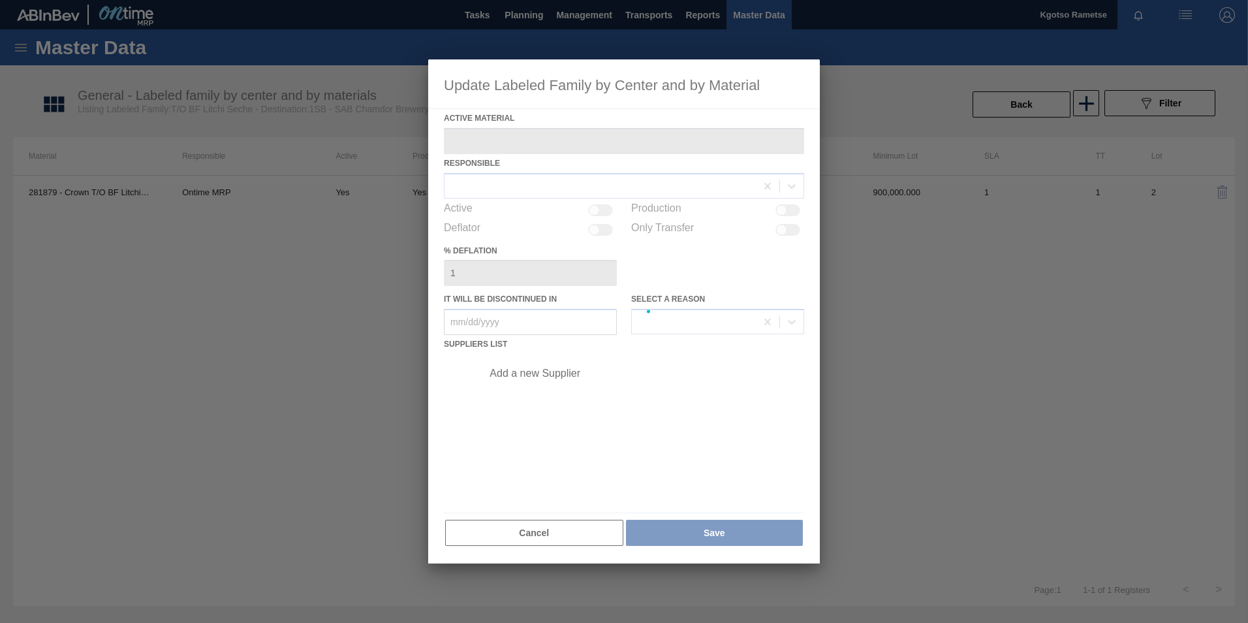
type Material "281879 - Crown T/O BF Litchi Seche"
checkbox input "true"
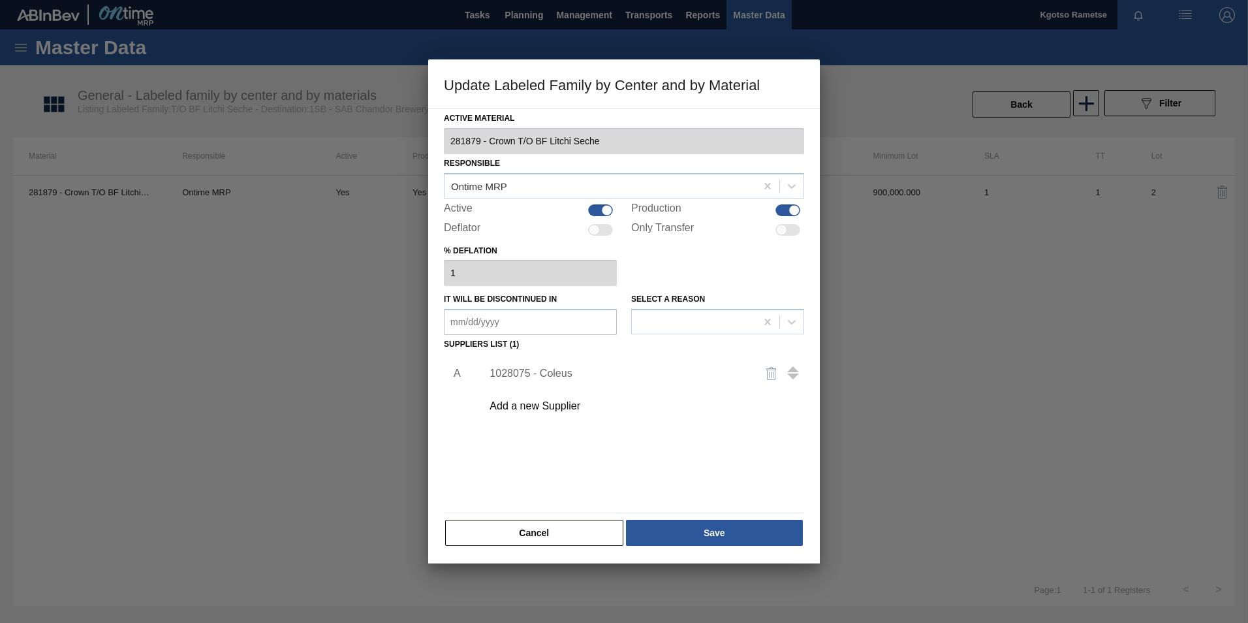
click at [560, 369] on div "1028075 - Coleus" at bounding box center [617, 373] width 256 height 12
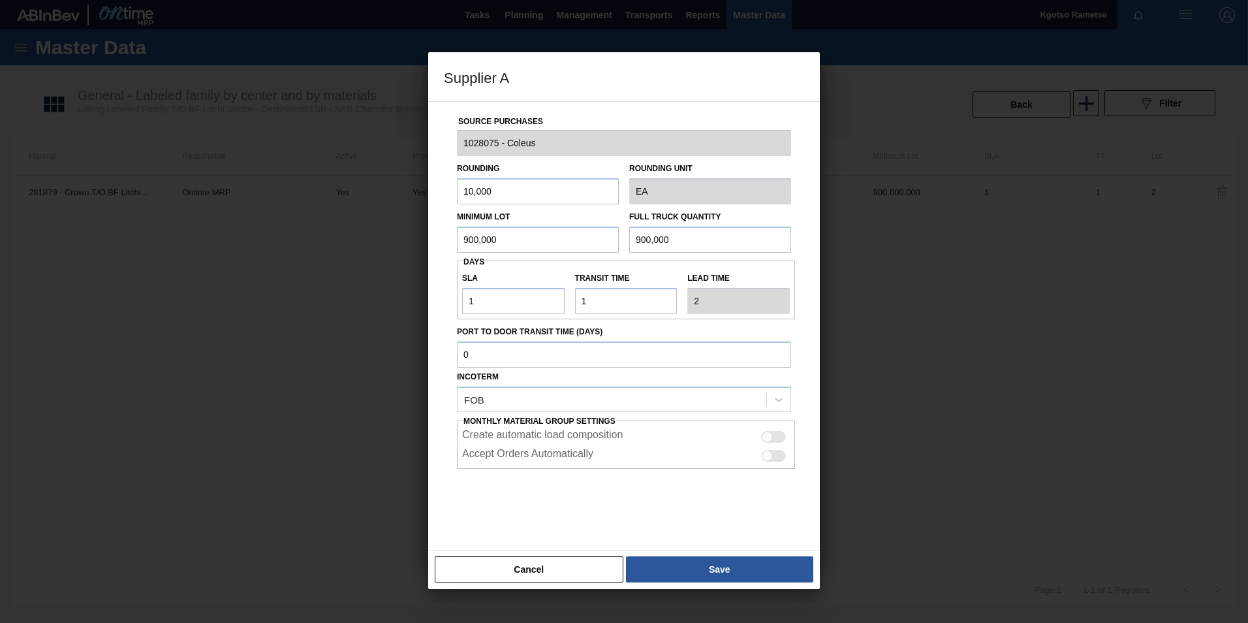
drag, startPoint x: 532, startPoint y: 245, endPoint x: 252, endPoint y: 245, distance: 280.6
click at [277, 243] on div "Supplier A Source Purchases 1028075 - Coleus Rounding 10,000 Rounding Unit EA M…" at bounding box center [624, 311] width 1248 height 623
drag, startPoint x: 527, startPoint y: 234, endPoint x: 365, endPoint y: 246, distance: 162.3
click at [375, 243] on div "Supplier A Source Purchases 1028075 - Coleus Rounding 10,000 Rounding Unit EA M…" at bounding box center [624, 311] width 1248 height 623
type input "1,800,000"
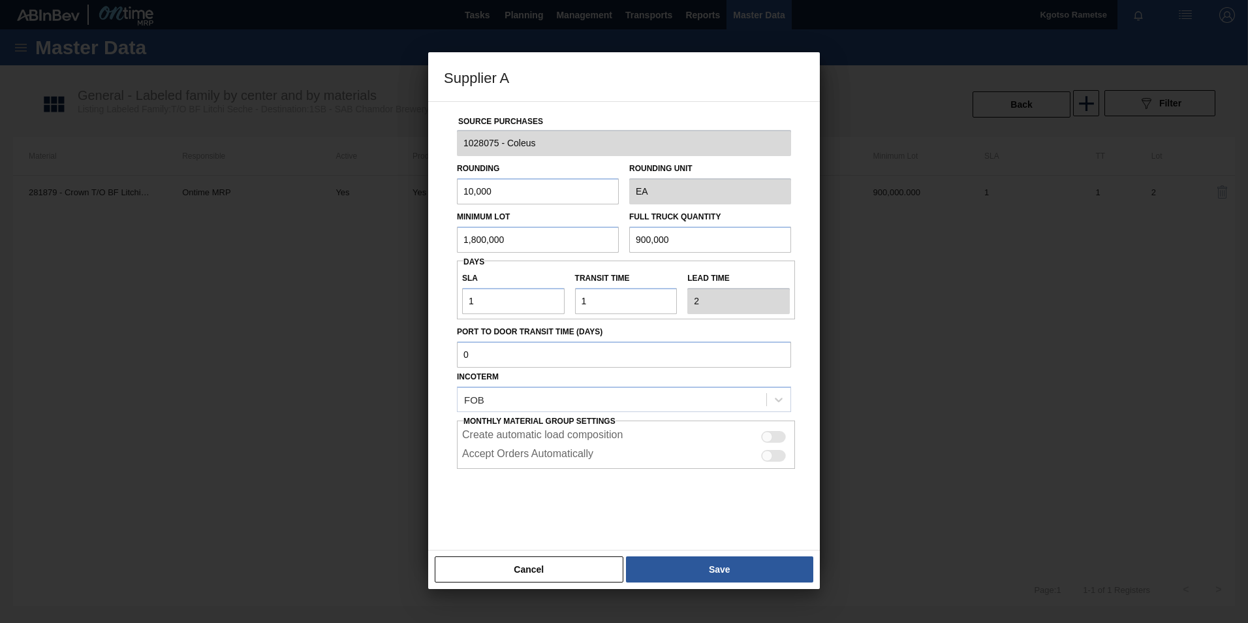
drag, startPoint x: 694, startPoint y: 239, endPoint x: 562, endPoint y: 245, distance: 132.6
click at [620, 238] on div "Minimum Lot 1,800,000 Full Truck Quantity 900,000" at bounding box center [624, 228] width 345 height 48
paste input "1,8"
type input "1,800,000"
click at [729, 565] on button "Save" at bounding box center [719, 569] width 187 height 26
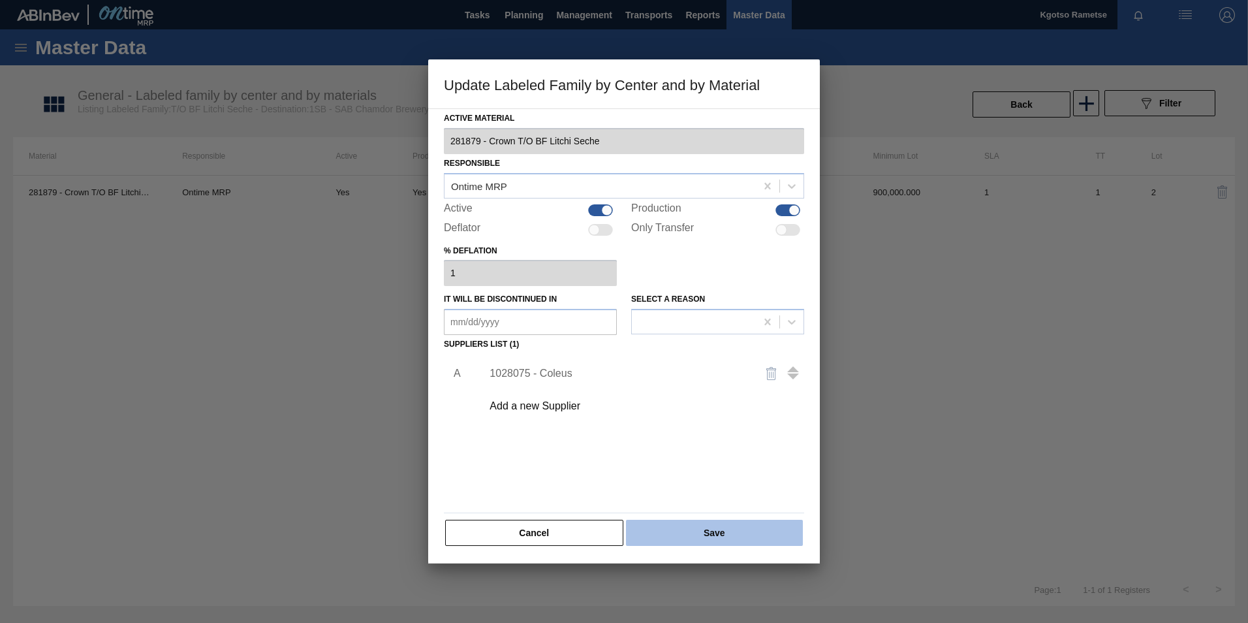
click at [711, 534] on button "Save" at bounding box center [714, 532] width 177 height 26
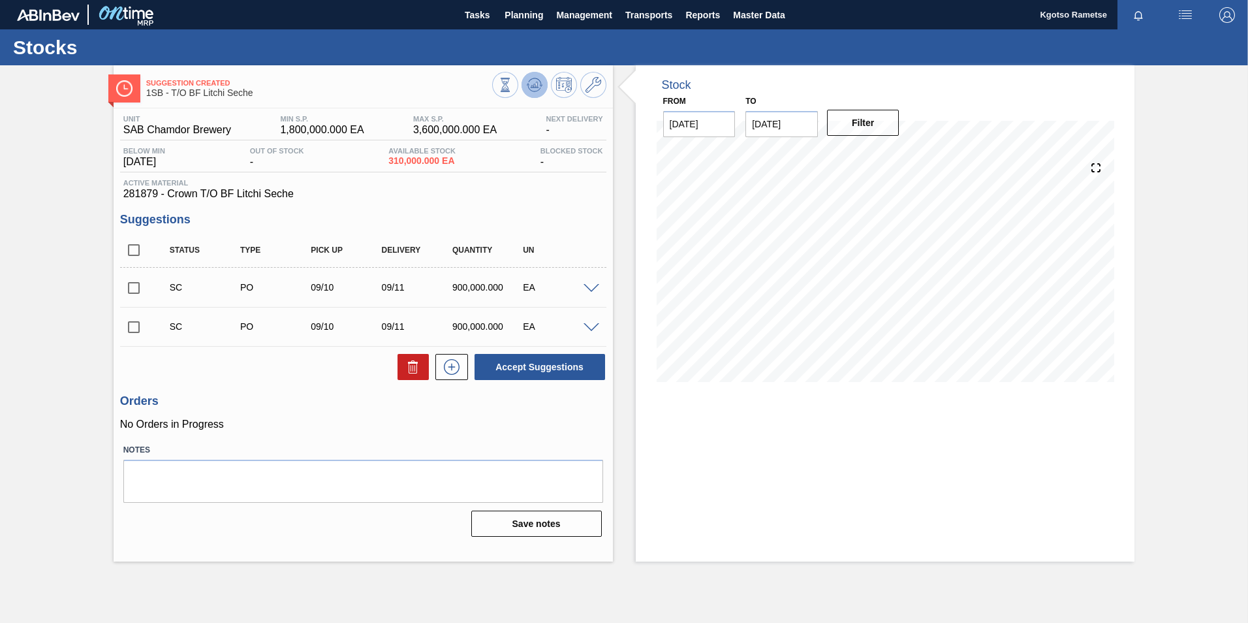
click at [544, 88] on button at bounding box center [534, 85] width 26 height 26
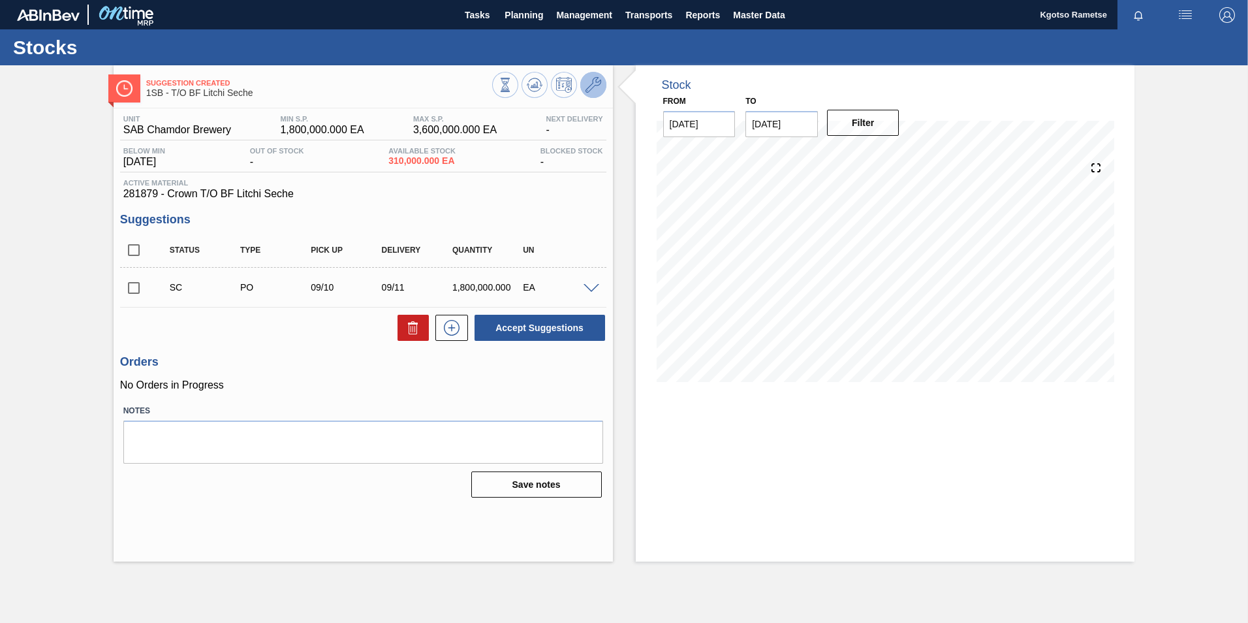
click at [597, 89] on icon at bounding box center [593, 85] width 16 height 16
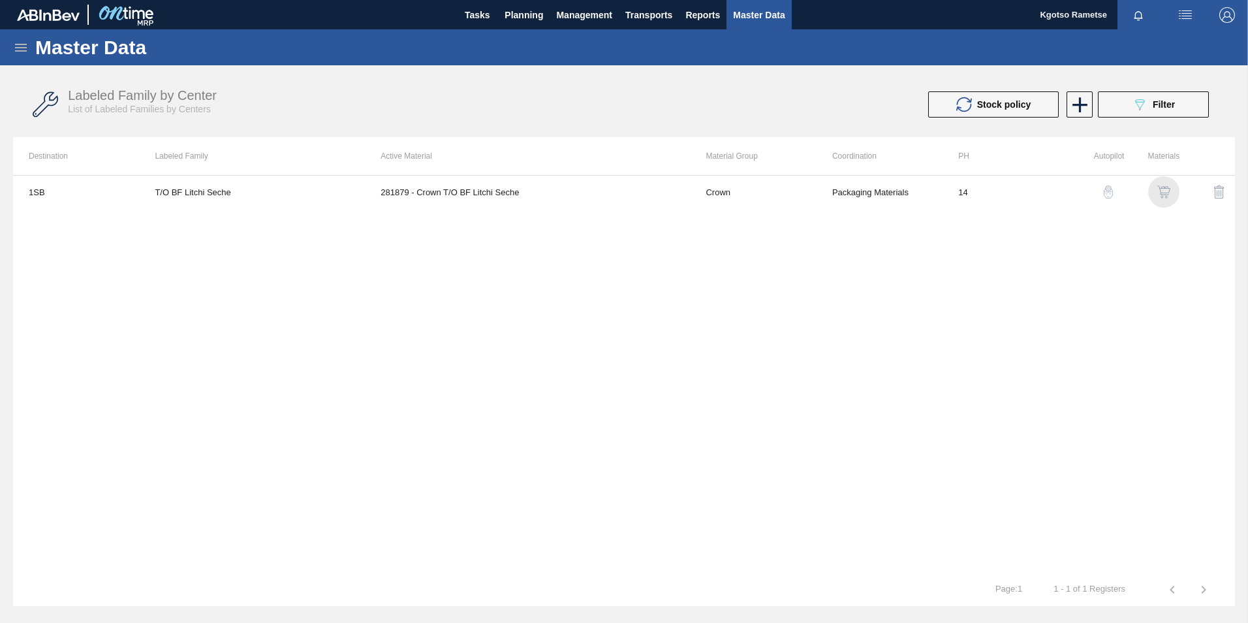
click at [1165, 194] on img "button" at bounding box center [1163, 191] width 13 height 13
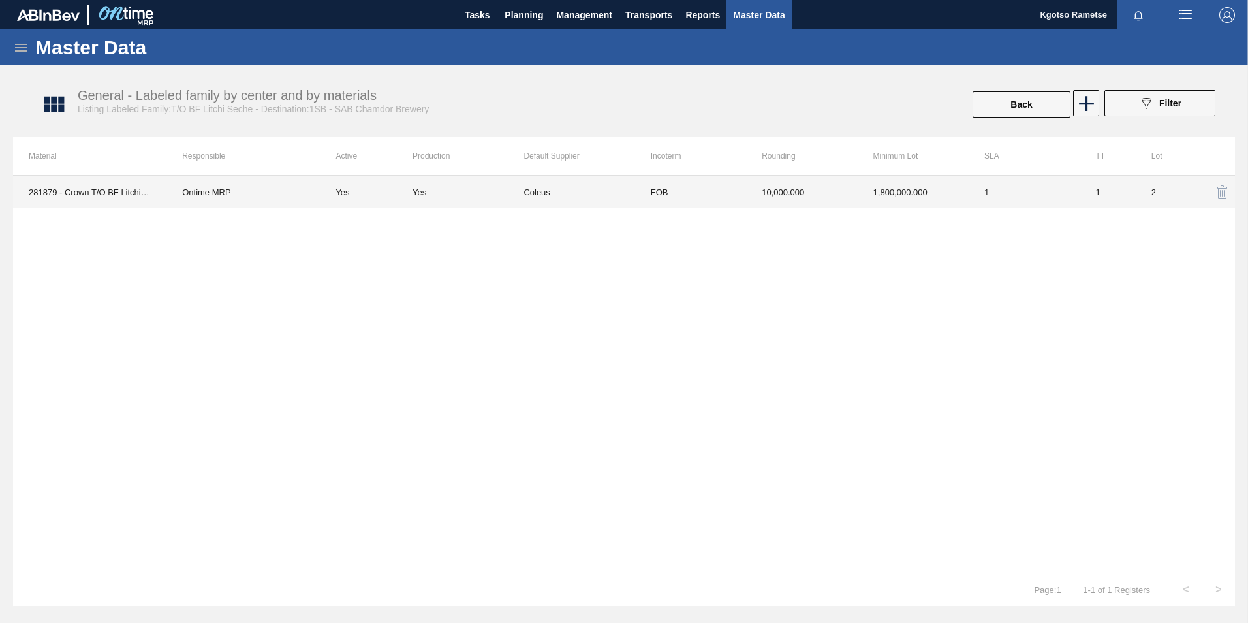
click at [904, 191] on td "1,800,000.000" at bounding box center [912, 192] width 111 height 33
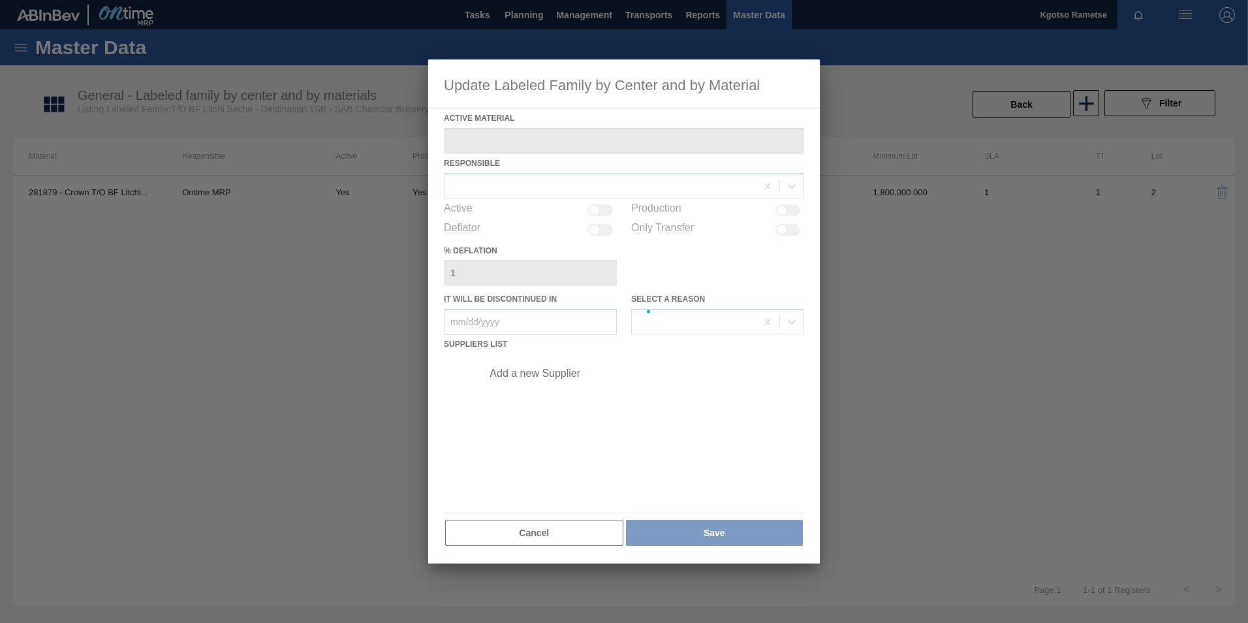
type Material "281879 - Crown T/O BF Litchi Seche"
checkbox input "true"
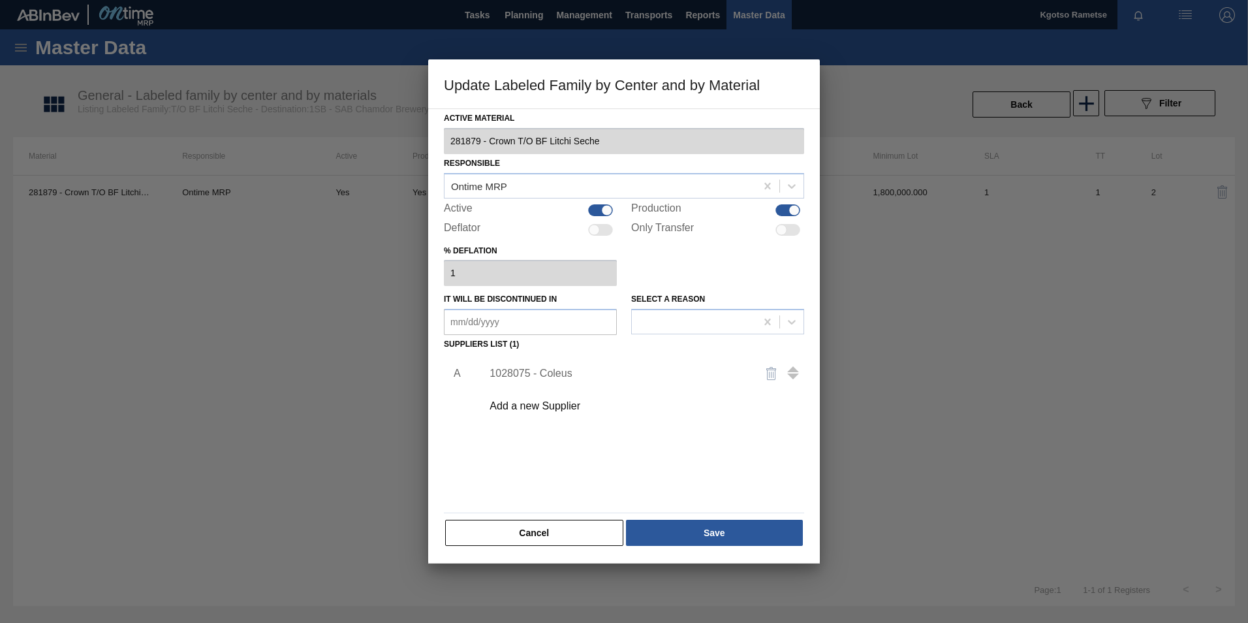
click at [504, 375] on div "1028075 - Coleus" at bounding box center [617, 373] width 256 height 12
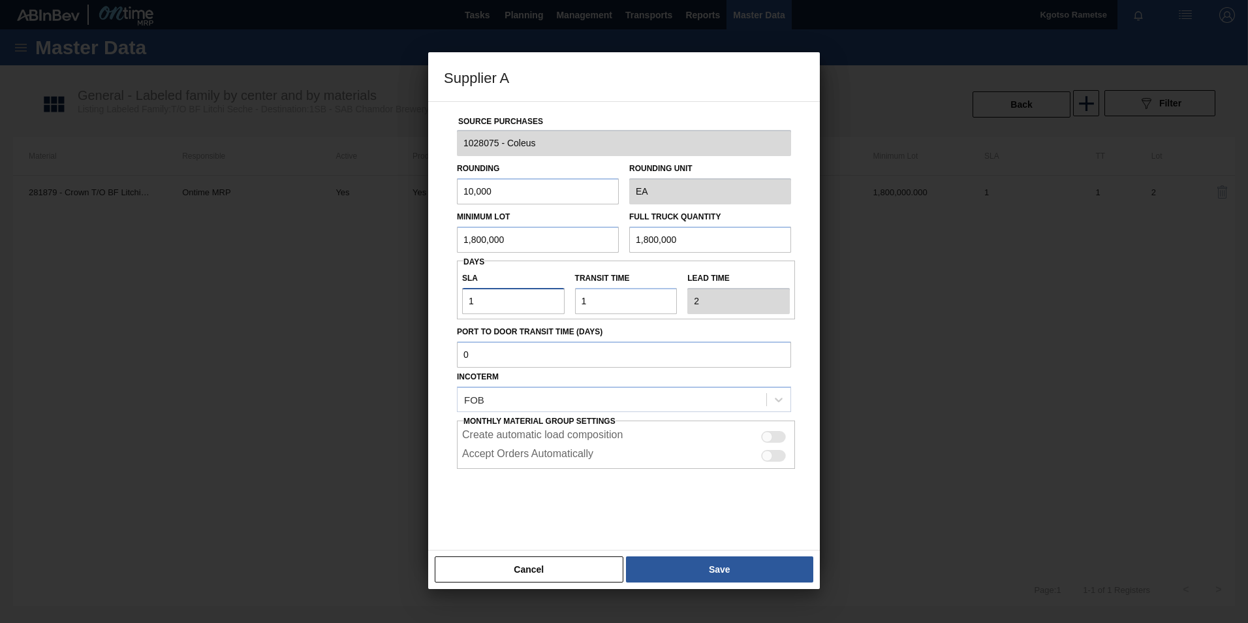
drag, startPoint x: 493, startPoint y: 296, endPoint x: 338, endPoint y: 301, distance: 154.7
click at [403, 299] on div "Supplier A Source Purchases 1028075 - Coleus Rounding 10,000 Rounding Unit EA M…" at bounding box center [624, 311] width 1248 height 623
type input "2"
type input "3"
type input "2"
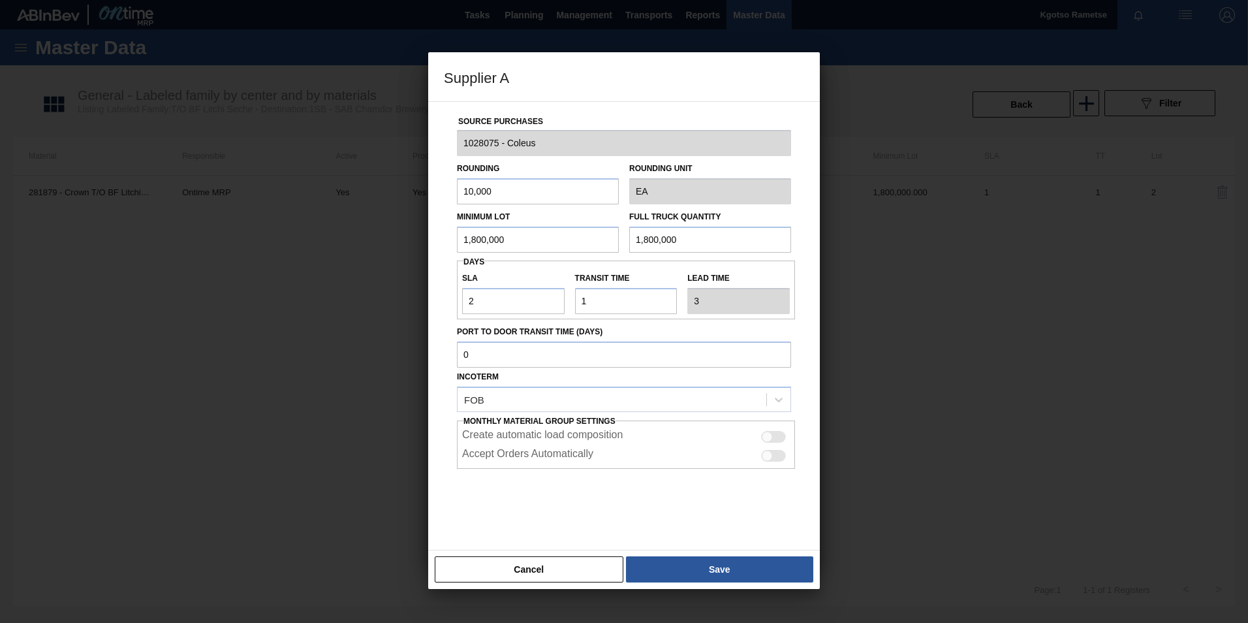
click at [741, 563] on button "Save" at bounding box center [719, 569] width 187 height 26
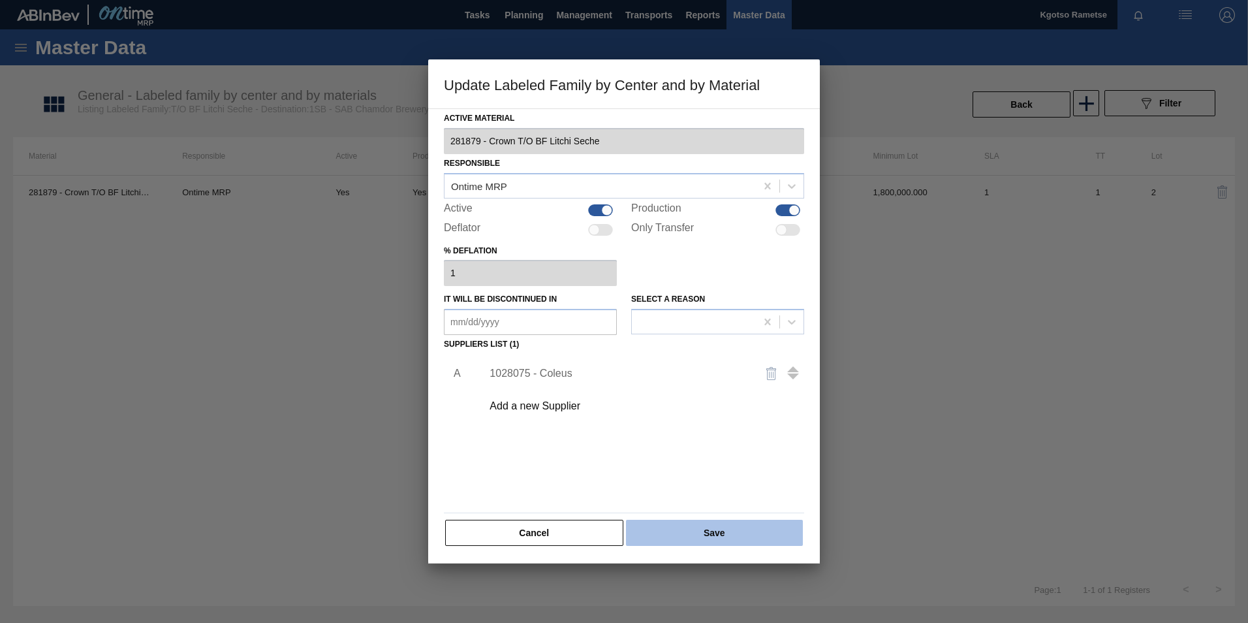
click at [711, 538] on button "Save" at bounding box center [714, 532] width 177 height 26
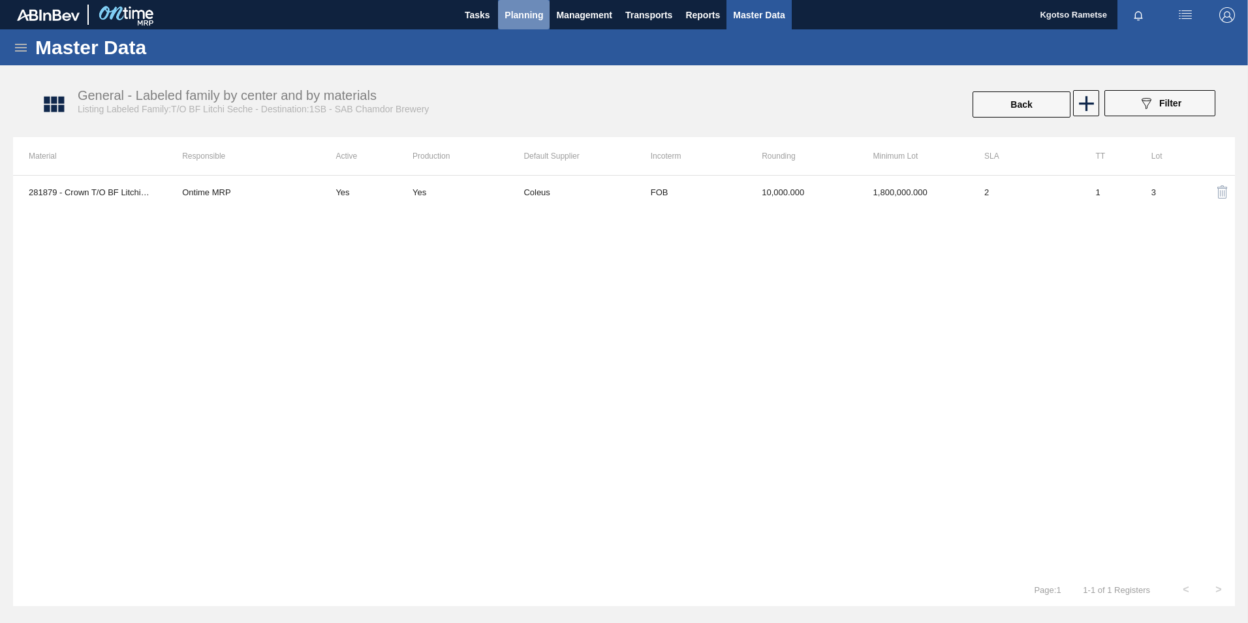
click at [506, 16] on span "Planning" at bounding box center [523, 15] width 39 height 16
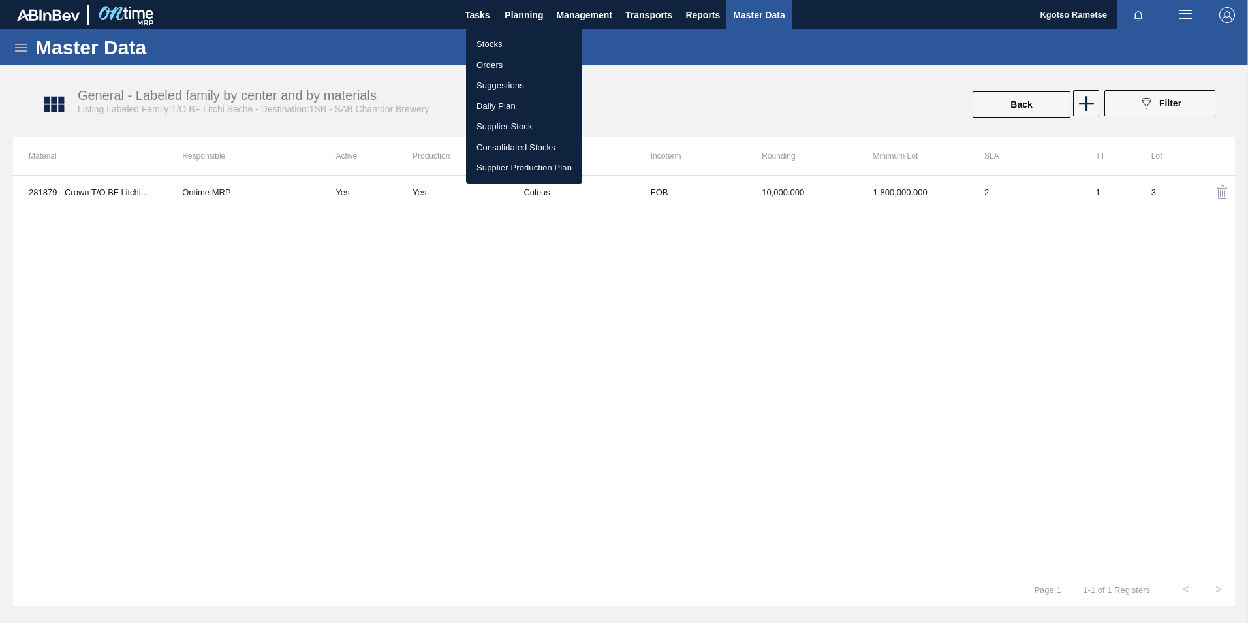
click at [510, 47] on li "Stocks" at bounding box center [524, 44] width 116 height 21
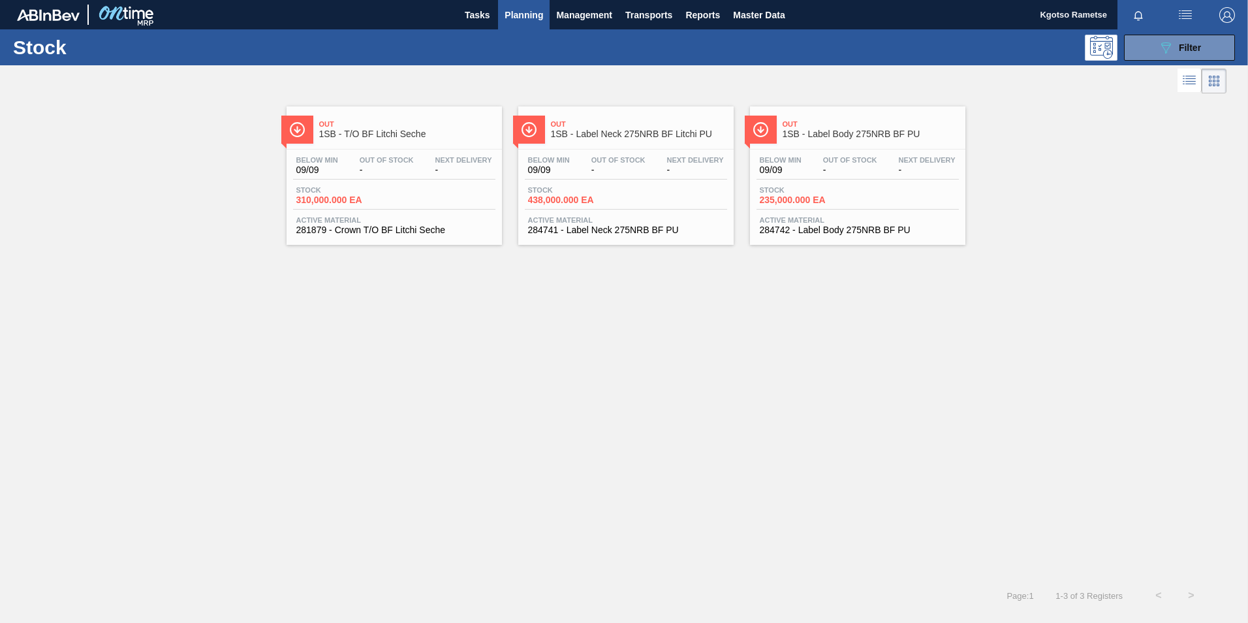
click at [1150, 32] on div "Stock 089F7B8B-B2A5-4AFE-B5C0-19BA573D28AC Filter" at bounding box center [624, 47] width 1248 height 36
click at [1145, 45] on button "089F7B8B-B2A5-4AFE-B5C0-19BA573D28AC Filter" at bounding box center [1179, 48] width 111 height 26
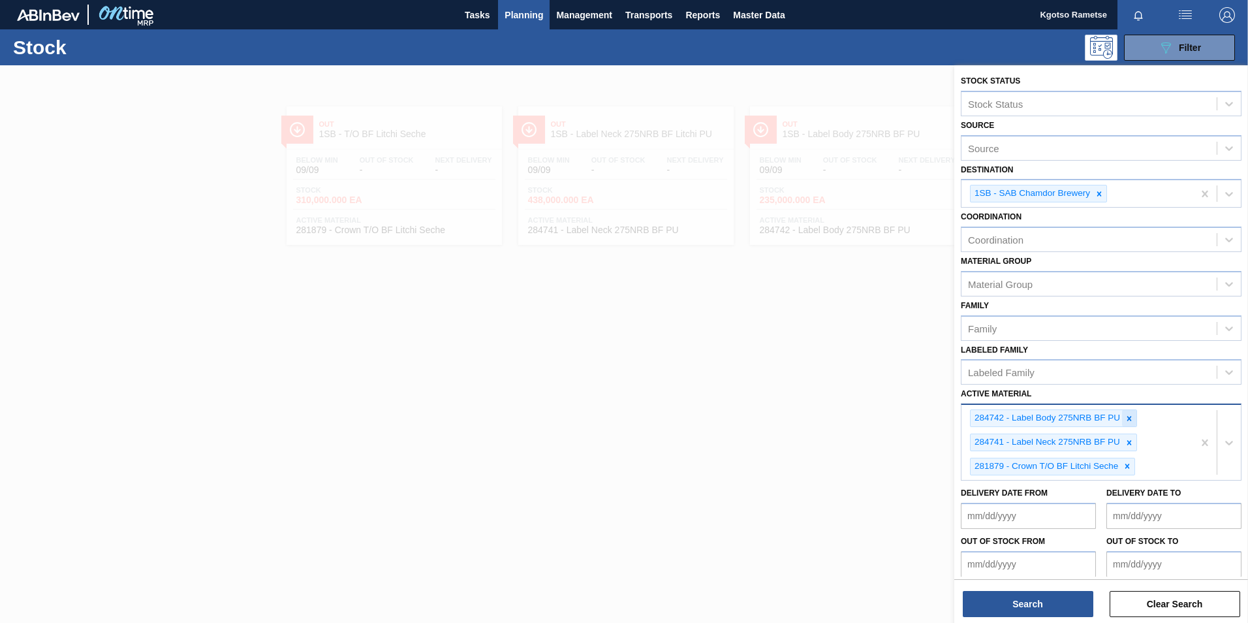
click at [1132, 414] on icon at bounding box center [1128, 418] width 9 height 9
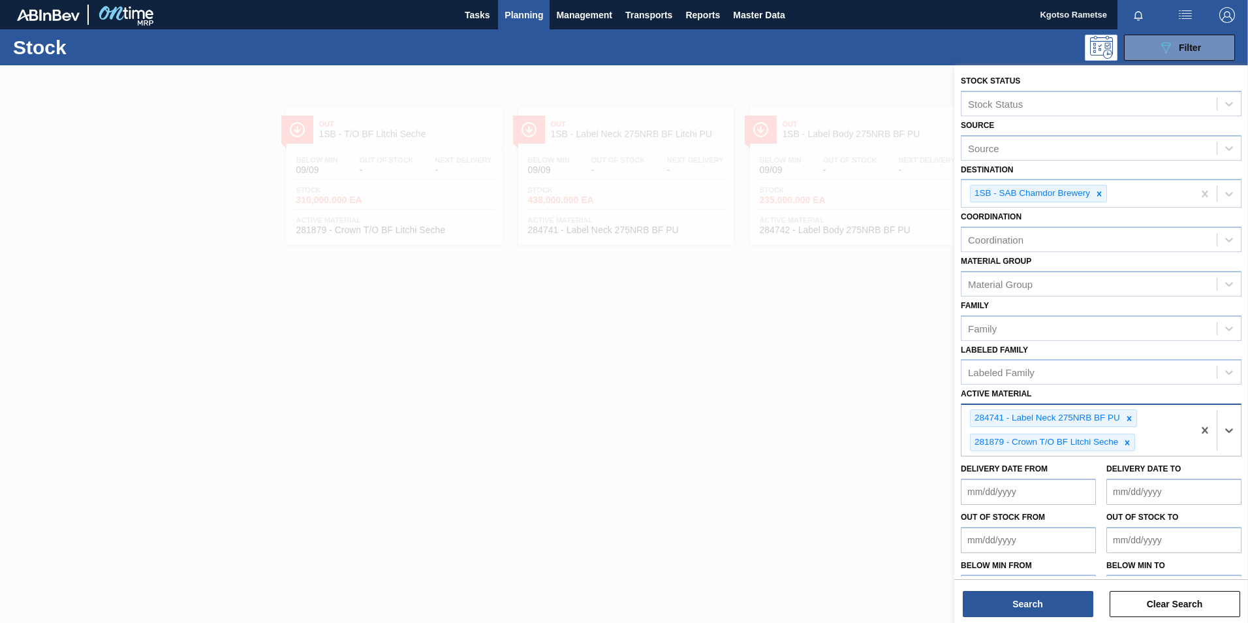
click at [1132, 414] on icon at bounding box center [1128, 418] width 9 height 9
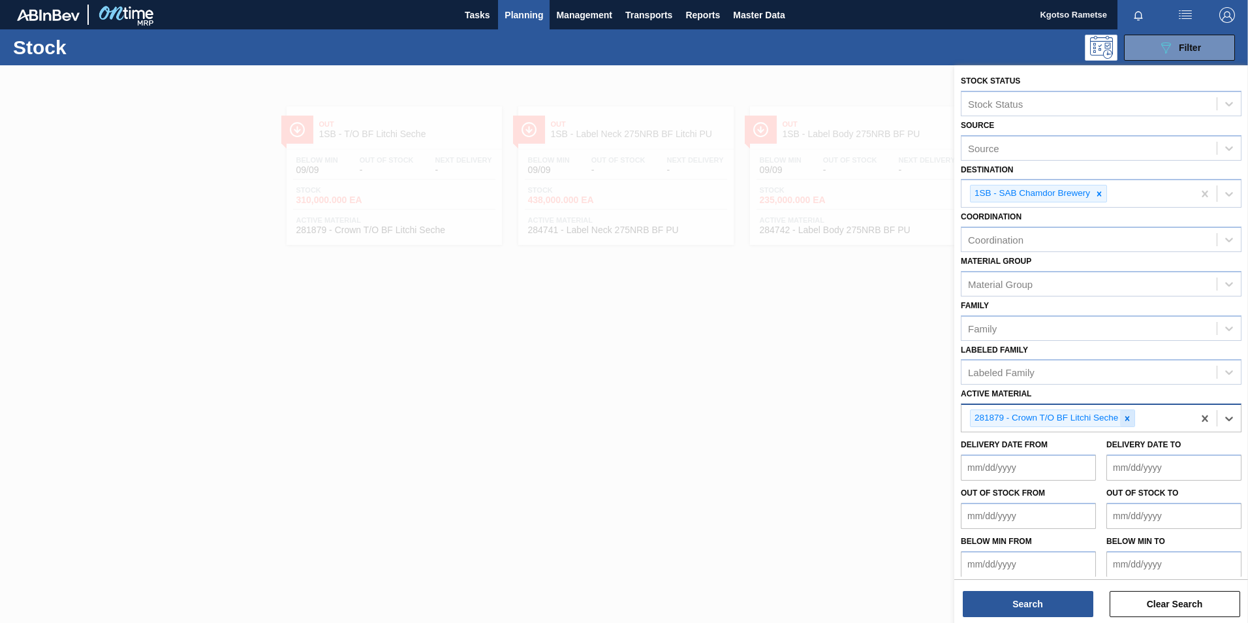
click at [1132, 414] on icon at bounding box center [1126, 418] width 9 height 9
paste Material "279205"
type Material "279205"
click at [1101, 193] on icon at bounding box center [1098, 193] width 9 height 9
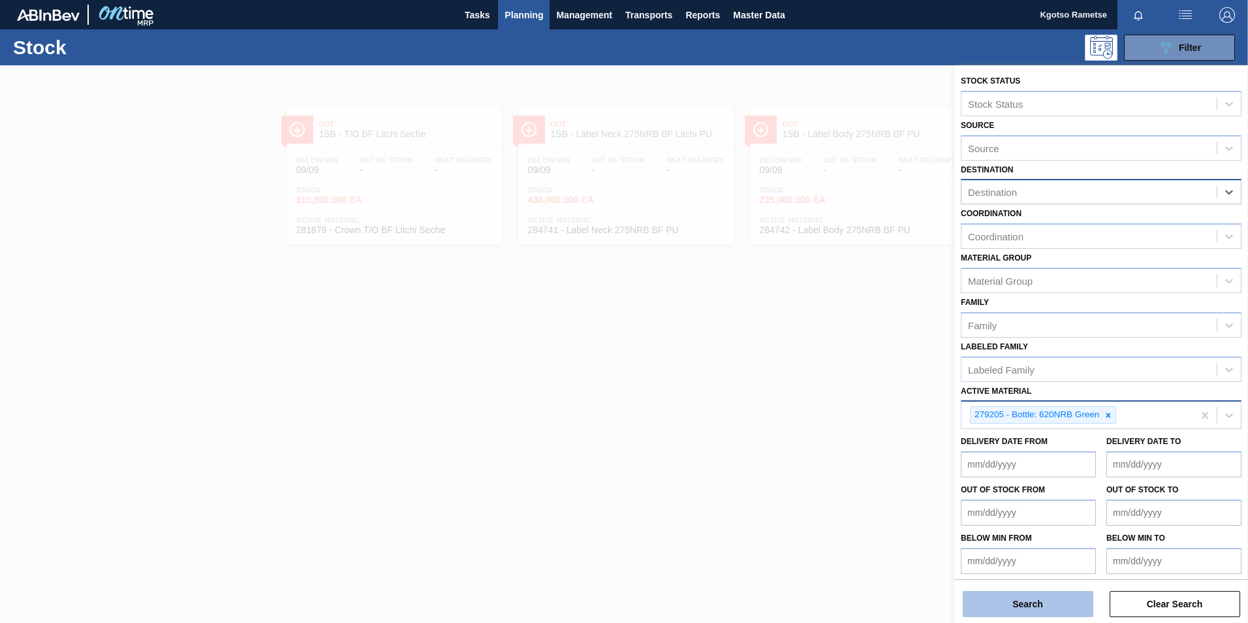
click at [1043, 604] on button "Search" at bounding box center [1028, 604] width 131 height 26
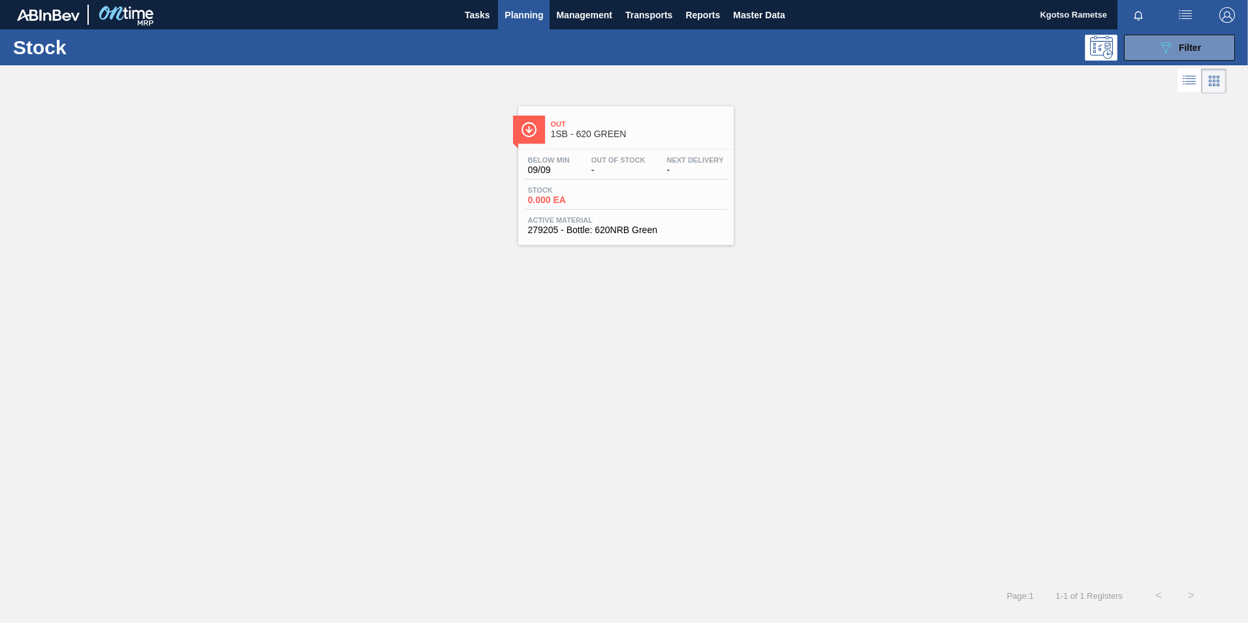
click at [583, 182] on div "Below Min 09/09 Out Of Stock - Next Delivery - Stock 0.000 EA Active Material 2…" at bounding box center [625, 193] width 215 height 89
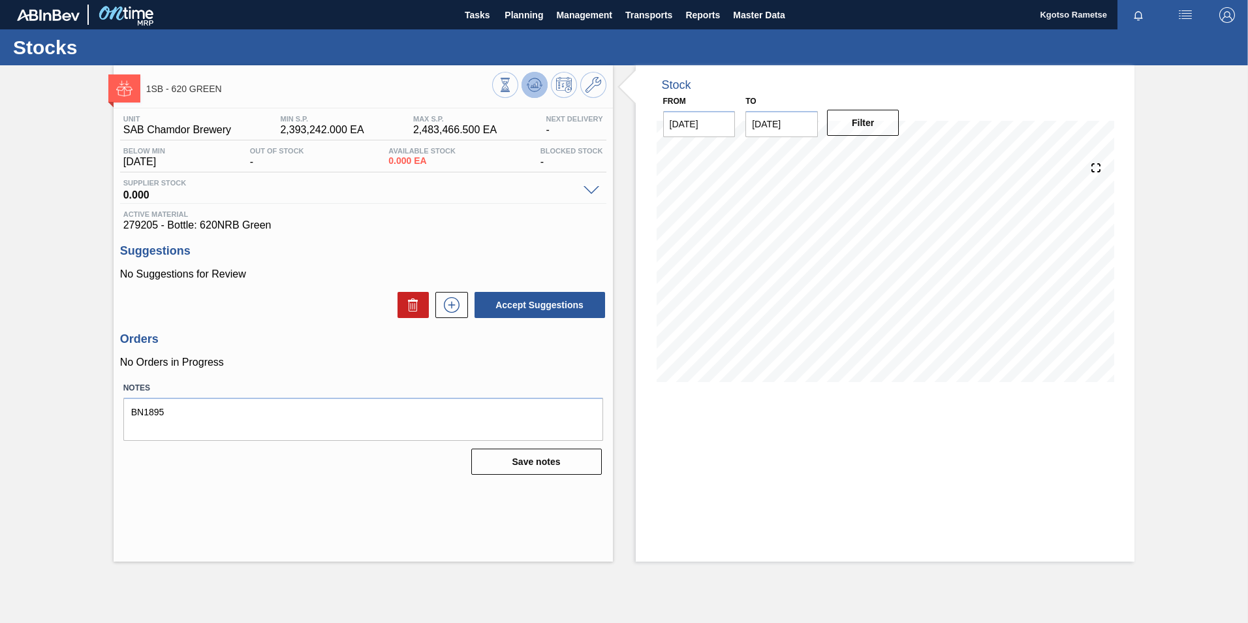
click at [529, 87] on icon at bounding box center [535, 85] width 16 height 16
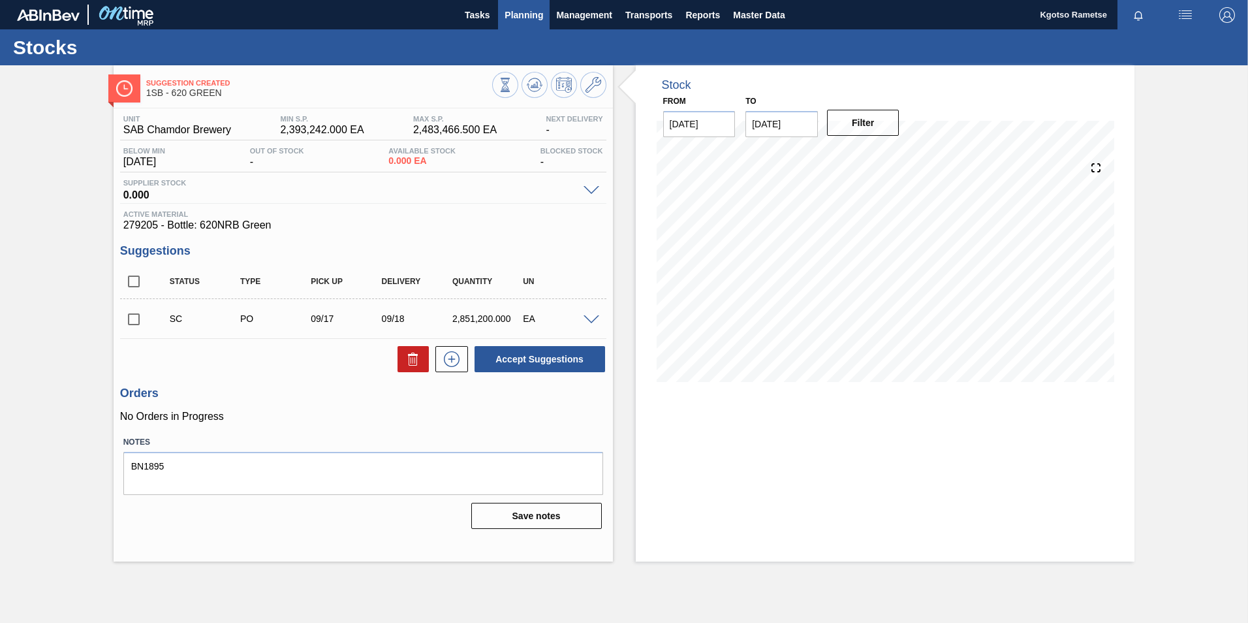
click at [508, 22] on span "Planning" at bounding box center [523, 15] width 39 height 16
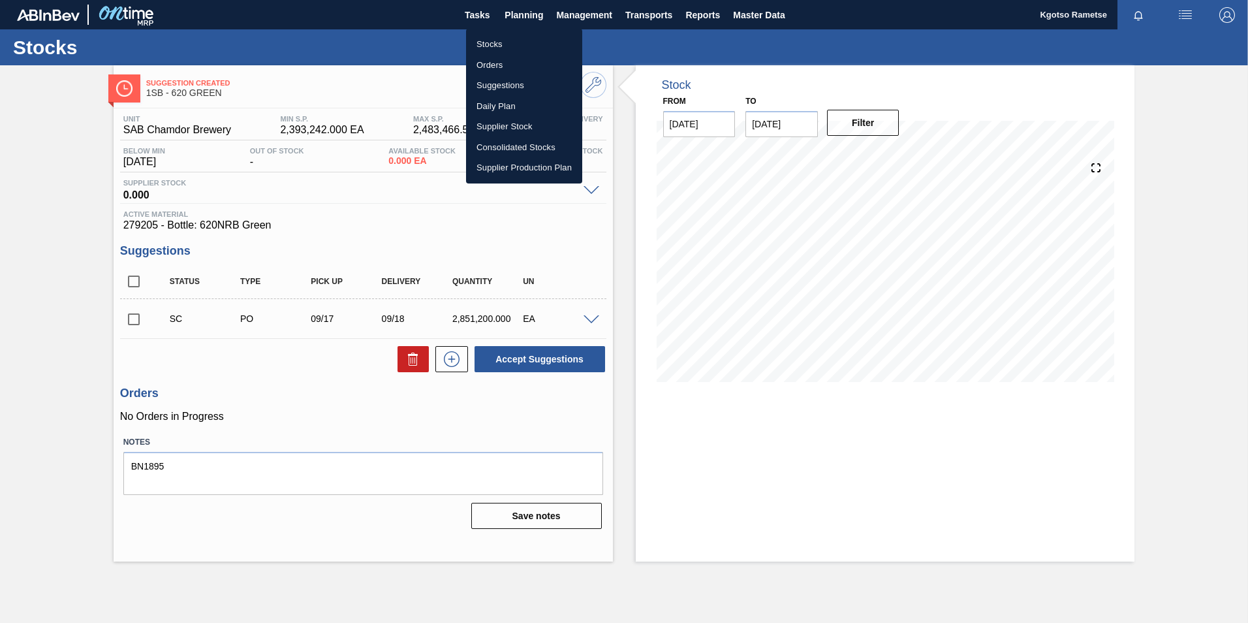
click at [497, 44] on li "Stocks" at bounding box center [524, 44] width 116 height 21
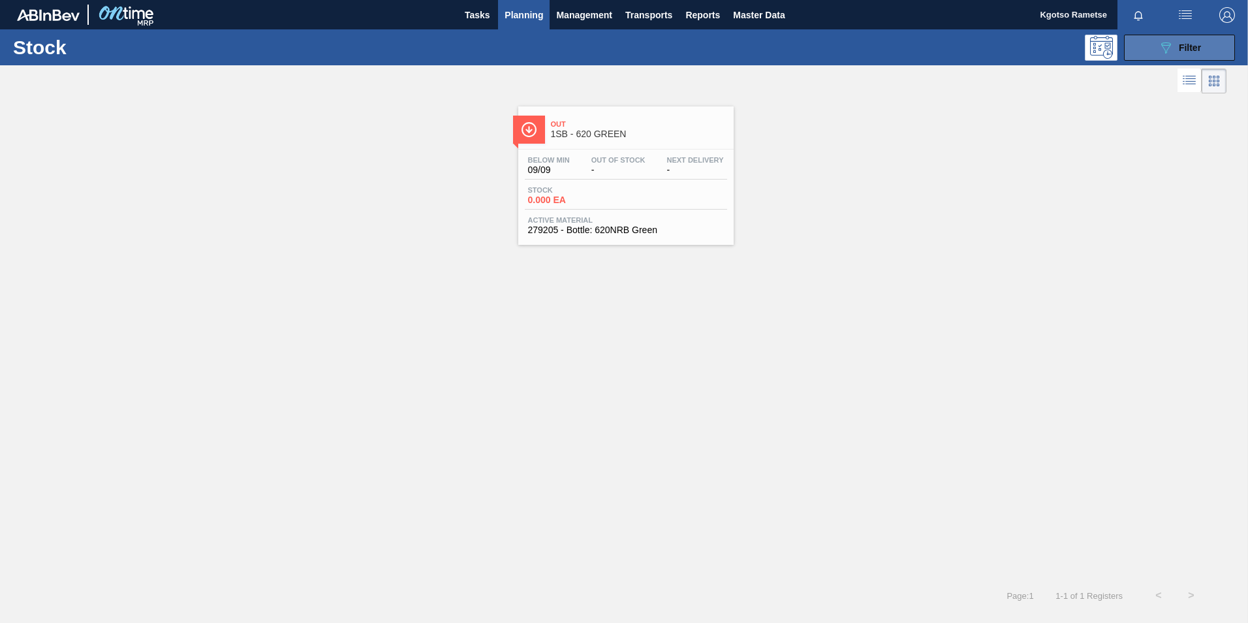
click at [1163, 35] on button "089F7B8B-B2A5-4AFE-B5C0-19BA573D28AC Filter" at bounding box center [1179, 48] width 111 height 26
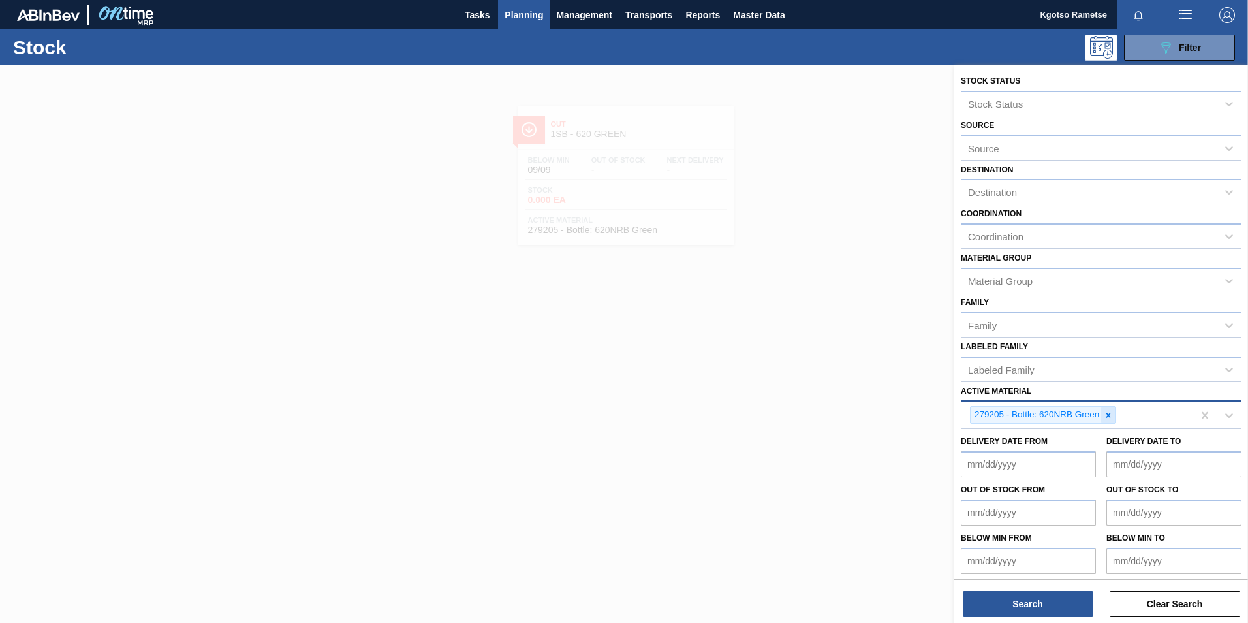
click at [1107, 416] on icon at bounding box center [1108, 414] width 5 height 5
